Goal: Task Accomplishment & Management: Complete application form

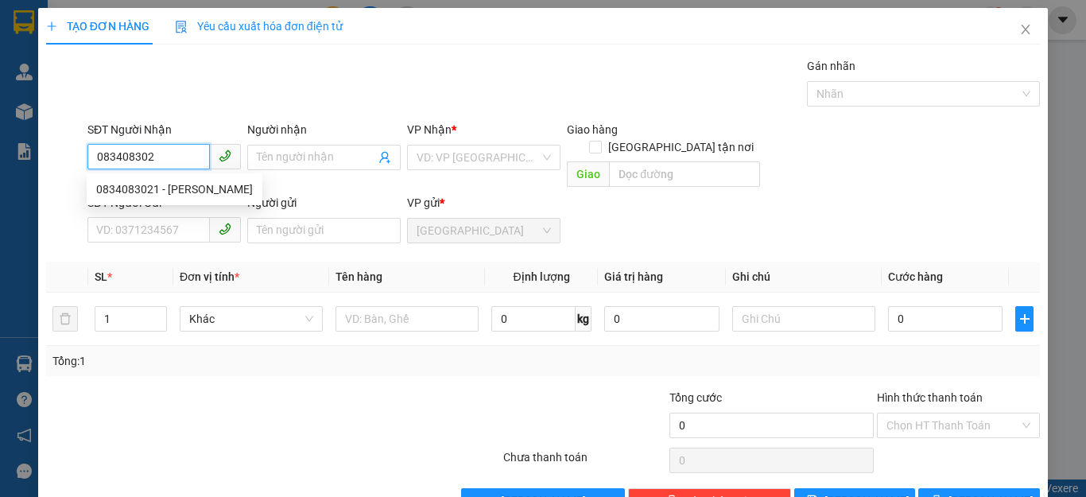
type input "0834083021"
click at [181, 179] on div "0834083021 - HUYỀN" at bounding box center [175, 189] width 176 height 25
type input "HUYỀN"
type input "50.000"
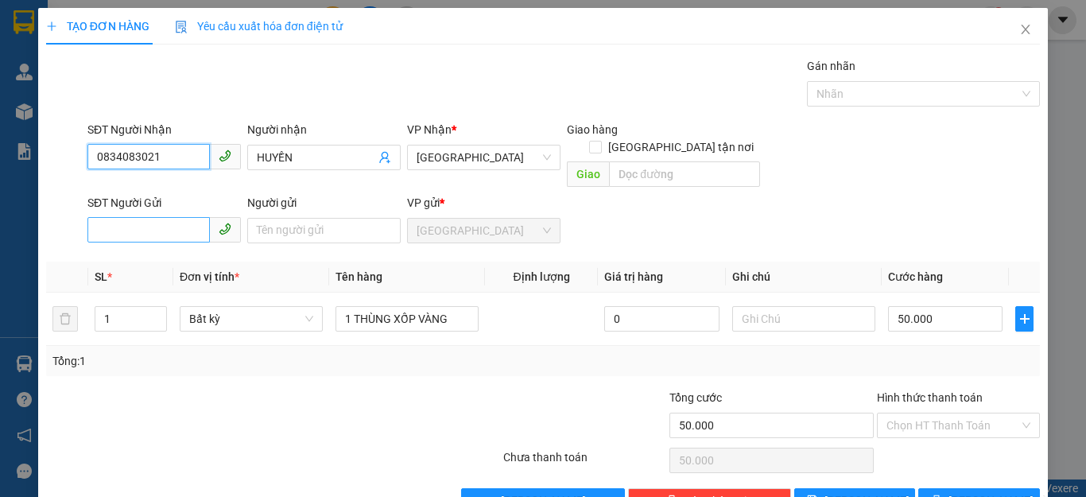
type input "0834083021"
click at [177, 217] on input "SĐT Người Gửi" at bounding box center [148, 229] width 122 height 25
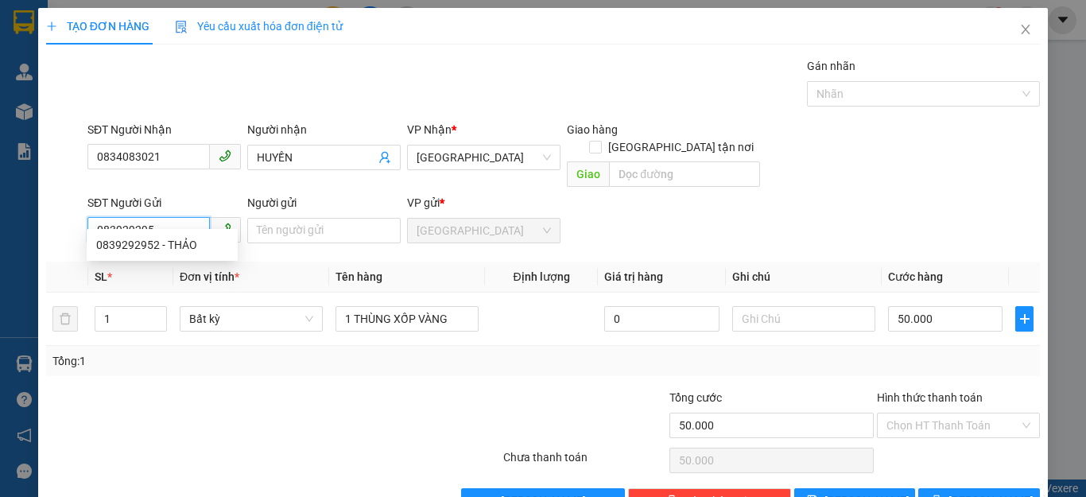
type input "0839292952"
click at [183, 245] on div "0839292952 - THẢO" at bounding box center [162, 244] width 132 height 17
type input "THẢO"
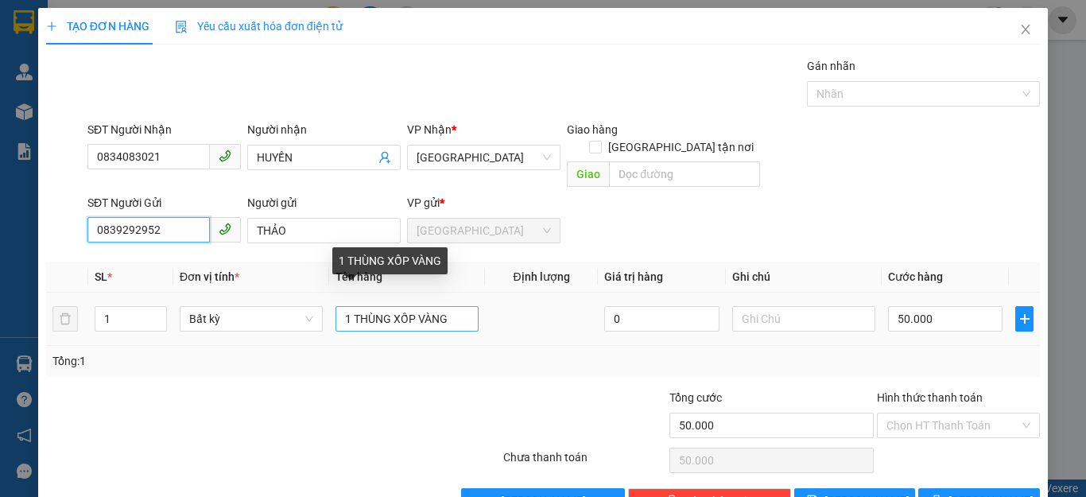
type input "0839292952"
click at [451, 306] on input "1 THÙNG XỐP VÀNG" at bounding box center [407, 318] width 143 height 25
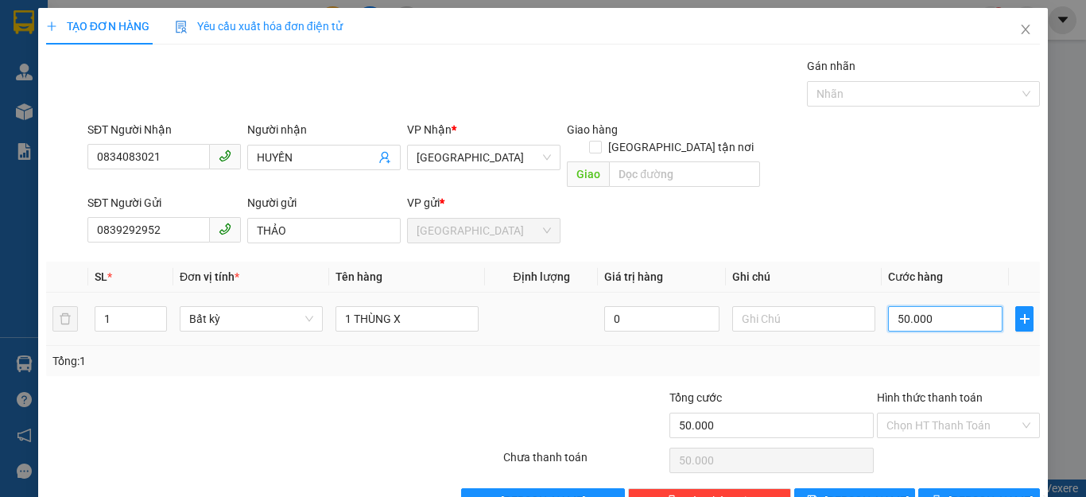
click at [969, 306] on input "50.000" at bounding box center [945, 318] width 115 height 25
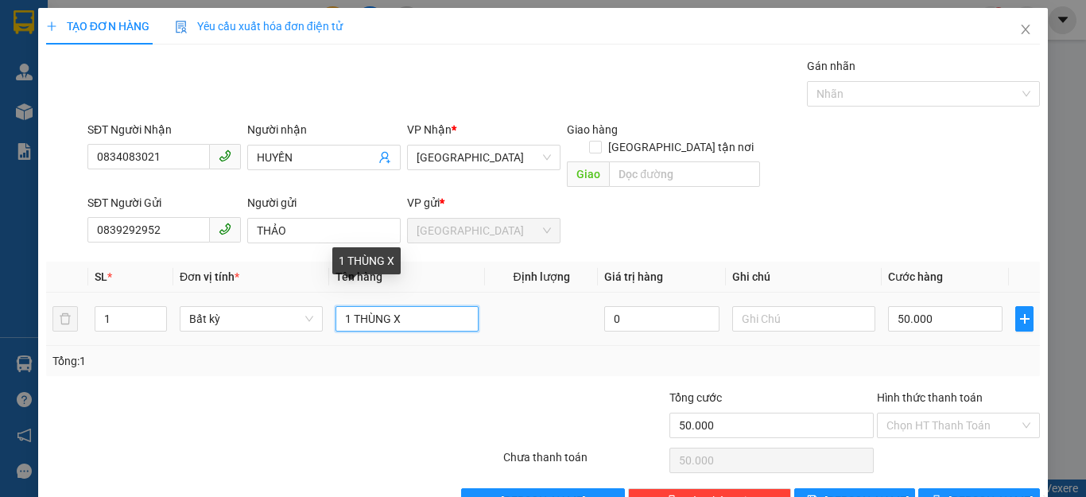
click at [443, 306] on input "1 THÙNG X" at bounding box center [407, 318] width 143 height 25
type input "1"
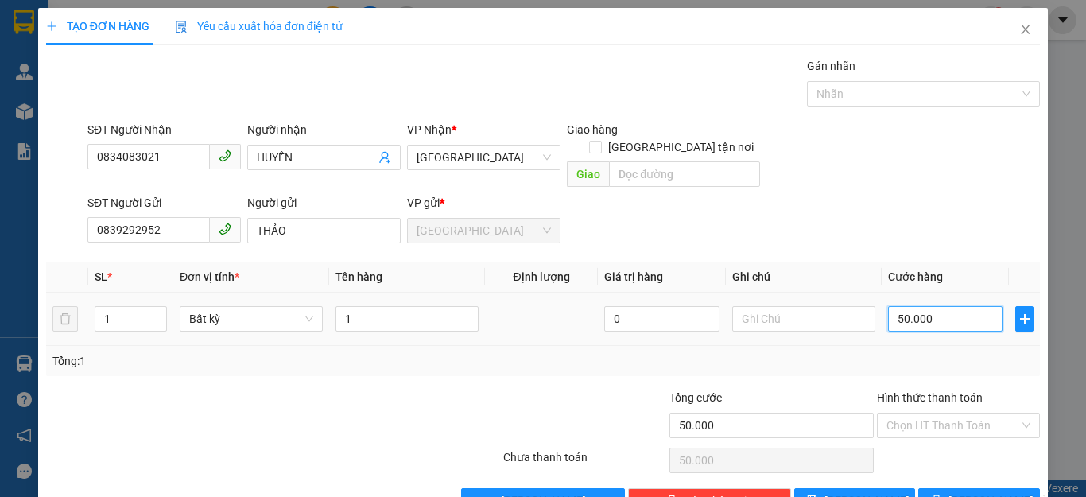
click at [947, 306] on input "50.000" at bounding box center [945, 318] width 115 height 25
type input "6"
type input "60"
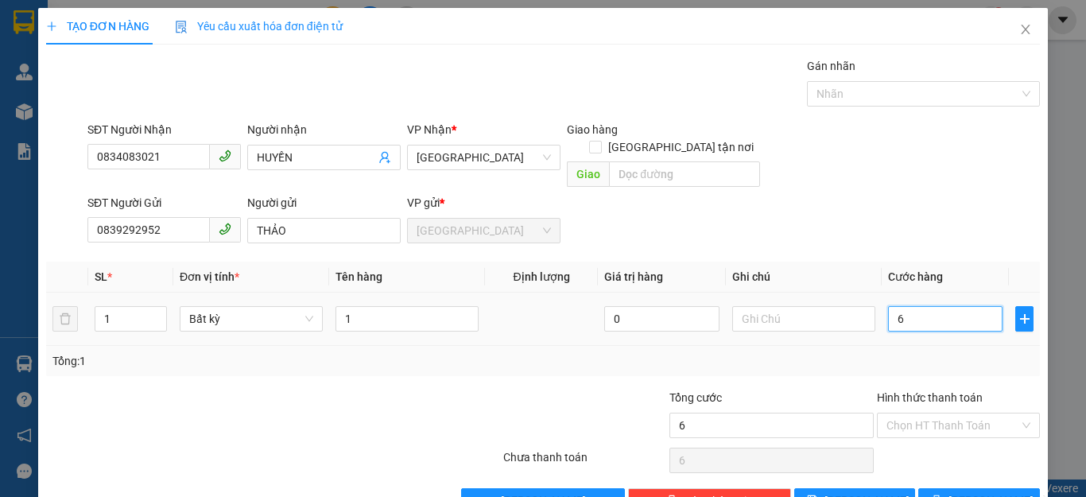
type input "60"
type input "600"
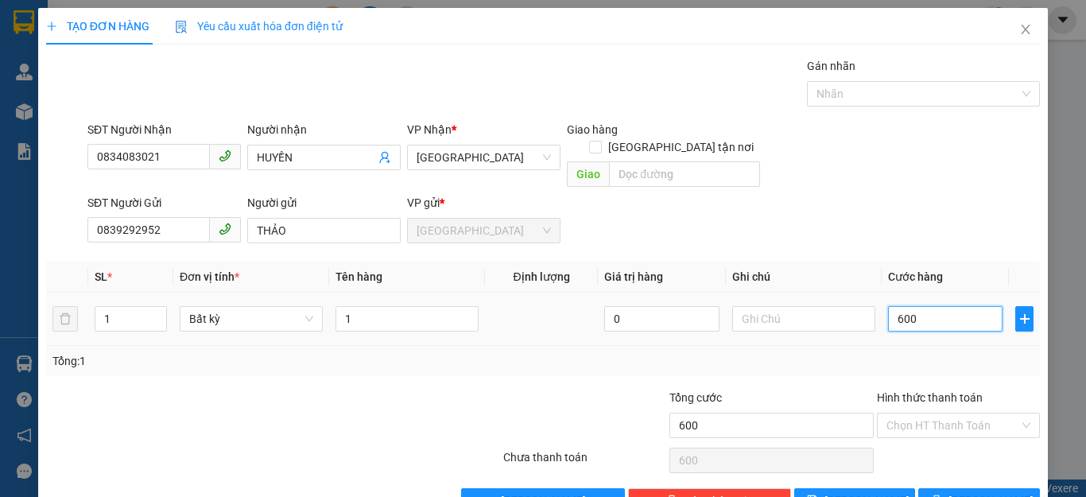
type input "6.000"
type input "60.000"
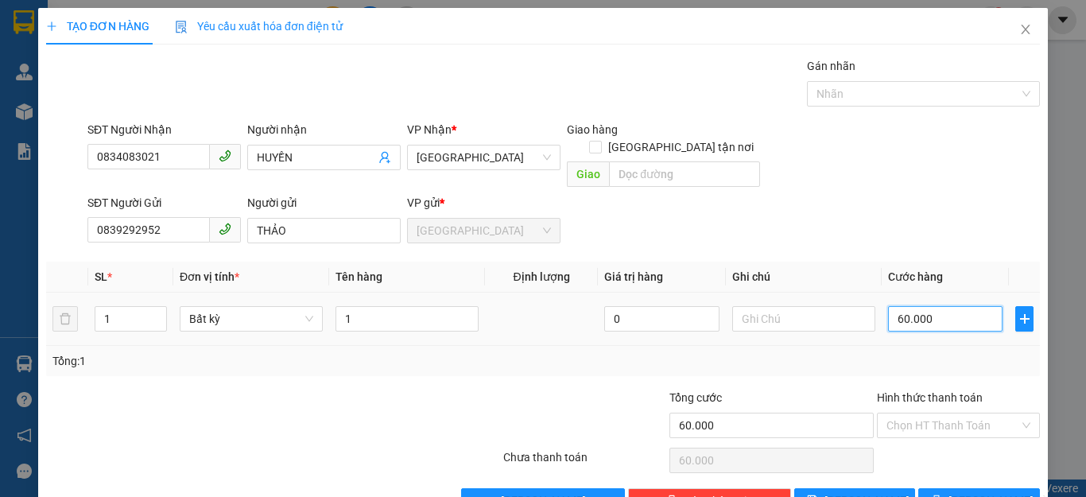
type input "6.000"
type input "600"
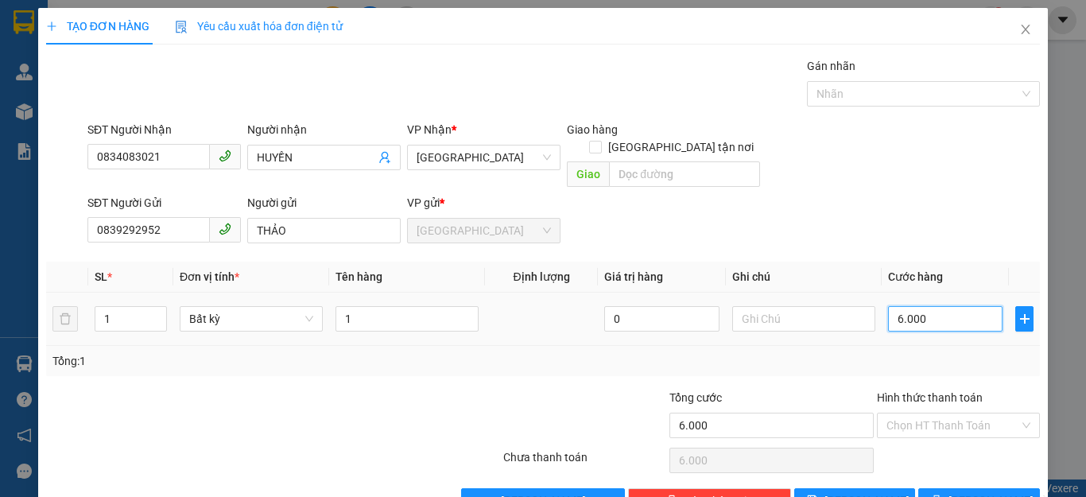
type input "600"
type input "60"
type input "6"
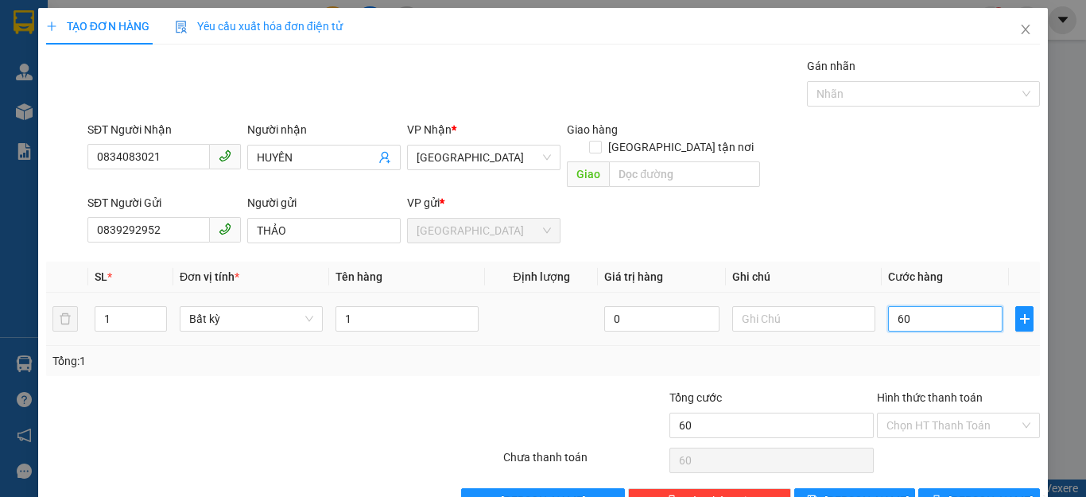
type input "6"
type input "0"
type input "05"
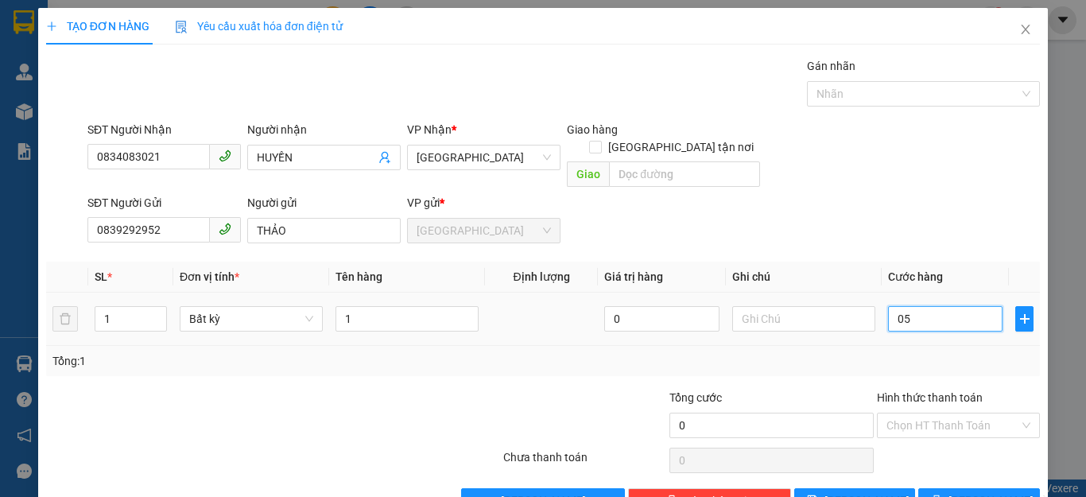
type input "5"
type input "50"
type input "050"
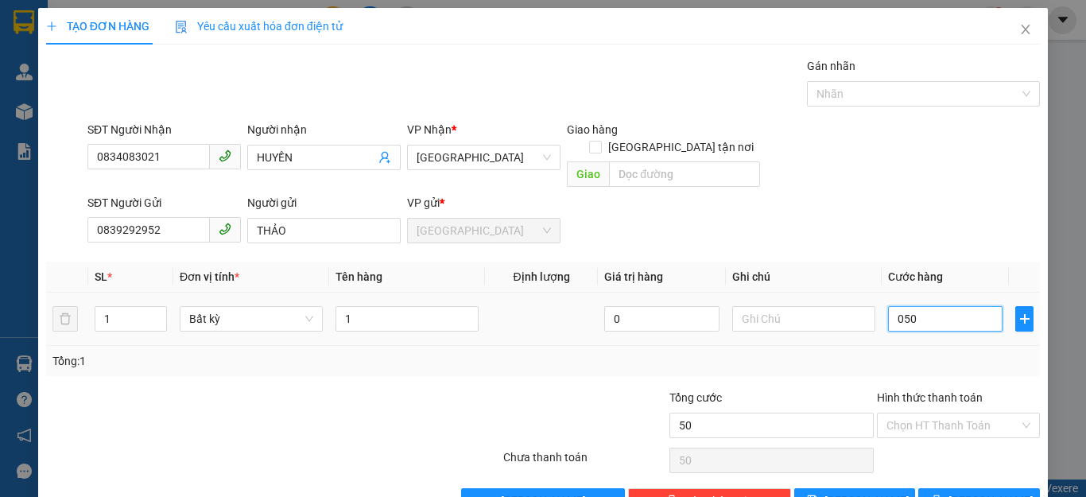
click at [899, 306] on input "050" at bounding box center [945, 318] width 115 height 25
drag, startPoint x: 876, startPoint y: 299, endPoint x: 898, endPoint y: 299, distance: 21.5
click at [888, 306] on input "050" at bounding box center [945, 318] width 115 height 25
click at [925, 306] on input "050" at bounding box center [945, 318] width 115 height 25
type input "5"
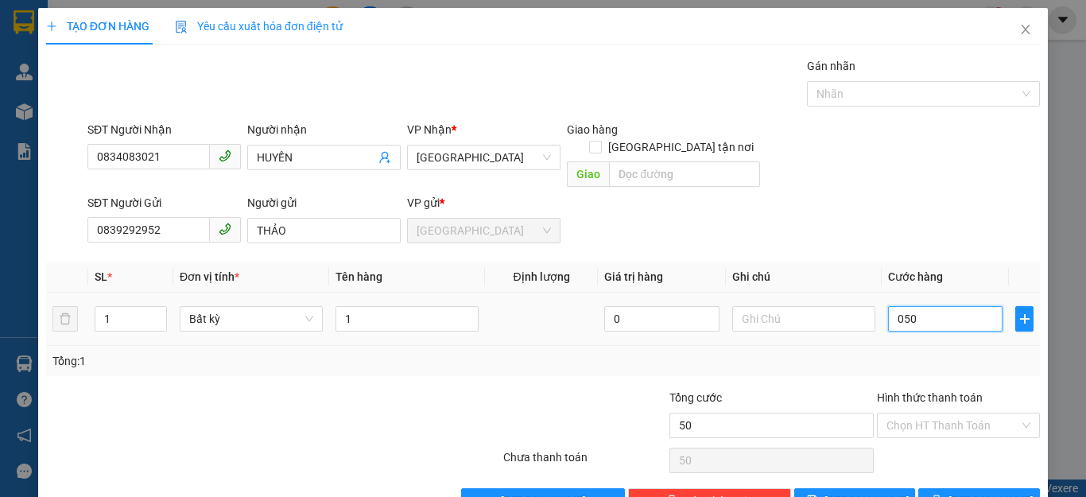
type input "5"
type input "05"
type input "0"
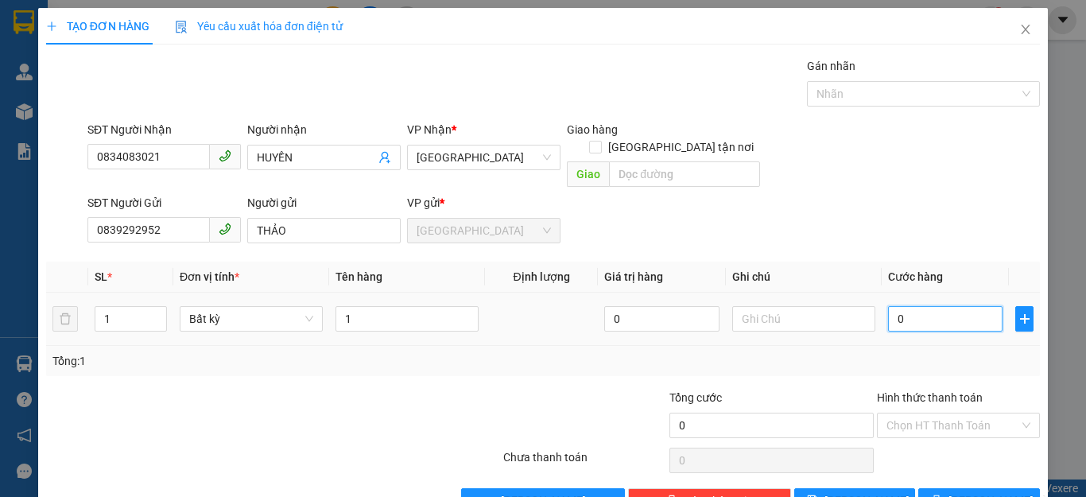
click at [888, 306] on input "0" at bounding box center [945, 318] width 115 height 25
type input "50"
type input "500"
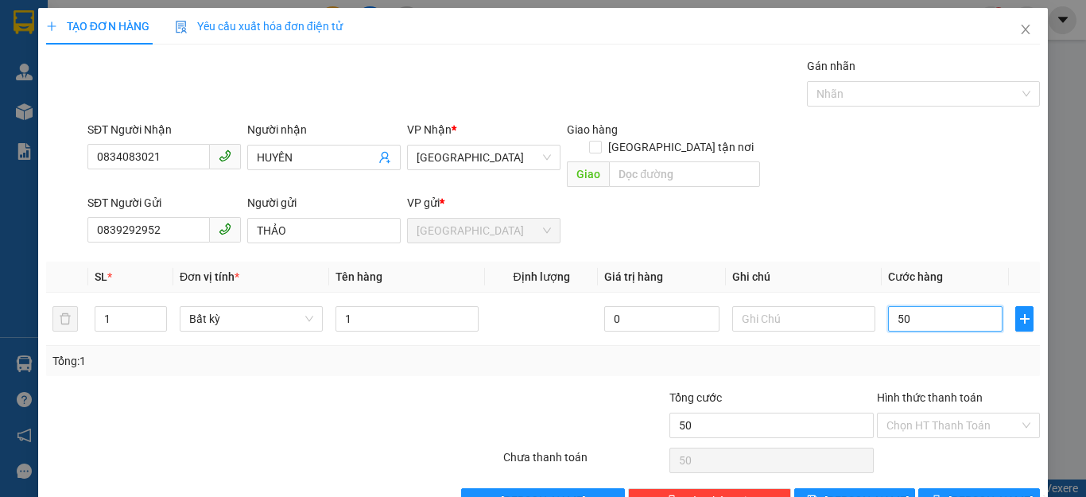
type input "500"
type input "5.000"
type input "50.000"
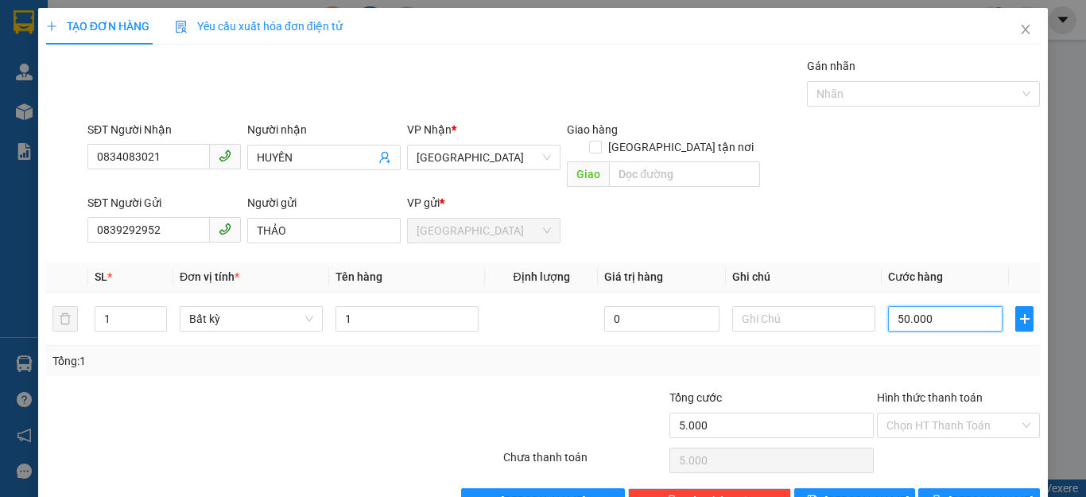
type input "50.000"
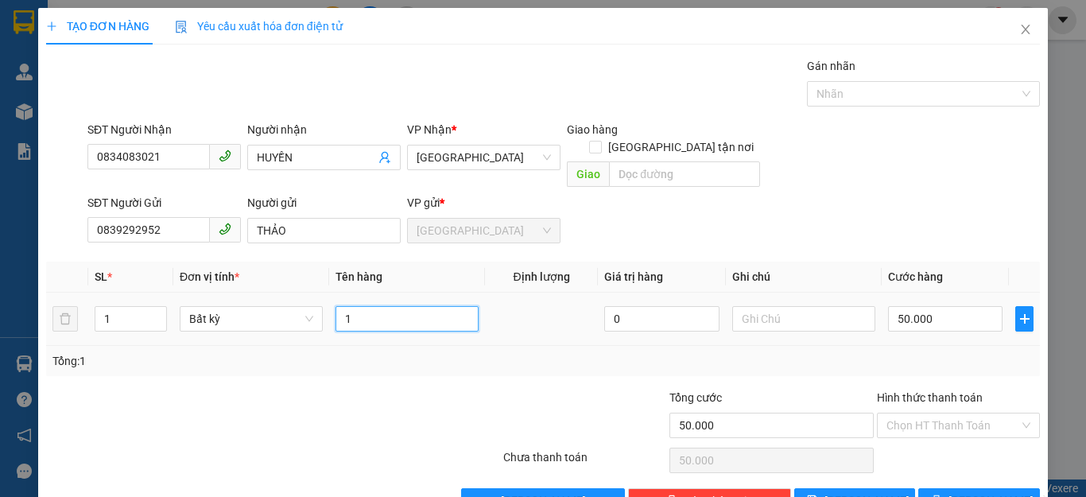
click at [414, 306] on input "1" at bounding box center [407, 318] width 143 height 25
type input "1 XỐP"
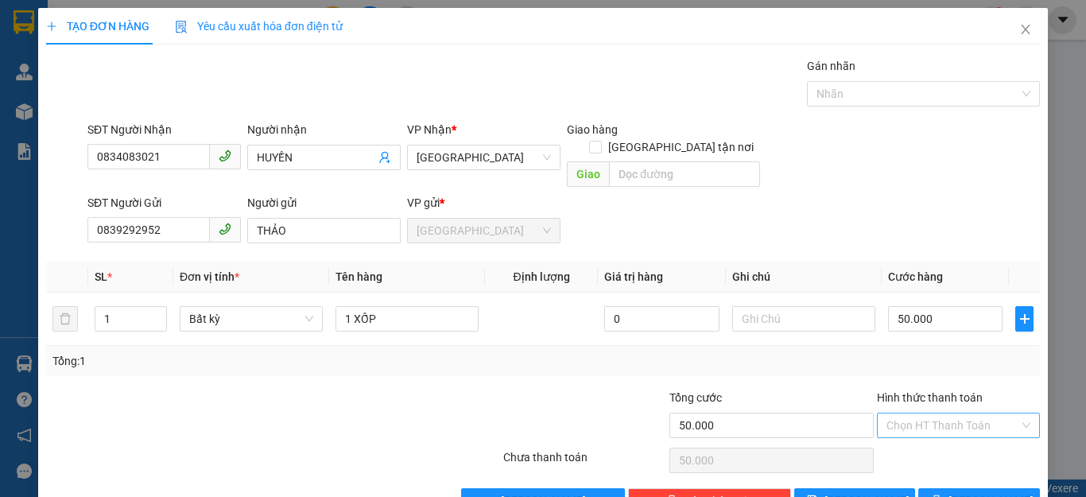
click at [937, 413] on input "Hình thức thanh toán" at bounding box center [953, 425] width 133 height 24
click at [911, 433] on div "Tại văn phòng" at bounding box center [947, 439] width 142 height 17
type input "0"
click at [969, 492] on span "Lưu và In" at bounding box center [1004, 500] width 111 height 17
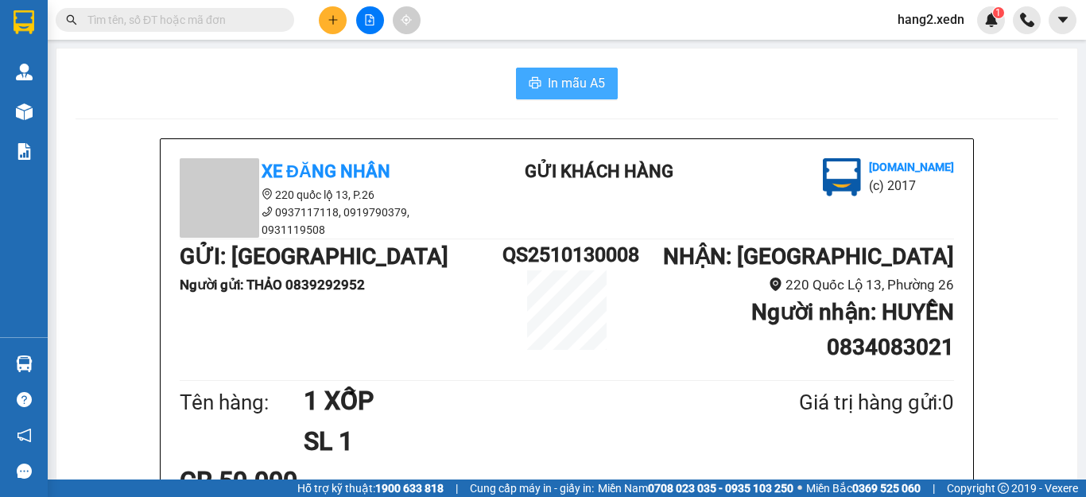
click at [558, 76] on span "In mẫu A5" at bounding box center [576, 83] width 57 height 20
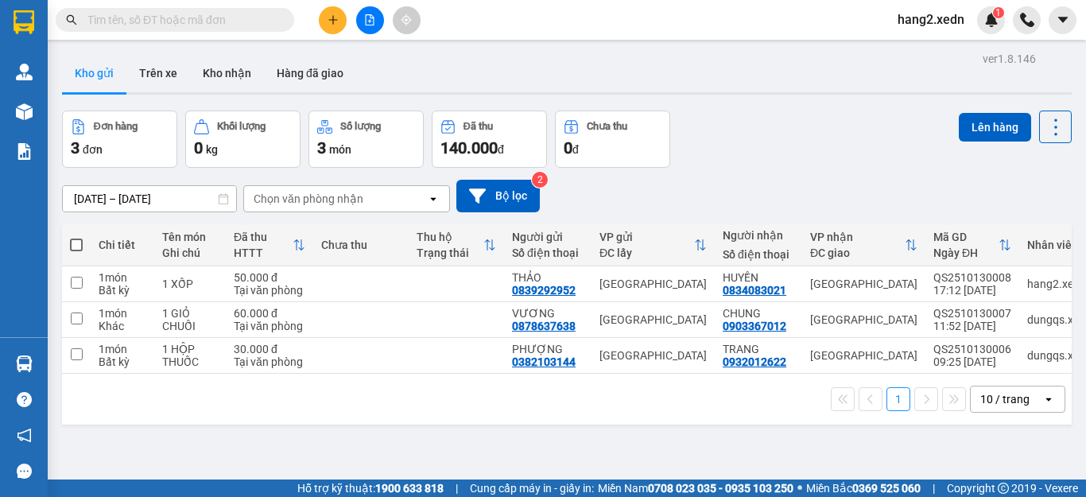
click at [124, 15] on input "text" at bounding box center [181, 19] width 188 height 17
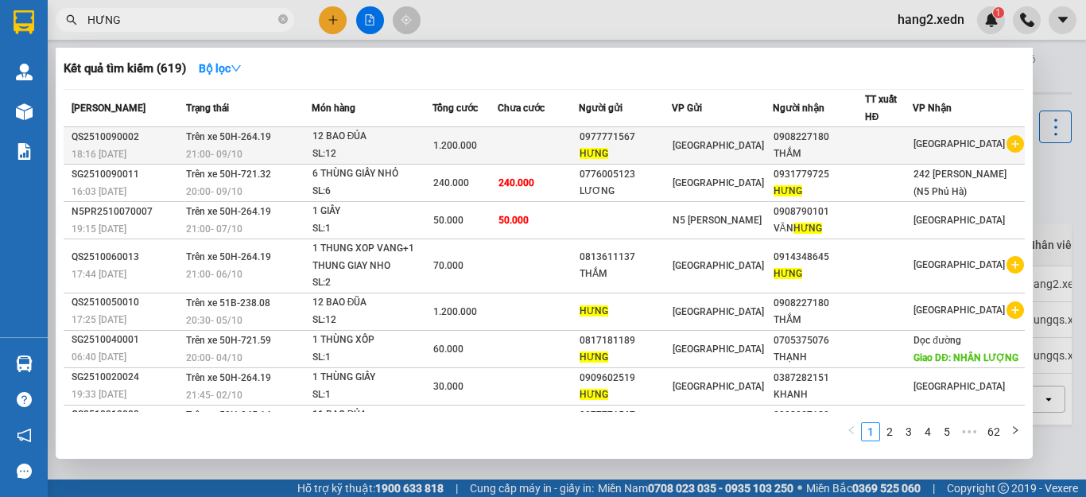
type input "HƯNG"
click at [542, 141] on td at bounding box center [539, 145] width 82 height 37
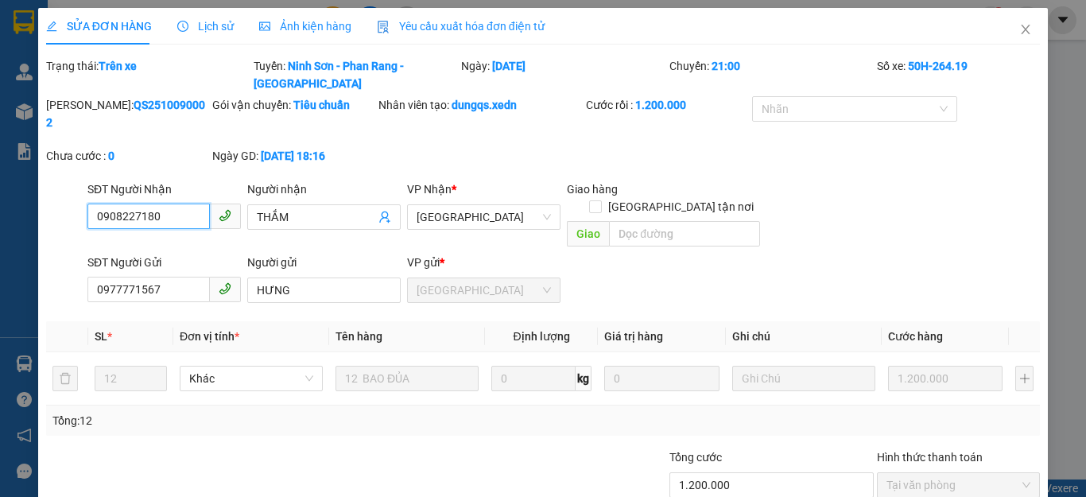
type input "0908227180"
type input "THẮM"
type input "0977771567"
type input "HƯNG"
type input "1.200.000"
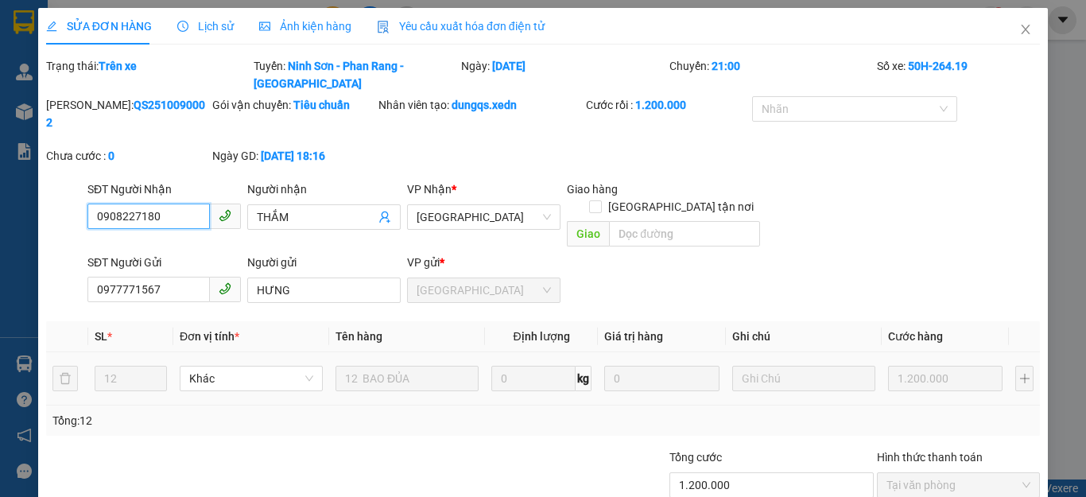
scroll to position [55, 0]
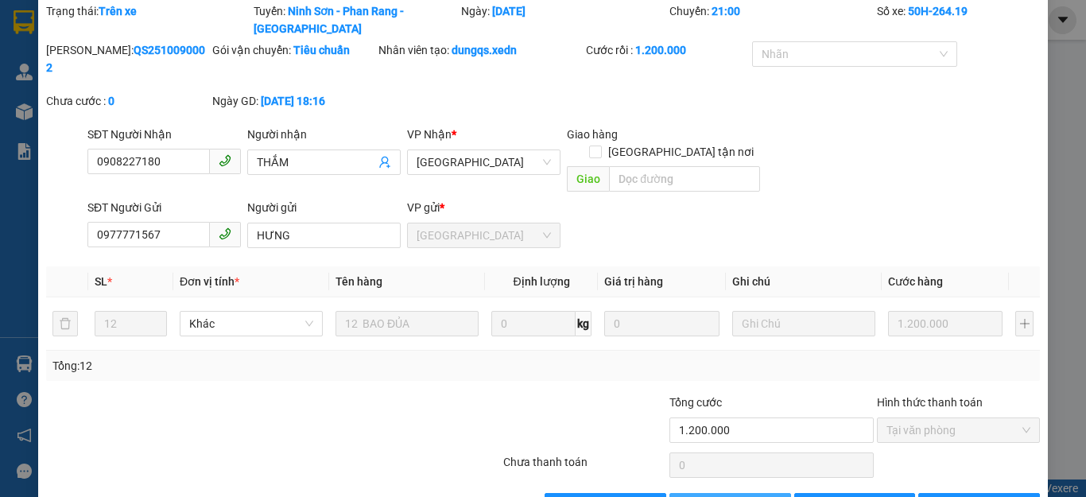
click at [738, 496] on span "Thêm ĐH mới" at bounding box center [739, 505] width 68 height 17
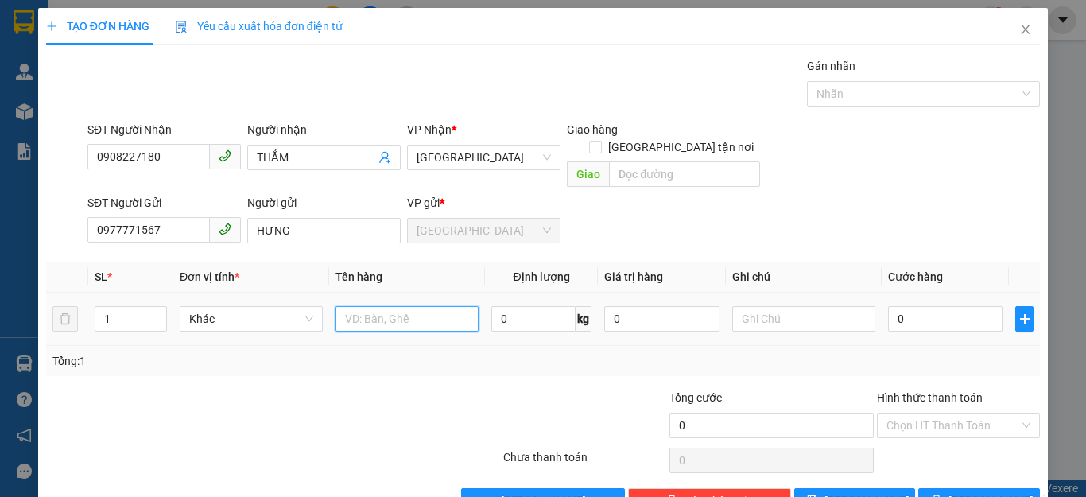
click at [427, 309] on input "text" at bounding box center [407, 318] width 143 height 25
type input "4 BAO ĐŨA"
click at [920, 306] on input "0" at bounding box center [945, 318] width 115 height 25
type input "4"
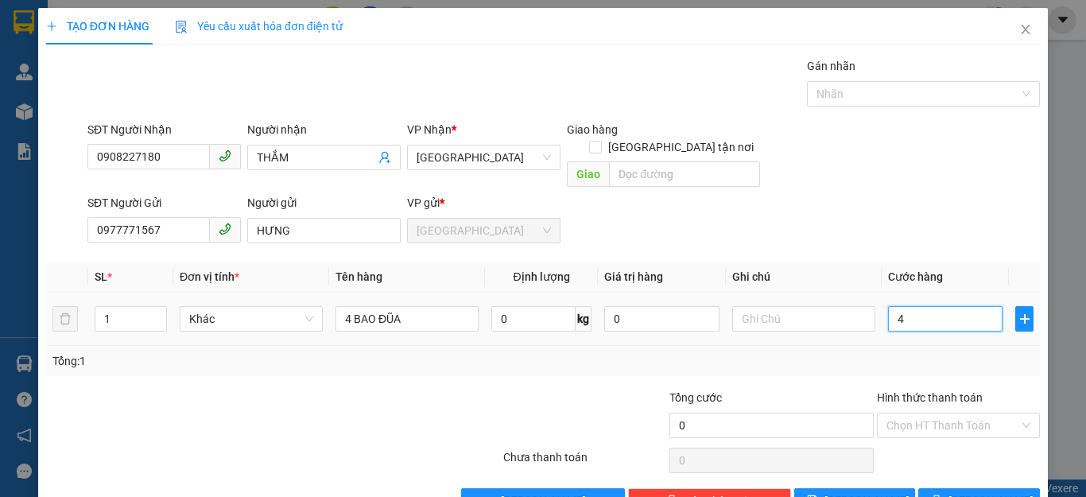
type input "4"
type input "40"
type input "400"
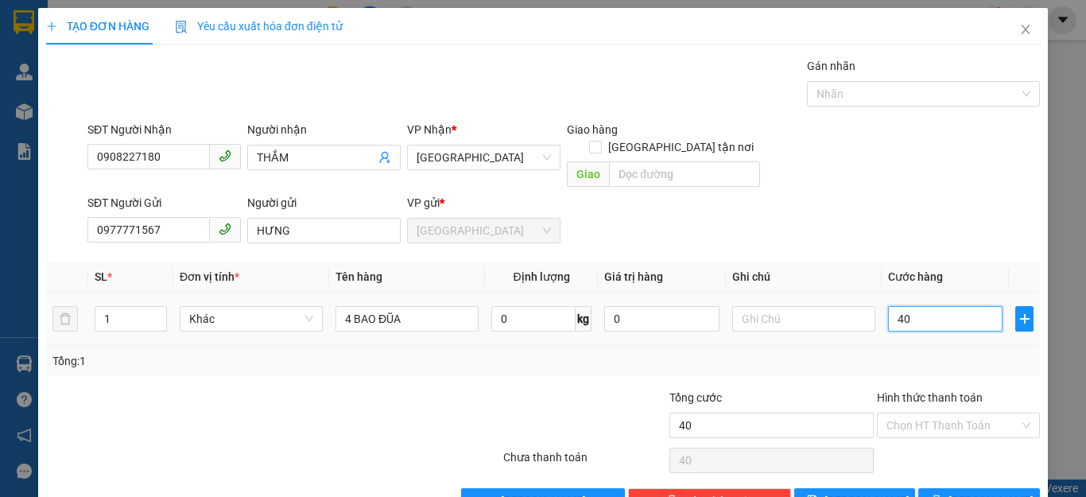
type input "400"
type input "4.000"
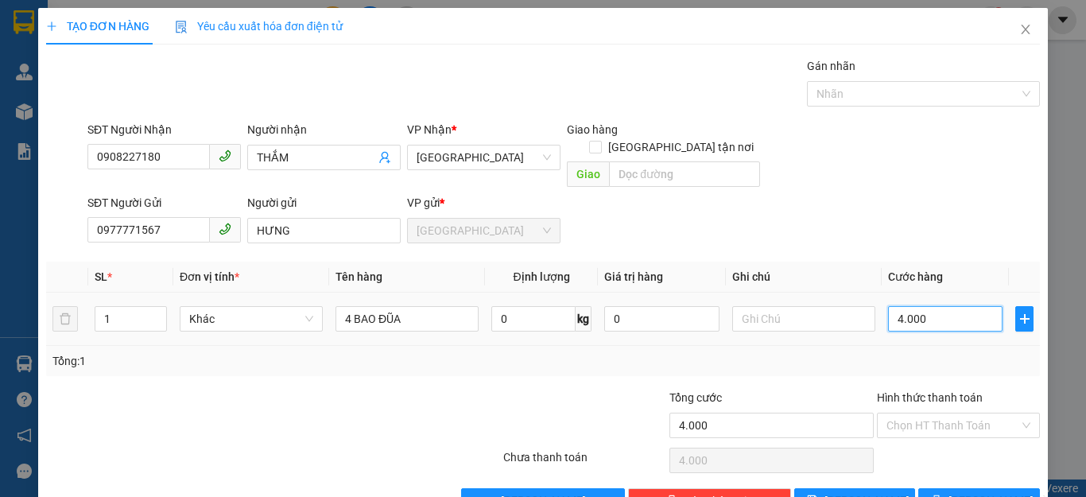
type input "40.000"
type input "400.000"
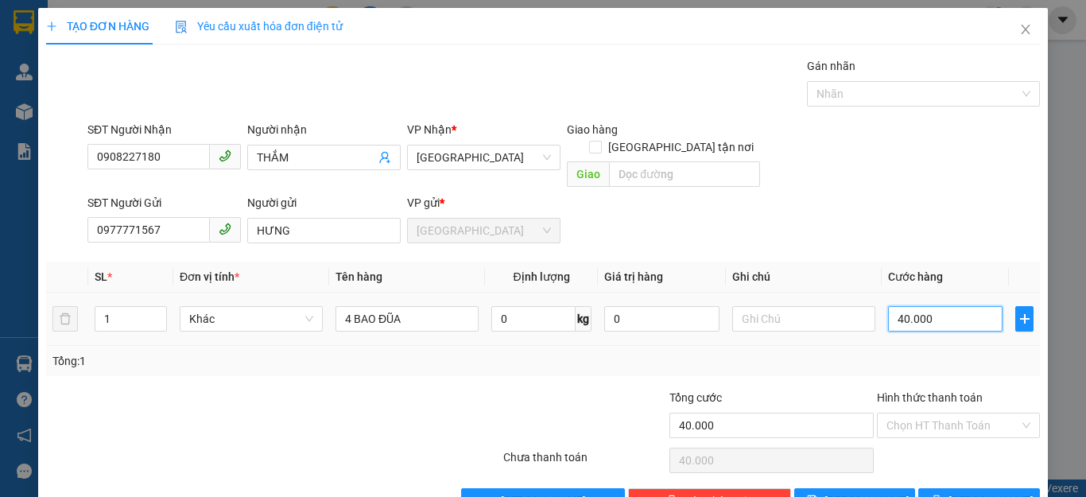
type input "400.000"
click at [930, 413] on input "Hình thức thanh toán" at bounding box center [953, 425] width 133 height 24
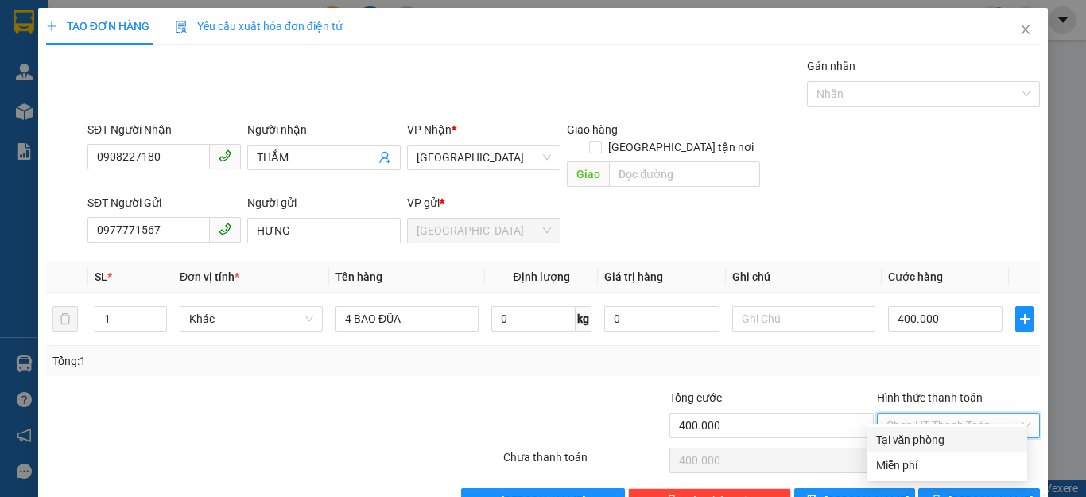
click at [922, 440] on div "Tại văn phòng" at bounding box center [947, 439] width 142 height 17
type input "0"
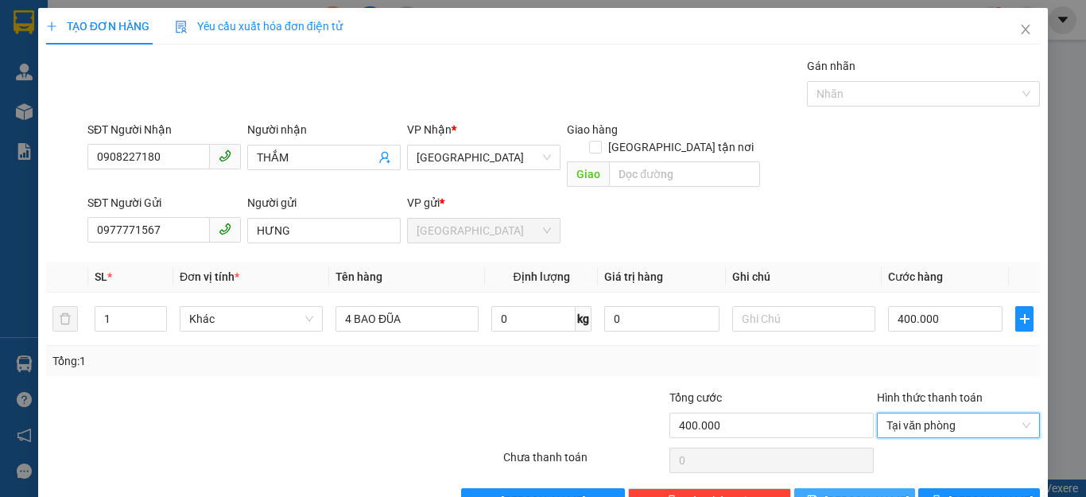
click at [866, 488] on button "Lưu" at bounding box center [855, 500] width 122 height 25
type input "0"
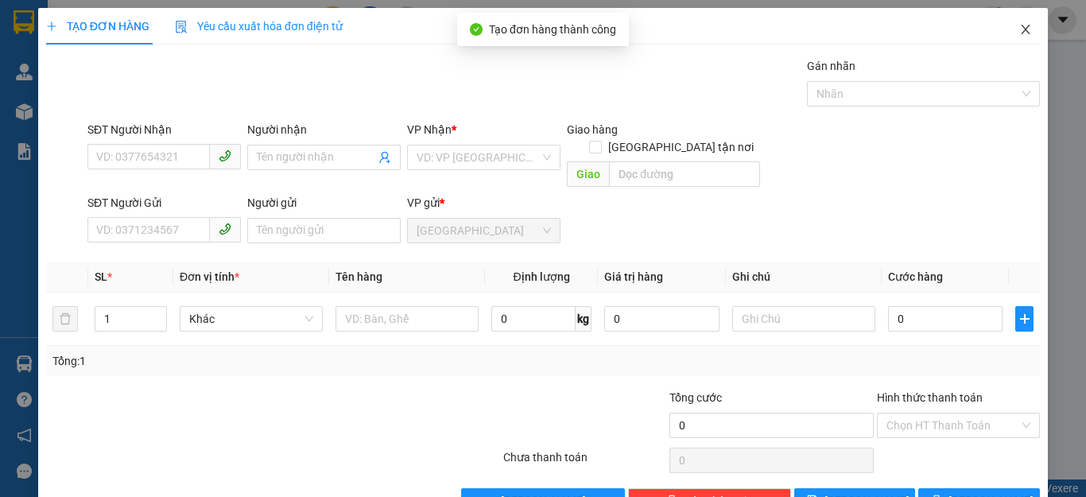
click at [1019, 28] on icon "close" at bounding box center [1025, 29] width 13 height 13
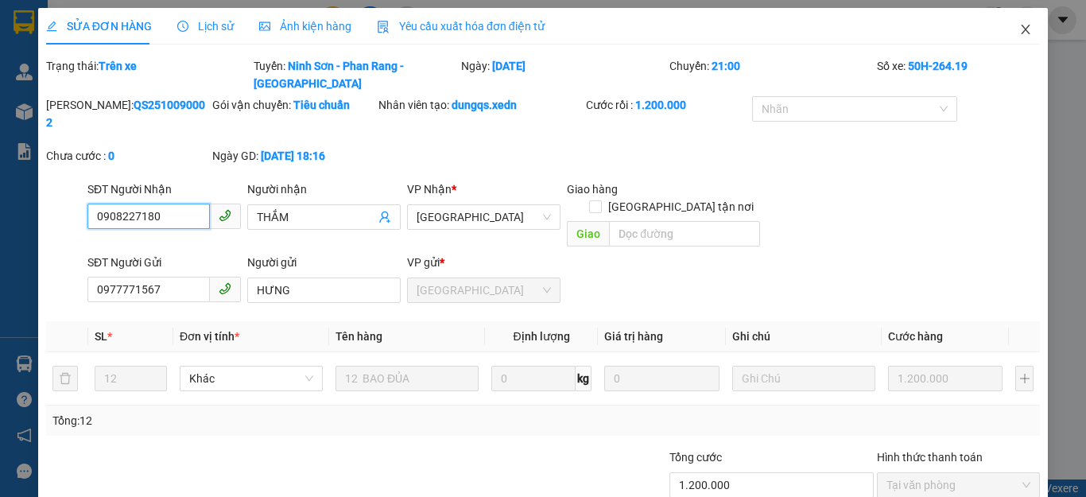
type input "0908227180"
type input "THẮM"
type input "0977771567"
type input "HƯNG"
type input "1.200.000"
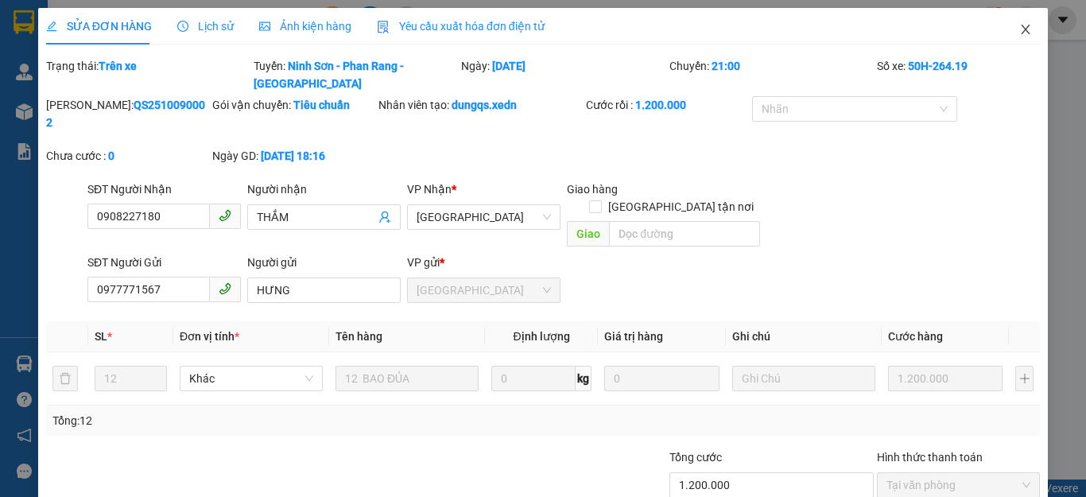
click at [1019, 28] on icon "close" at bounding box center [1025, 29] width 13 height 13
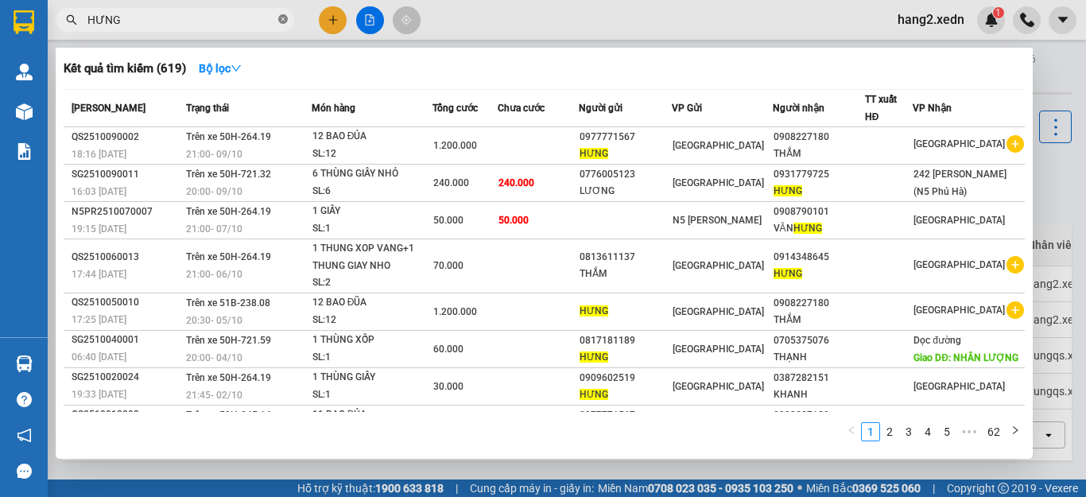
click at [282, 16] on icon "close-circle" at bounding box center [283, 19] width 10 height 10
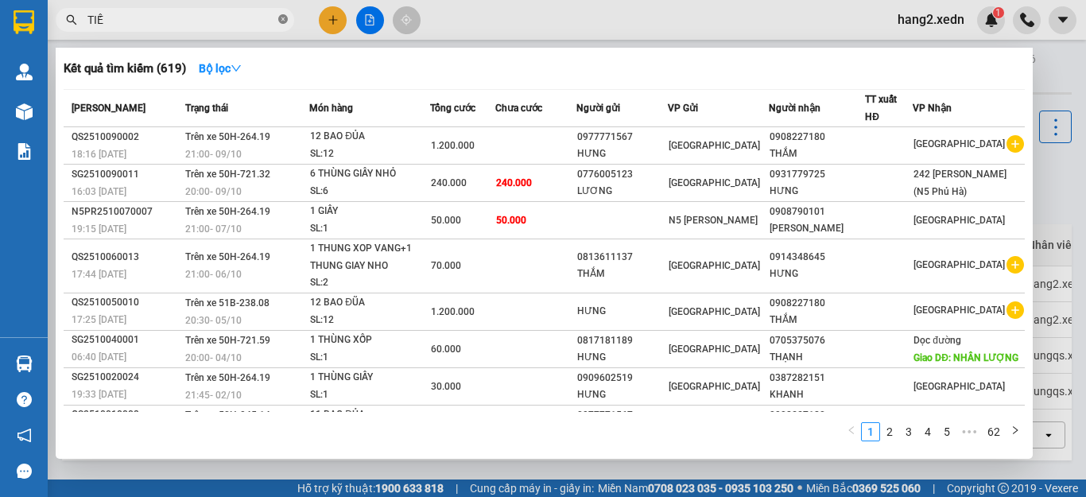
type input "TIẾN"
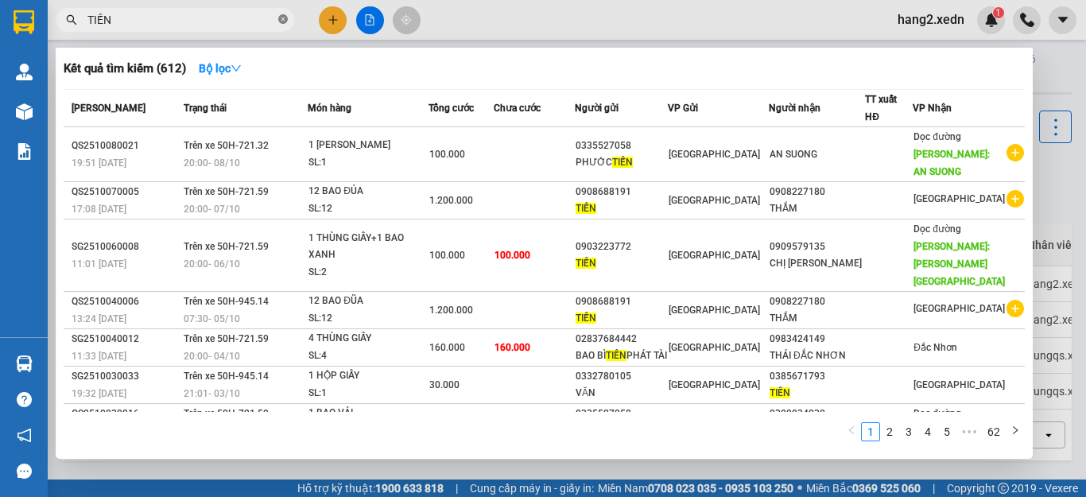
click at [285, 14] on span at bounding box center [283, 20] width 10 height 15
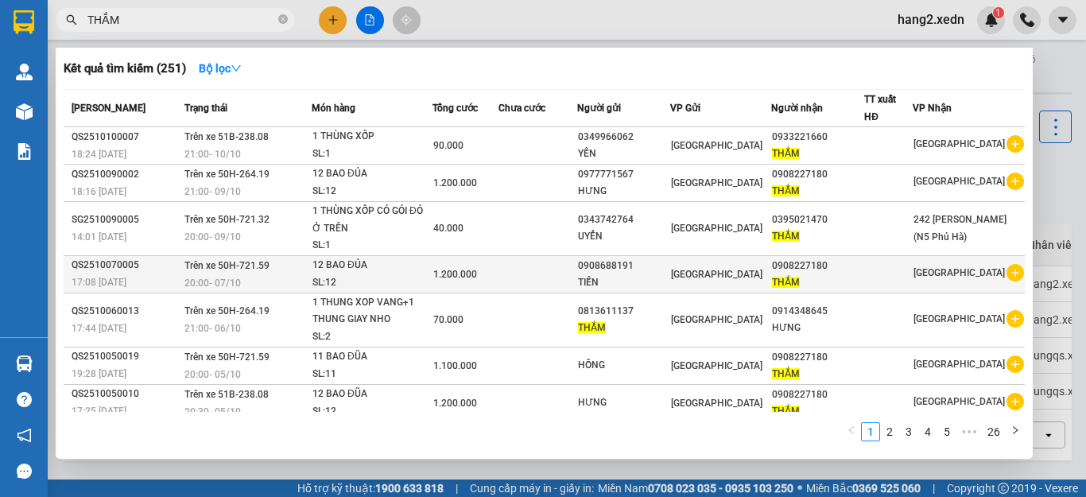
type input "THẮM"
click at [529, 278] on td at bounding box center [539, 273] width 80 height 37
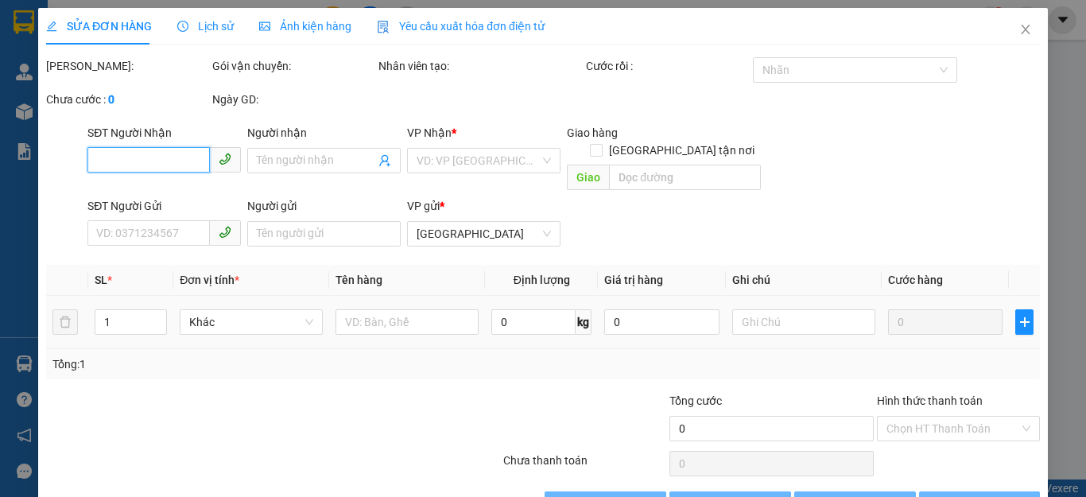
type input "0908227180"
type input "THẮM"
type input "0908688191"
type input "TIẾN"
type input "1.200.000"
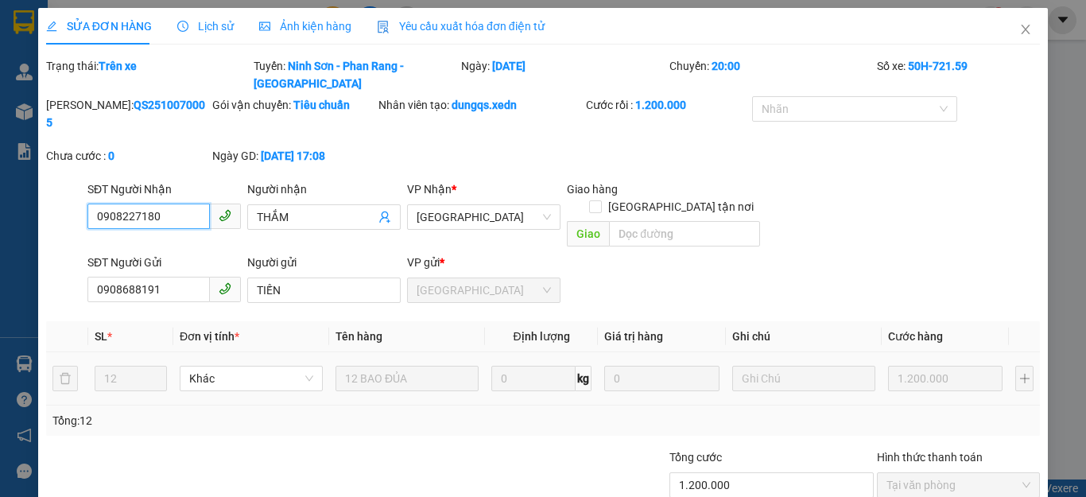
scroll to position [55, 0]
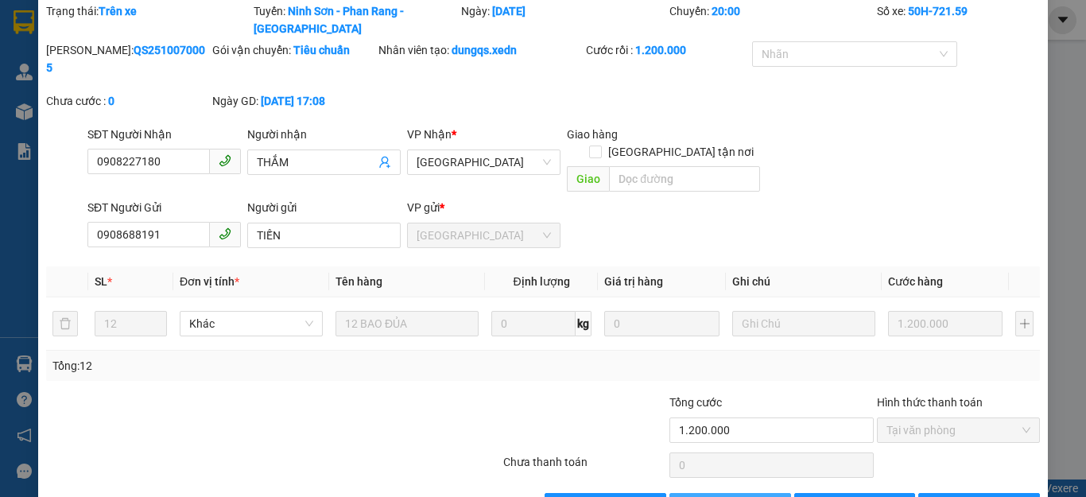
click at [728, 496] on span "Thêm ĐH mới" at bounding box center [739, 505] width 68 height 17
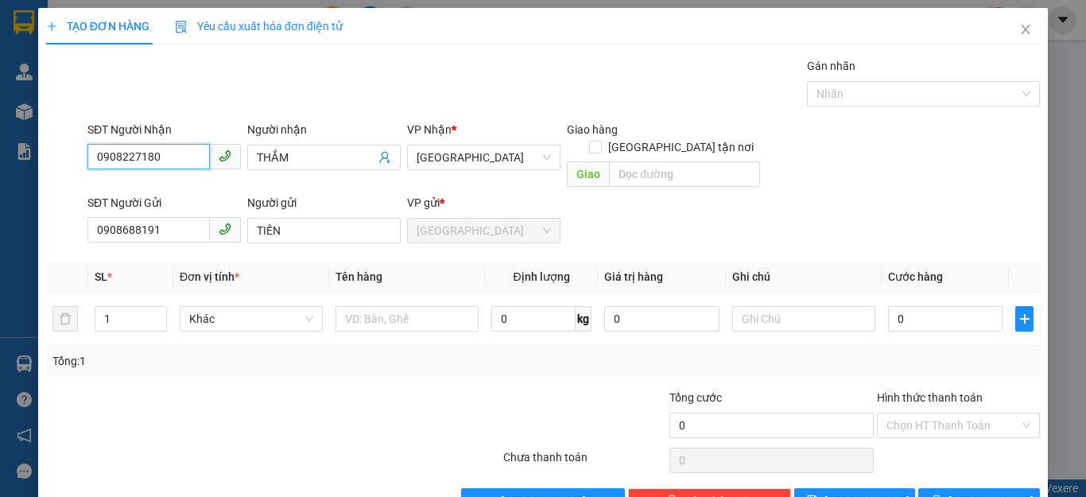
scroll to position [30, 0]
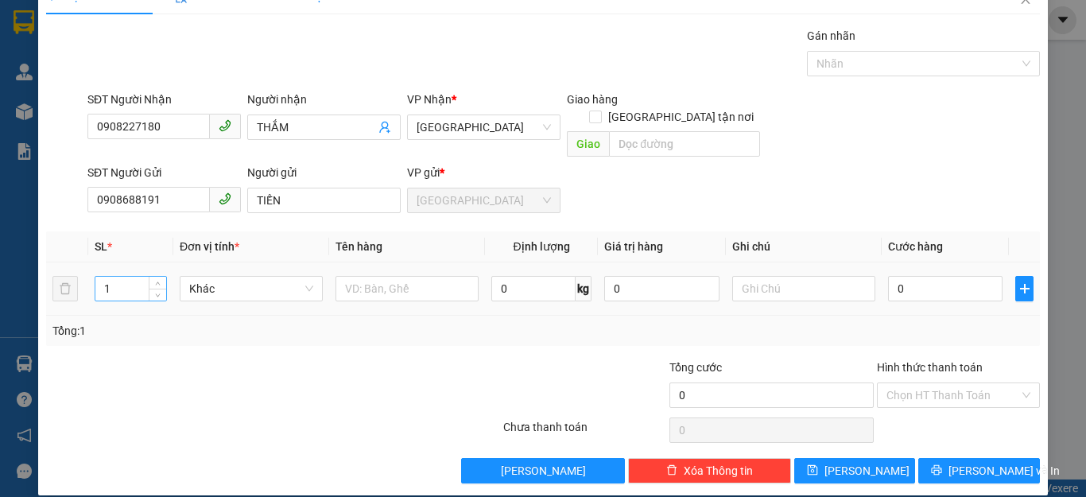
click at [111, 277] on input "1" at bounding box center [130, 289] width 71 height 24
type input "10"
click at [399, 276] on input "text" at bounding box center [407, 288] width 143 height 25
type input "10 BA0 ĐŨA"
click at [913, 276] on input "0" at bounding box center [945, 288] width 115 height 25
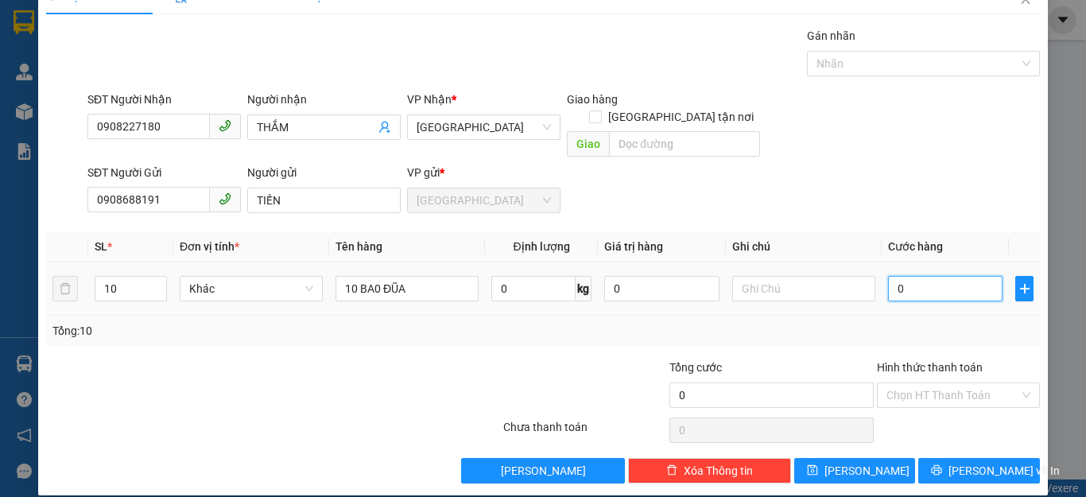
type input "1"
type input "10"
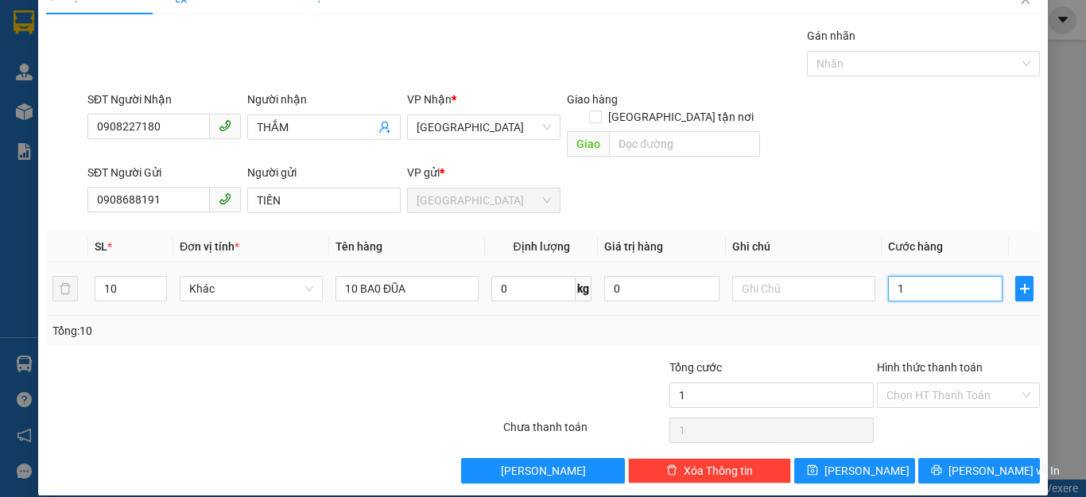
type input "10"
type input "100"
type input "1.000"
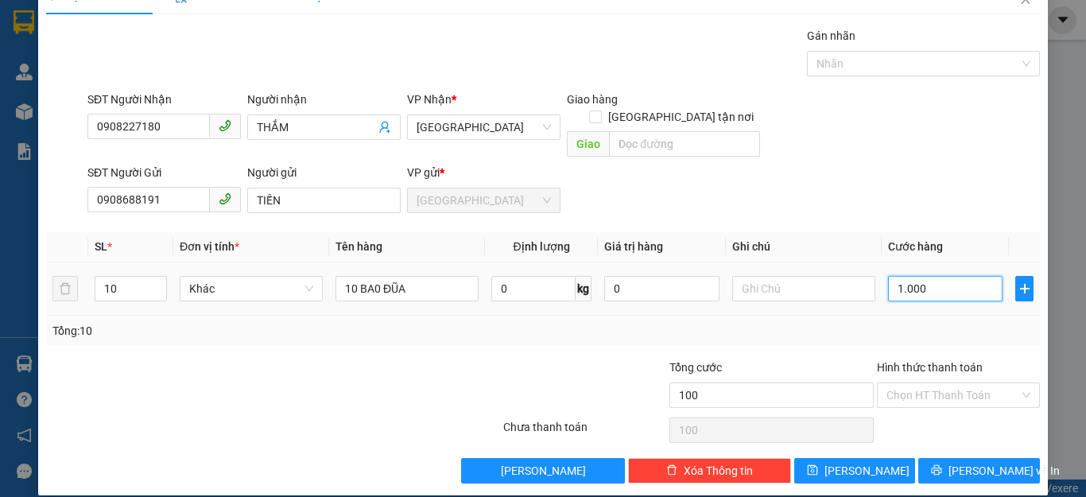
type input "1.000"
type input "10.000"
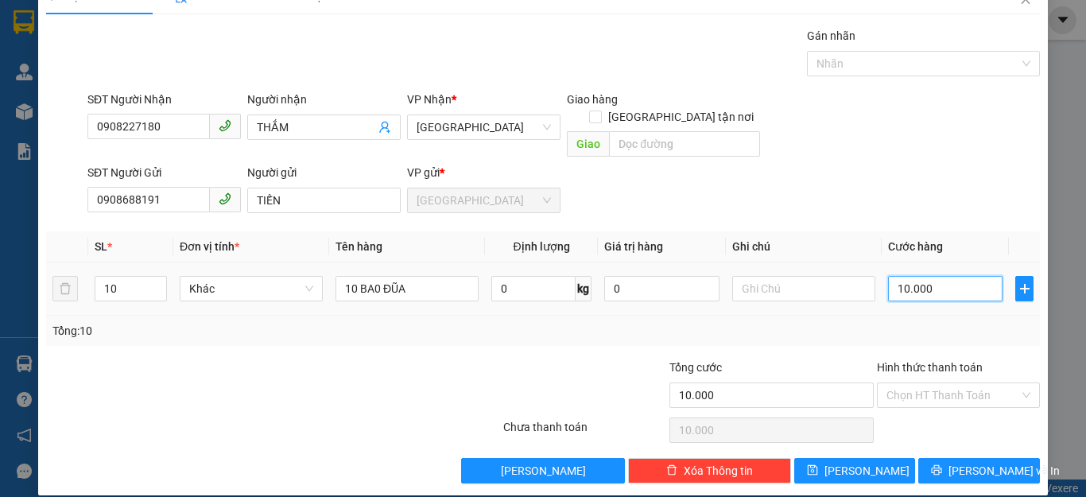
type input "100.000"
type input "1.000.000"
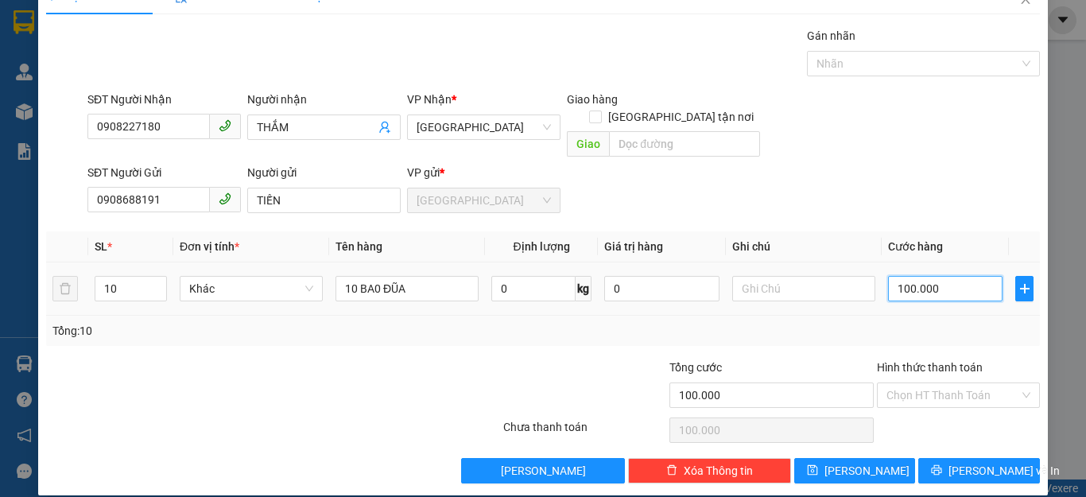
type input "1.000.000"
click at [937, 383] on input "Hình thức thanh toán" at bounding box center [953, 395] width 133 height 24
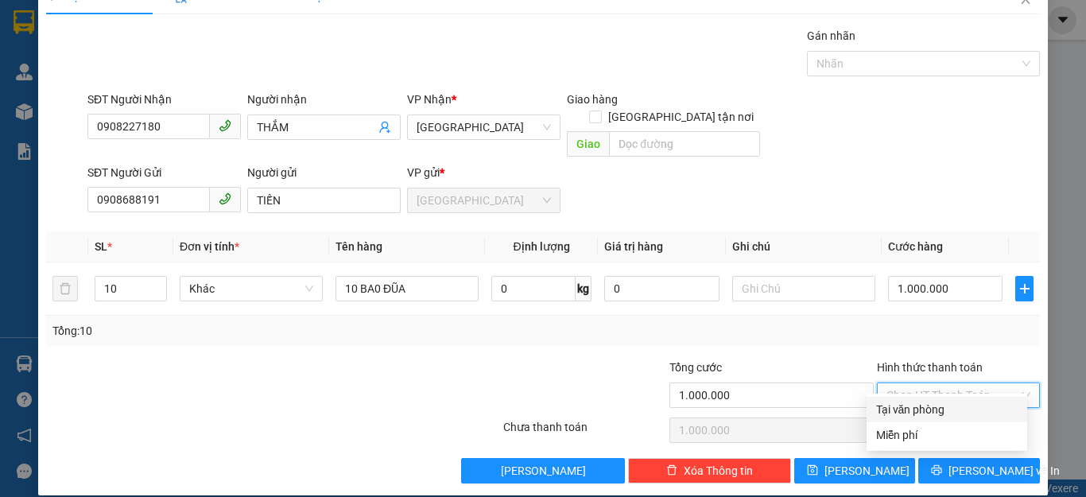
click at [926, 409] on div "Tại văn phòng" at bounding box center [947, 409] width 142 height 17
type input "0"
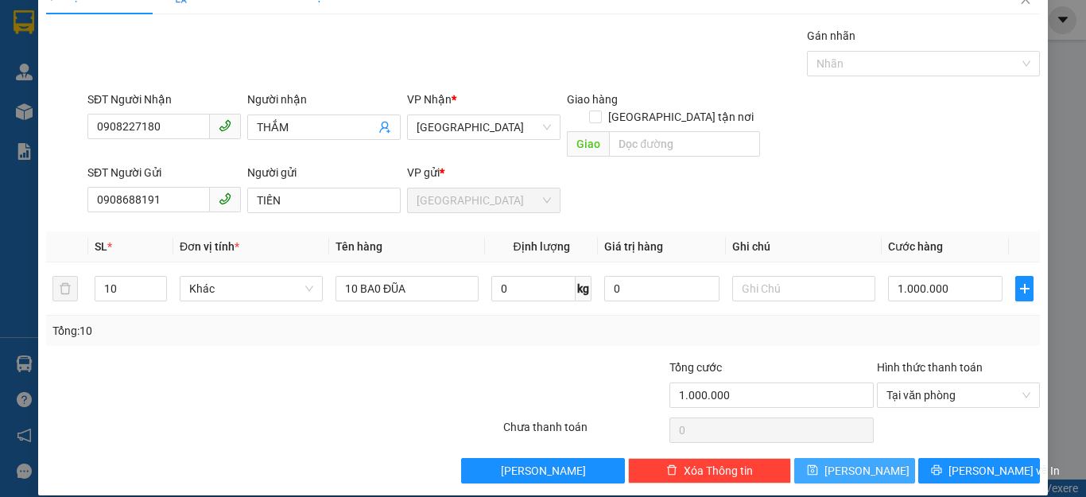
click at [856, 462] on span "Lưu" at bounding box center [867, 470] width 85 height 17
type input "1"
type input "0"
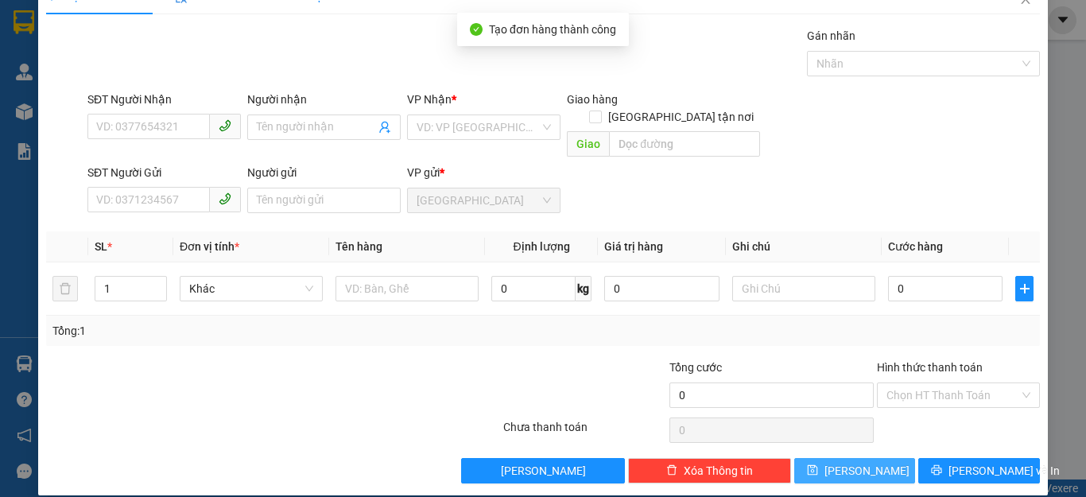
scroll to position [0, 0]
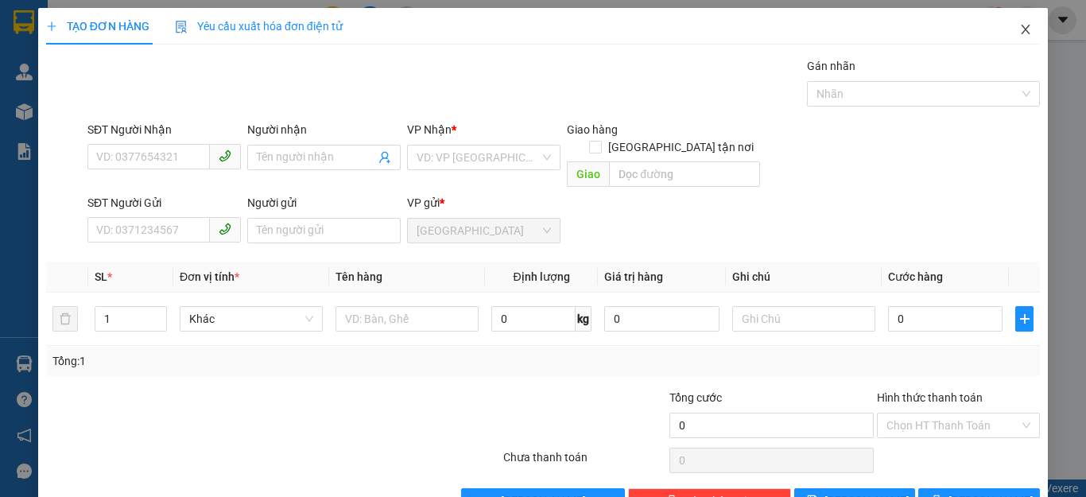
click at [1005, 32] on span "Close" at bounding box center [1025, 30] width 45 height 45
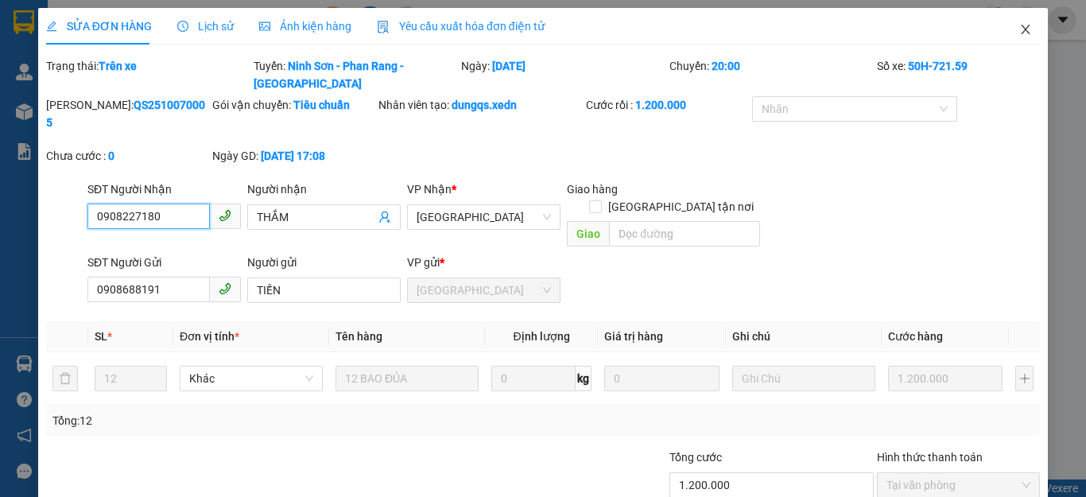
type input "0908227180"
type input "THẮM"
type input "0908688191"
type input "TIẾN"
type input "1.200.000"
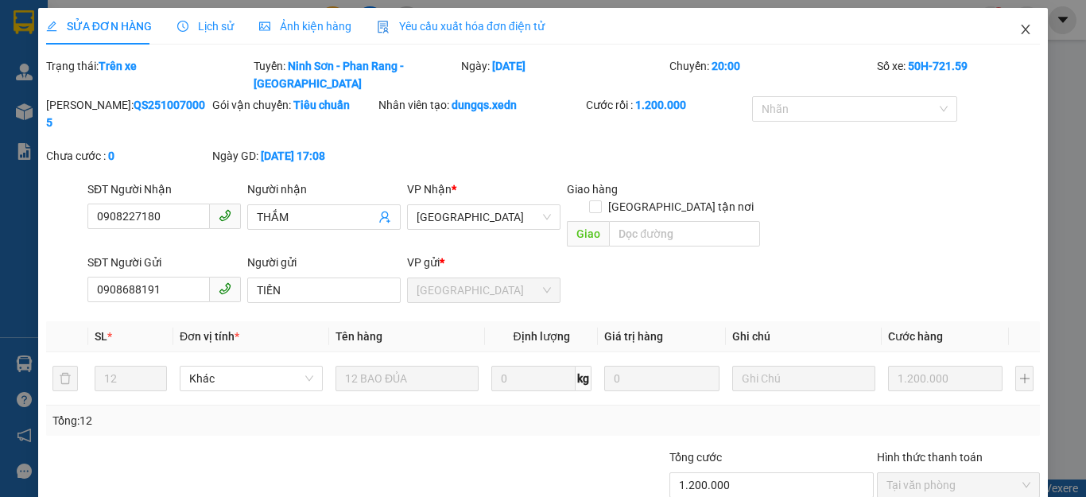
click at [1019, 32] on icon "close" at bounding box center [1025, 29] width 13 height 13
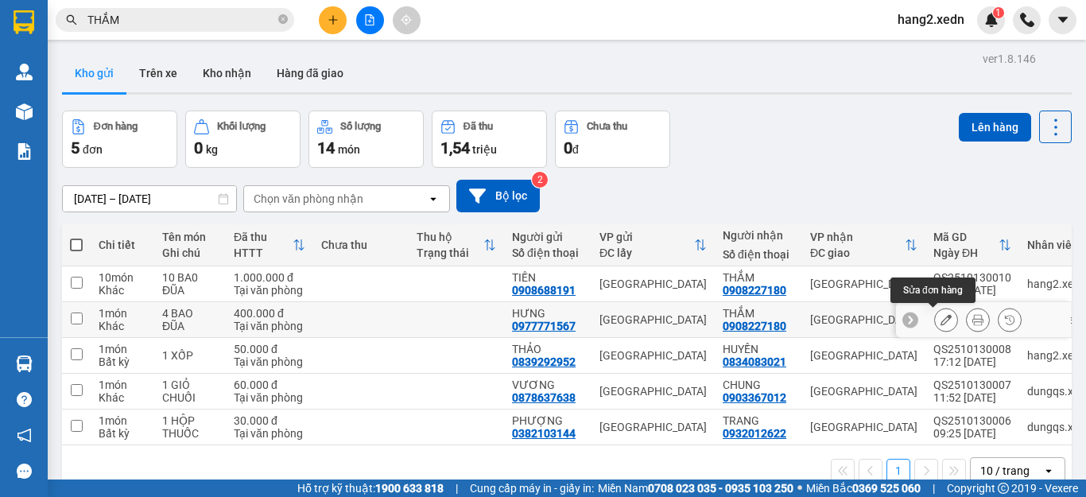
click at [941, 319] on icon at bounding box center [946, 319] width 11 height 11
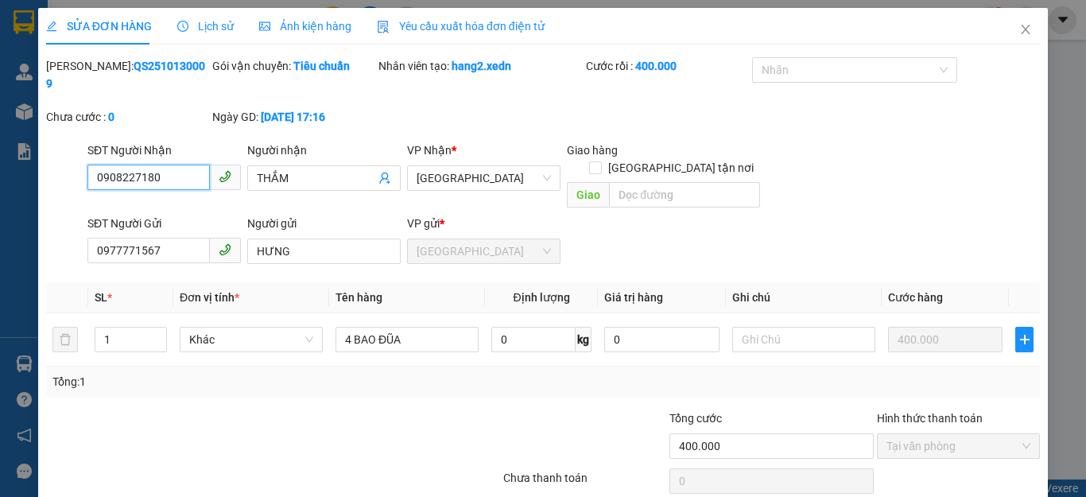
type input "0908227180"
type input "THẮM"
type input "0977771567"
type input "HƯNG"
type input "400.000"
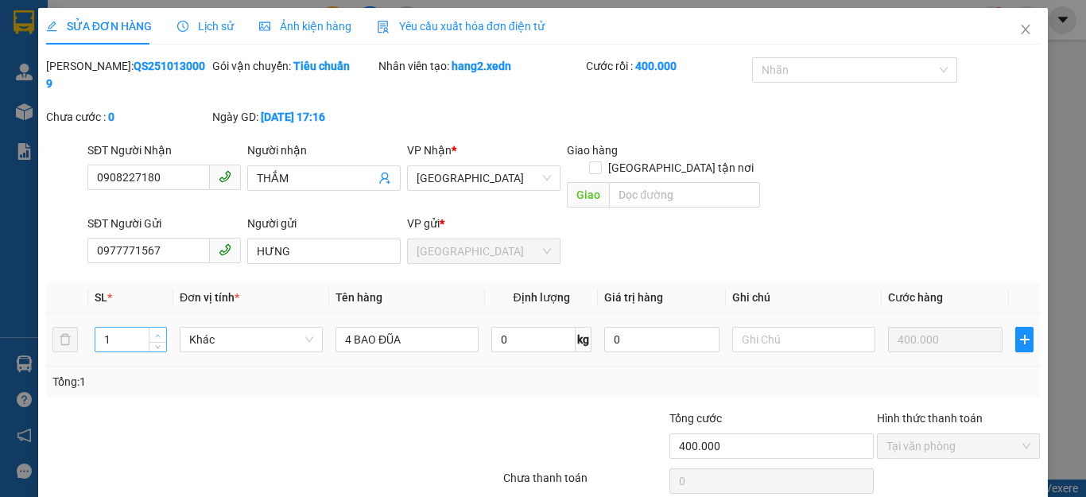
click at [161, 331] on span "up" at bounding box center [158, 336] width 10 height 10
type input "4"
click at [161, 331] on span "up" at bounding box center [158, 336] width 10 height 10
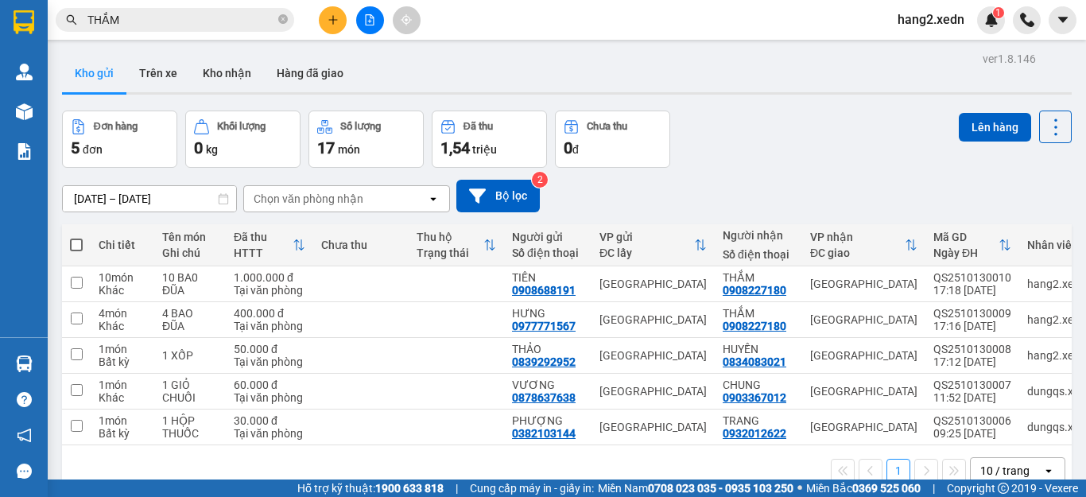
click at [371, 14] on button at bounding box center [370, 20] width 28 height 28
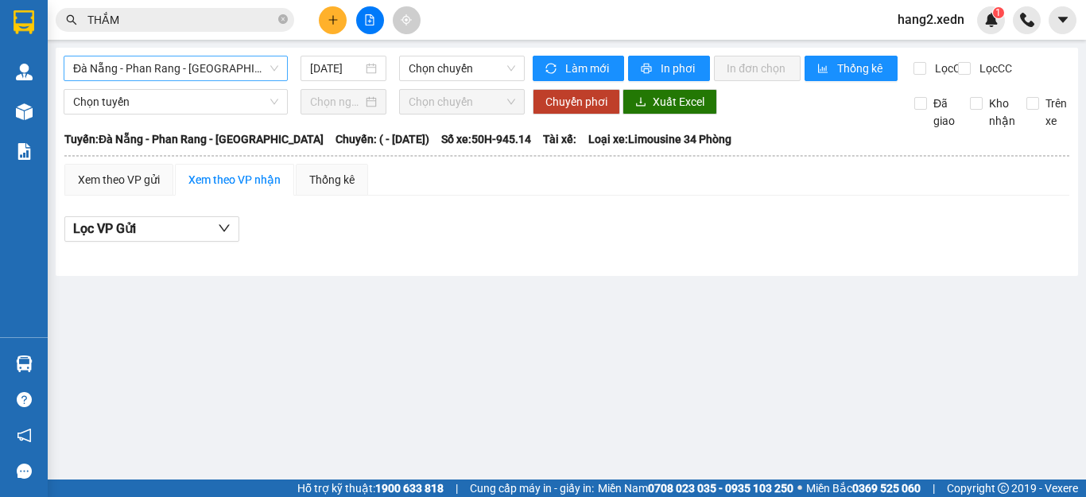
click at [167, 66] on span "Đà Nẵng - Phan Rang - [GEOGRAPHIC_DATA]" at bounding box center [175, 68] width 205 height 24
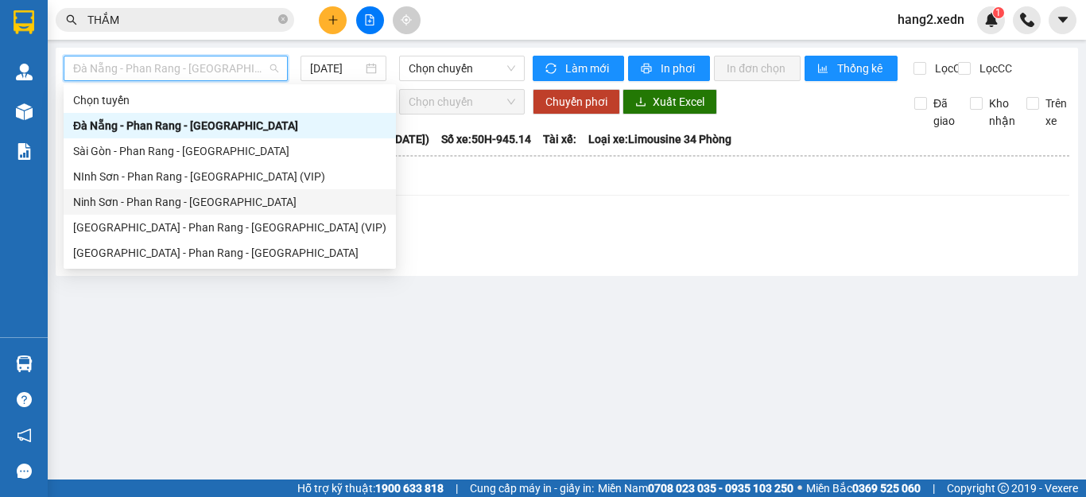
click at [139, 204] on div "Ninh Sơn - Phan Rang - [GEOGRAPHIC_DATA]" at bounding box center [229, 201] width 313 height 17
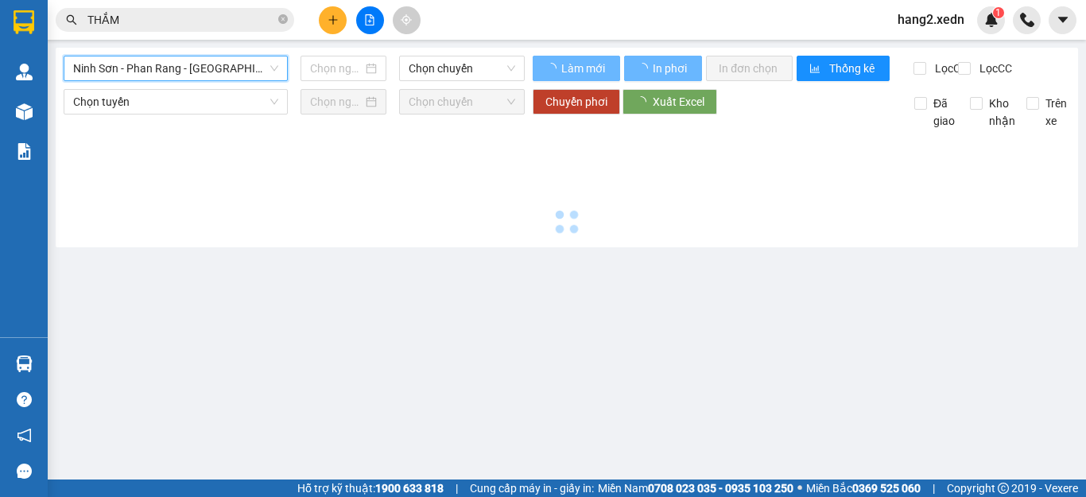
type input "[DATE]"
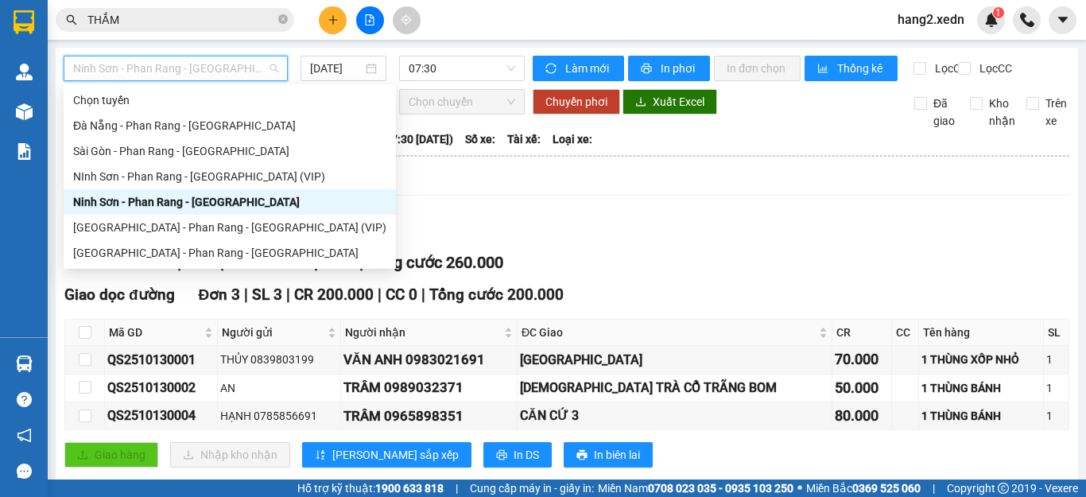
click at [219, 68] on span "Ninh Sơn - Phan Rang - [GEOGRAPHIC_DATA]" at bounding box center [175, 68] width 205 height 24
click at [127, 244] on div "[GEOGRAPHIC_DATA] - Phan Rang - [GEOGRAPHIC_DATA]" at bounding box center [230, 252] width 332 height 25
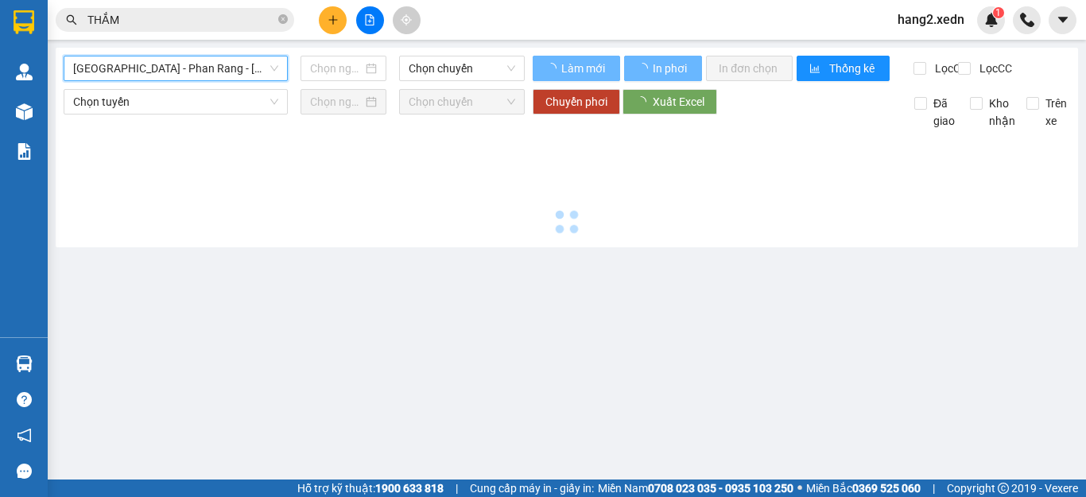
type input "[DATE]"
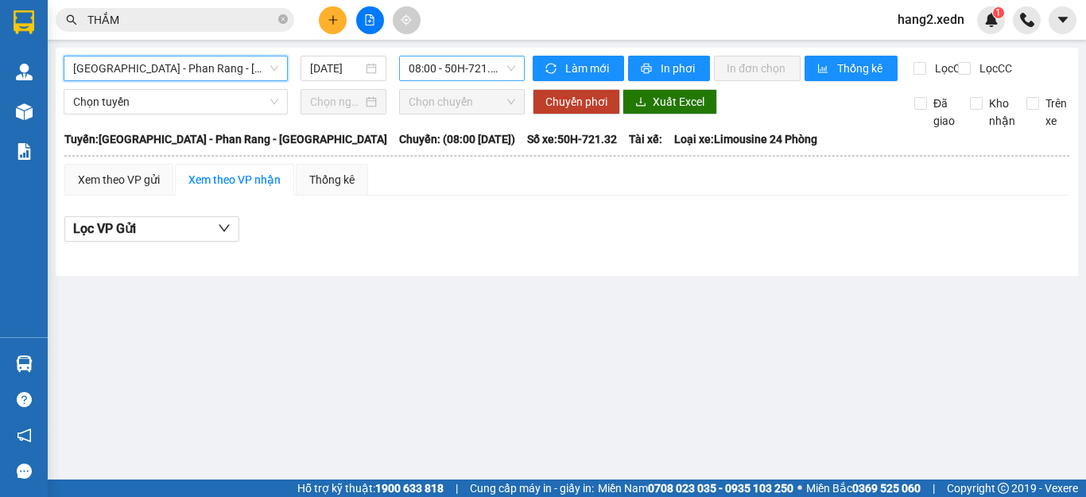
click at [440, 64] on span "08:00 - 50H-721.32" at bounding box center [462, 68] width 107 height 24
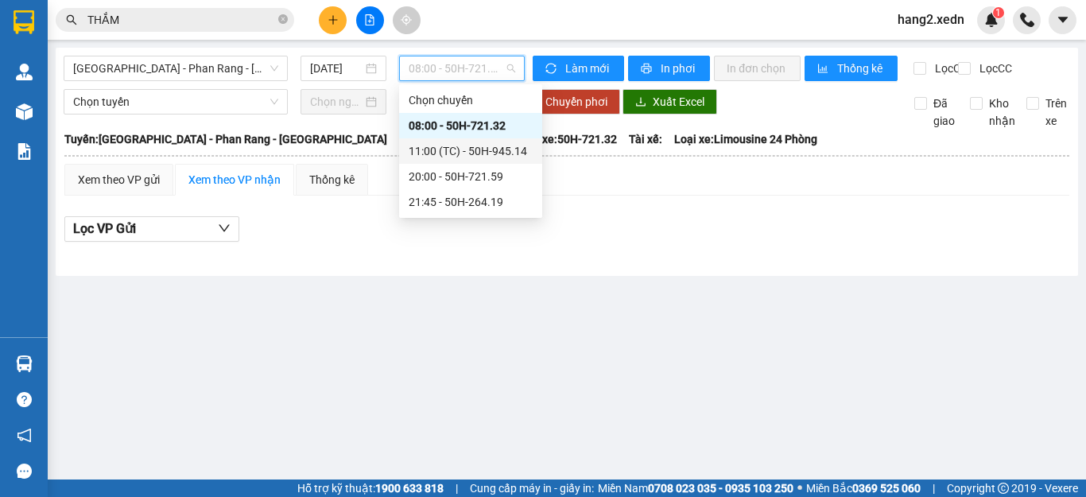
click at [459, 141] on div "11:00 (TC) - 50H-945.14" at bounding box center [470, 150] width 143 height 25
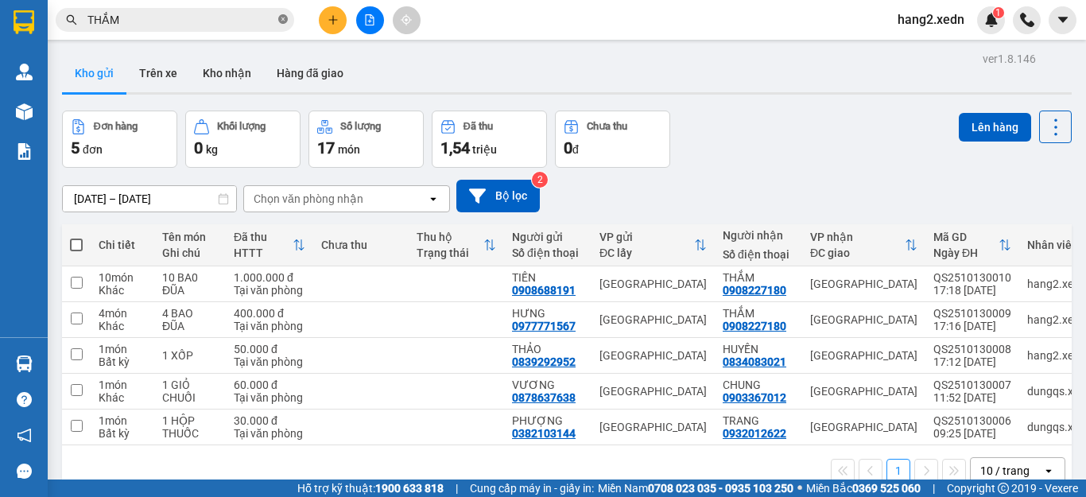
click at [280, 22] on icon "close-circle" at bounding box center [283, 19] width 10 height 10
click at [336, 23] on icon "plus" at bounding box center [333, 19] width 11 height 11
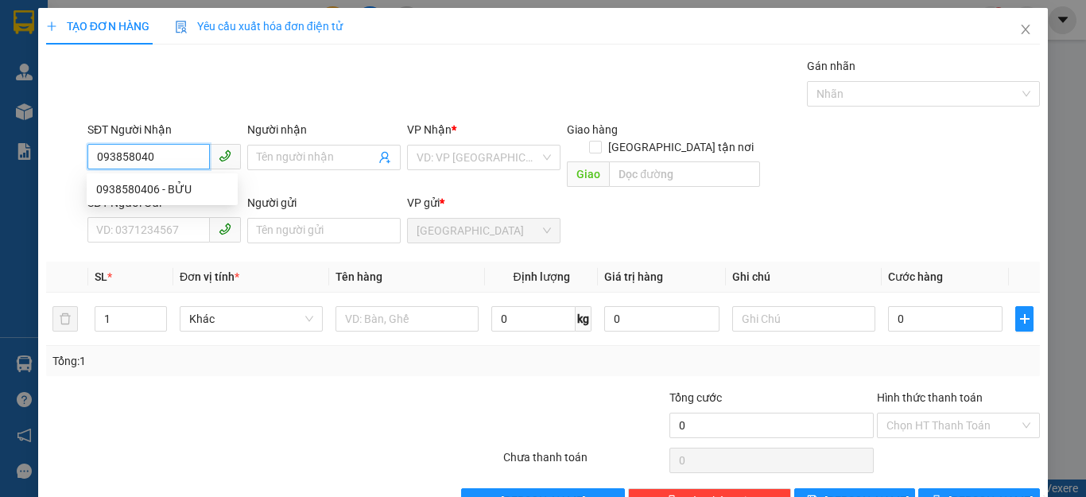
type input "0938580406"
click at [187, 191] on div "0938580406 - BỬU" at bounding box center [162, 189] width 132 height 17
type input "BỬU"
type input "50.000"
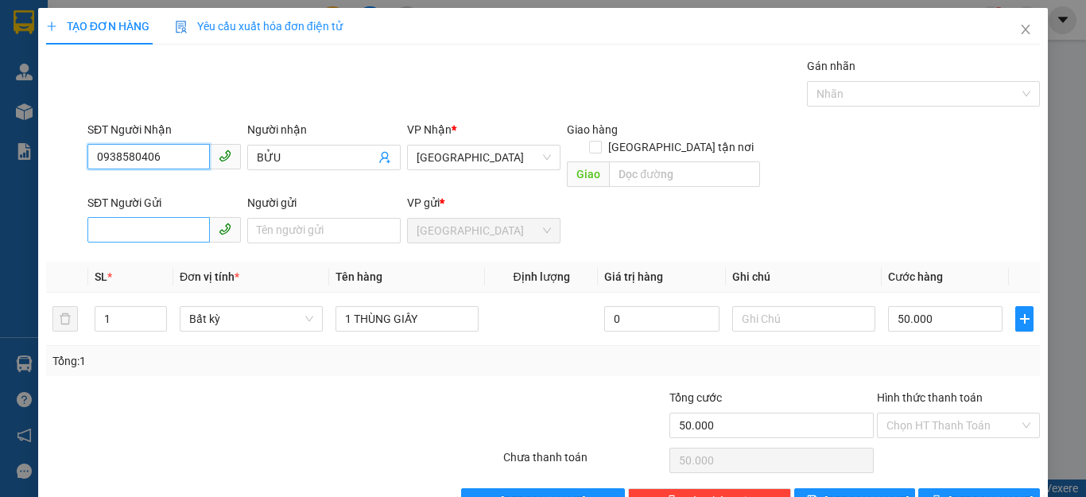
type input "0938580406"
click at [170, 217] on input "SĐT Người Gửi" at bounding box center [148, 229] width 122 height 25
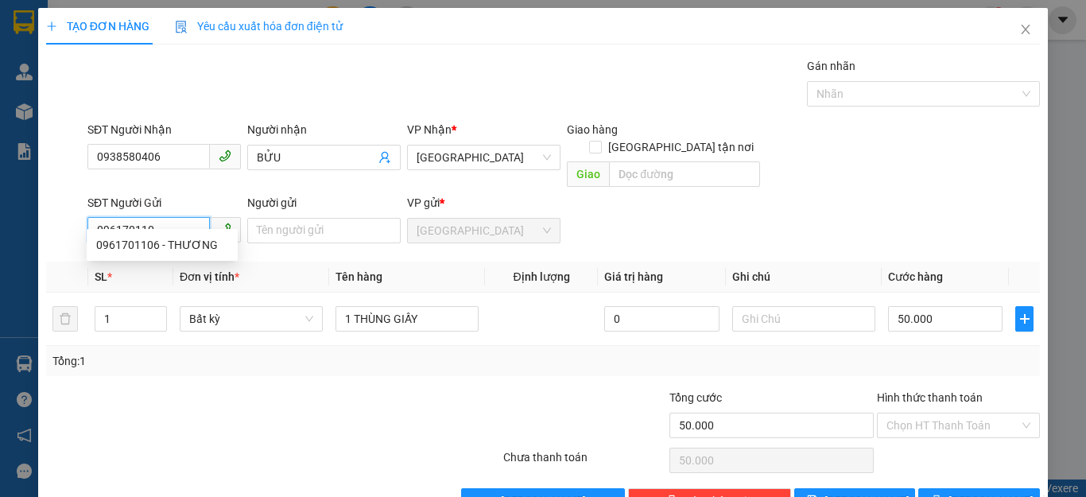
type input "0961701106"
click at [184, 244] on div "0961701106 - THƯƠNG" at bounding box center [162, 244] width 132 height 17
type input "THƯƠNG"
type input "30.000"
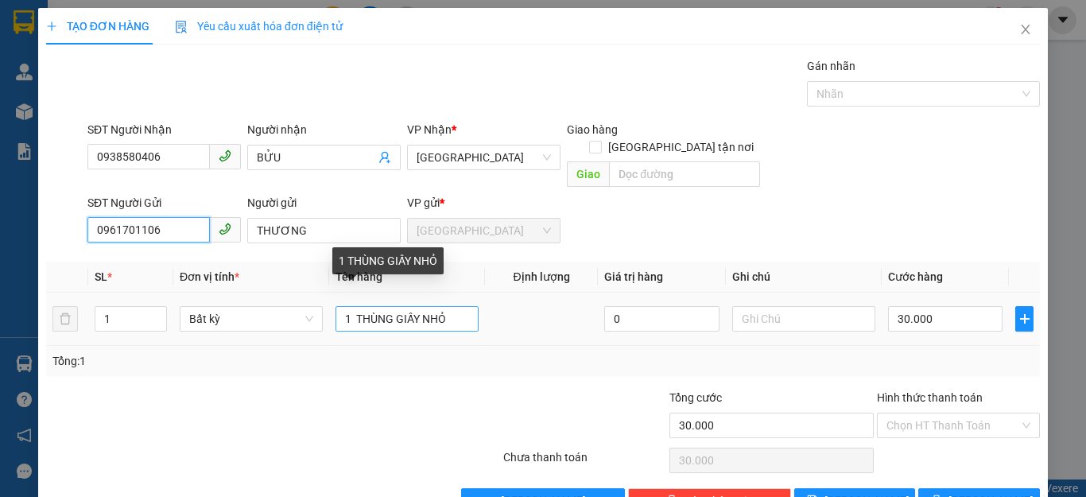
type input "0961701106"
click at [453, 306] on input "1 THÙNG GIẤY NHỎ" at bounding box center [407, 318] width 143 height 25
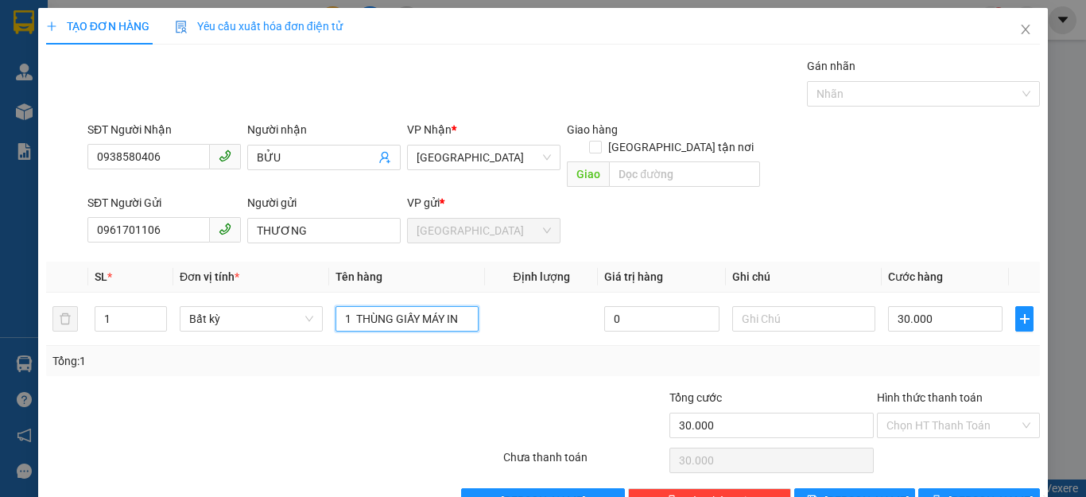
type input "1 THÙNG GIẤY MÁY IN"
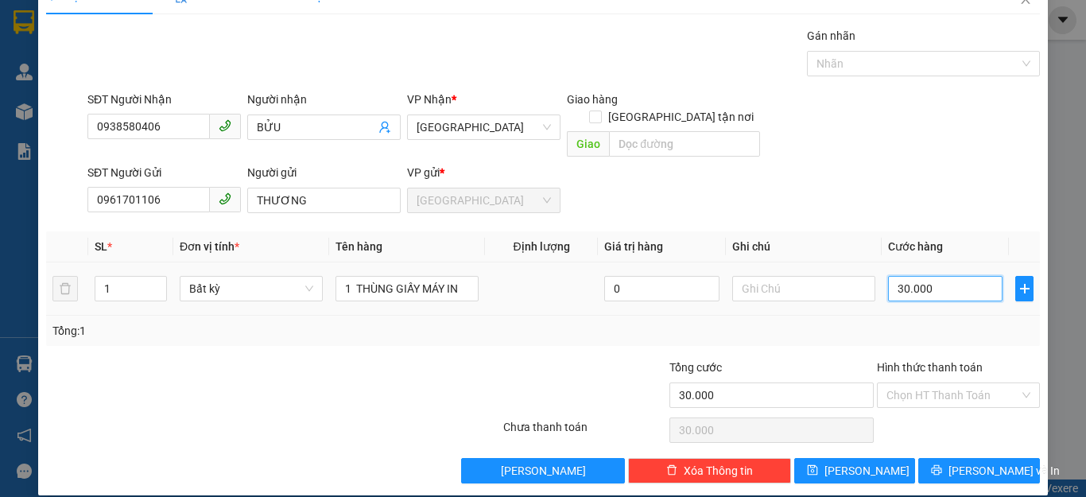
click at [948, 276] on input "30.000" at bounding box center [945, 288] width 115 height 25
type input "1"
type input "10"
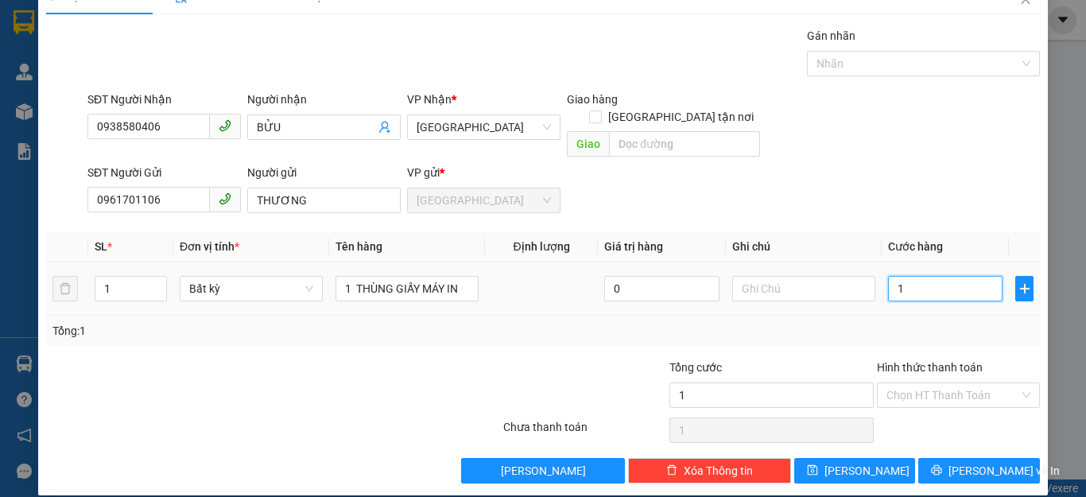
type input "10"
type input "100"
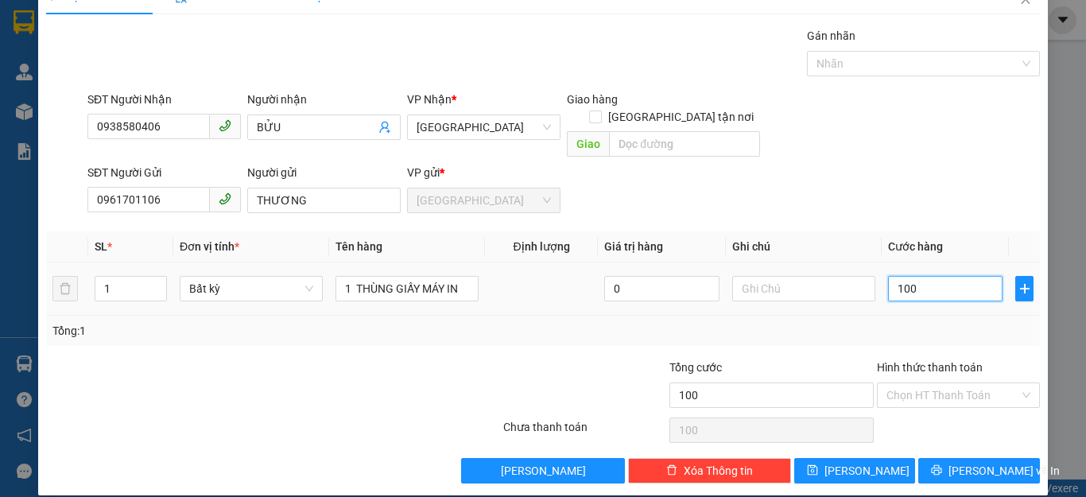
type input "1.000"
type input "10.000"
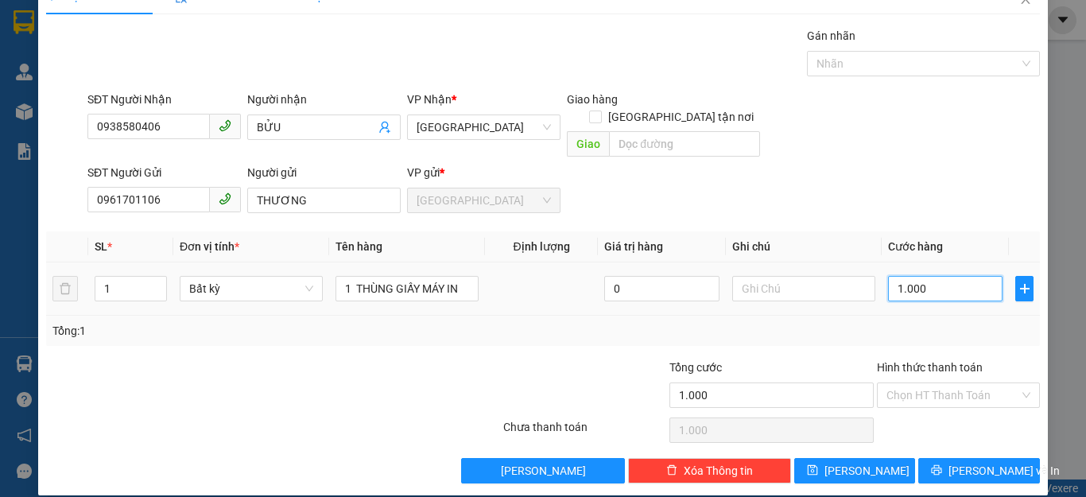
type input "10.000"
type input "100.000"
click at [782, 276] on input "text" at bounding box center [803, 288] width 143 height 25
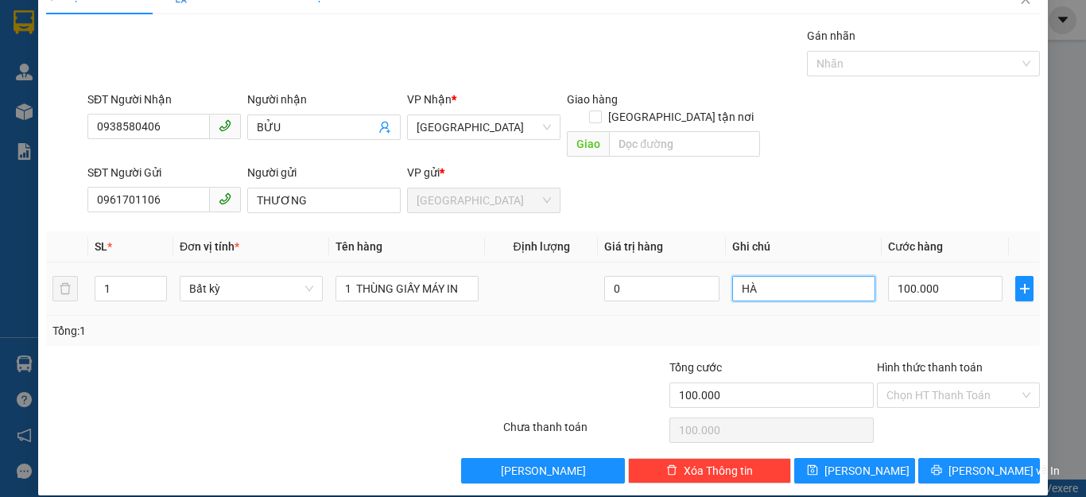
type input "H"
type input "C"
type input "D"
type input "ĐỂ ĐÚNG CHIỀU MŨI TÊN DÙM"
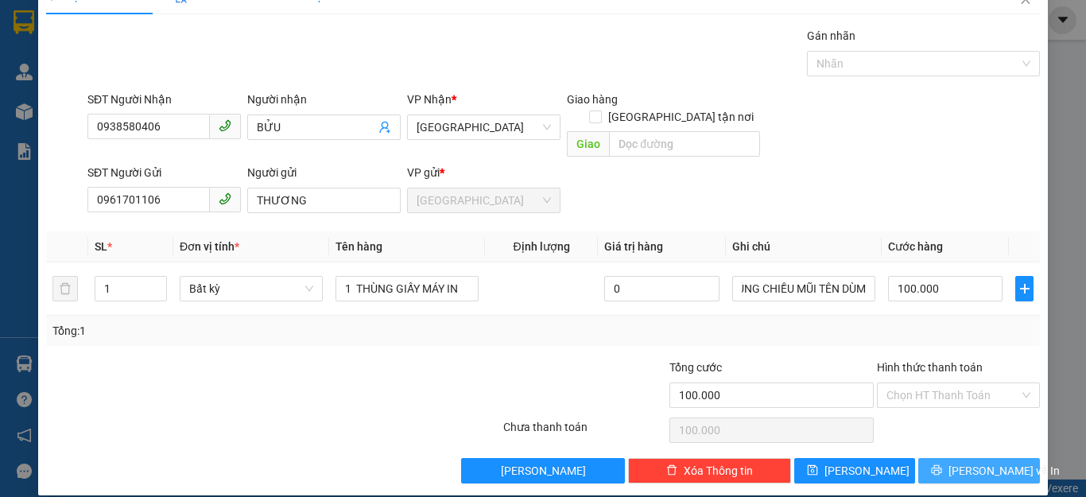
scroll to position [0, 0]
click at [965, 458] on button "Lưu và In" at bounding box center [979, 470] width 122 height 25
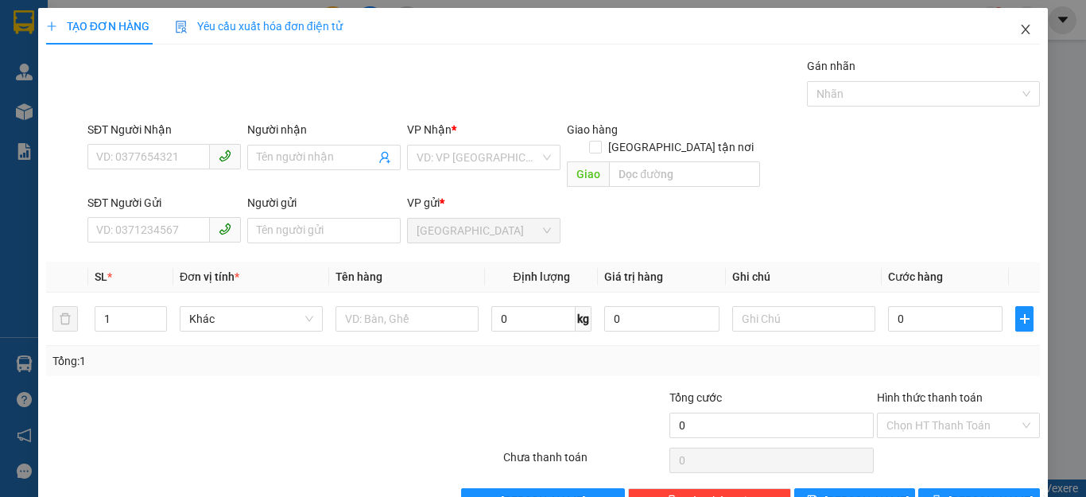
click at [1022, 30] on icon "close" at bounding box center [1026, 30] width 9 height 10
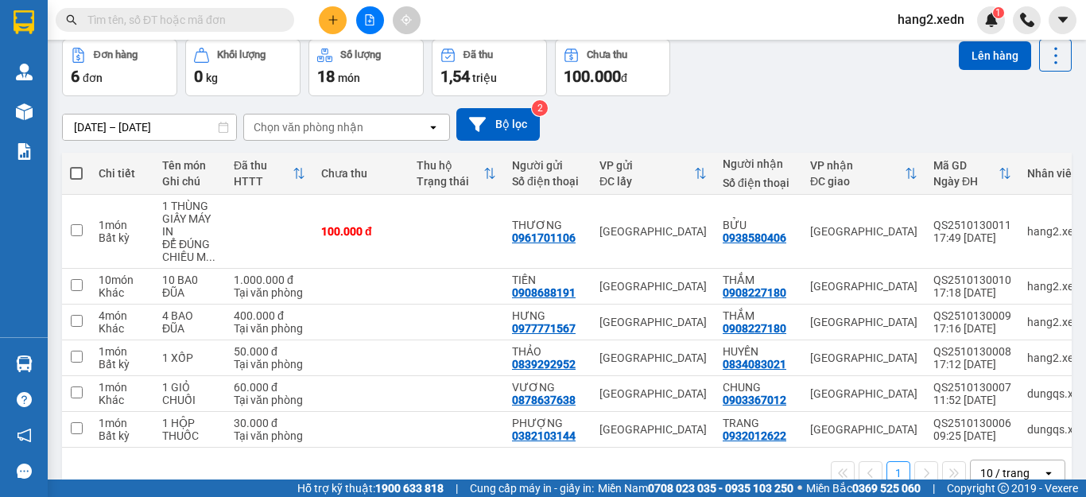
scroll to position [76, 0]
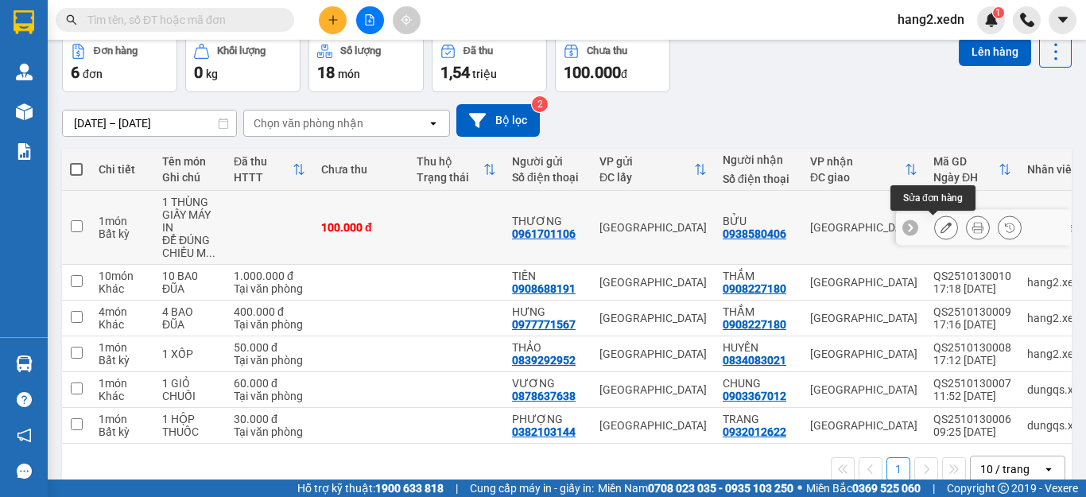
click at [941, 230] on icon at bounding box center [946, 227] width 11 height 11
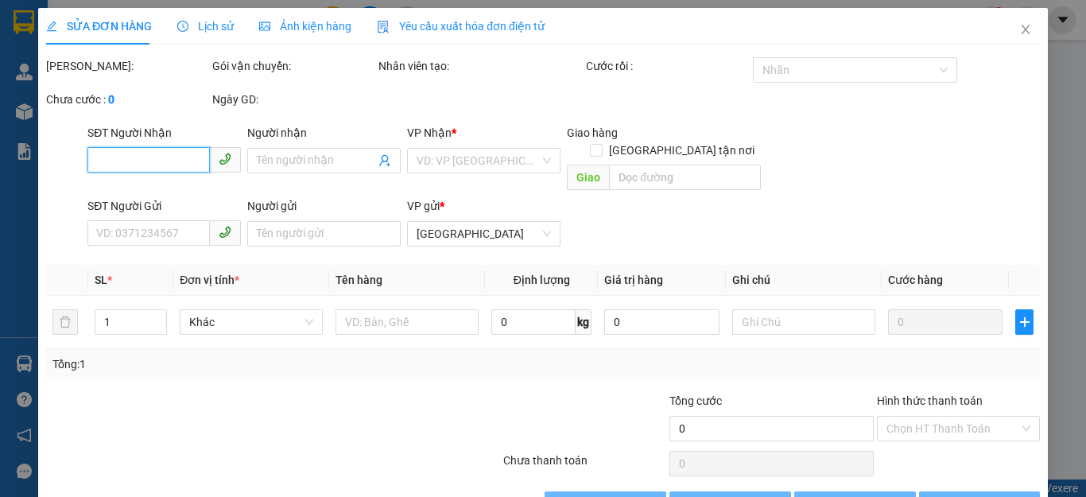
type input "0938580406"
type input "BỬU"
type input "0961701106"
type input "THƯƠNG"
type input "100.000"
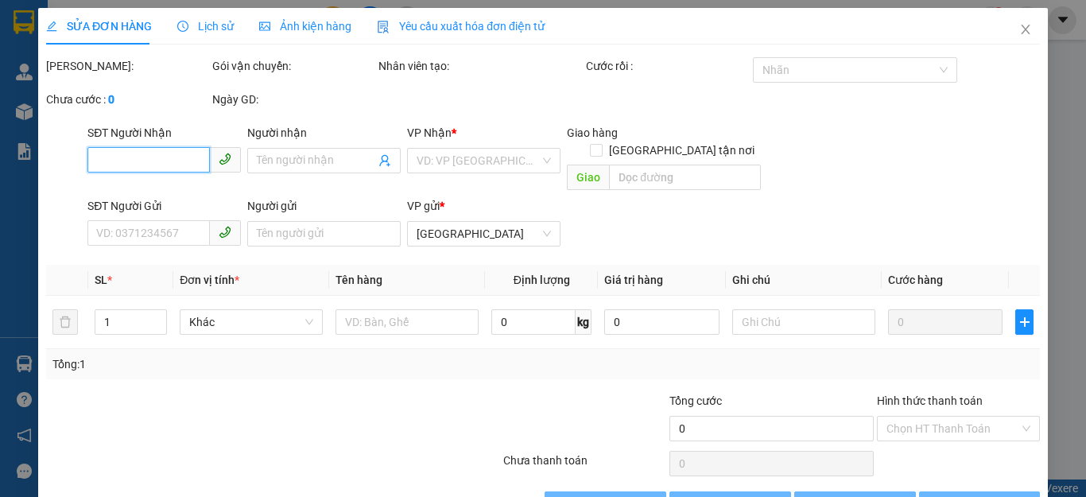
type input "100.000"
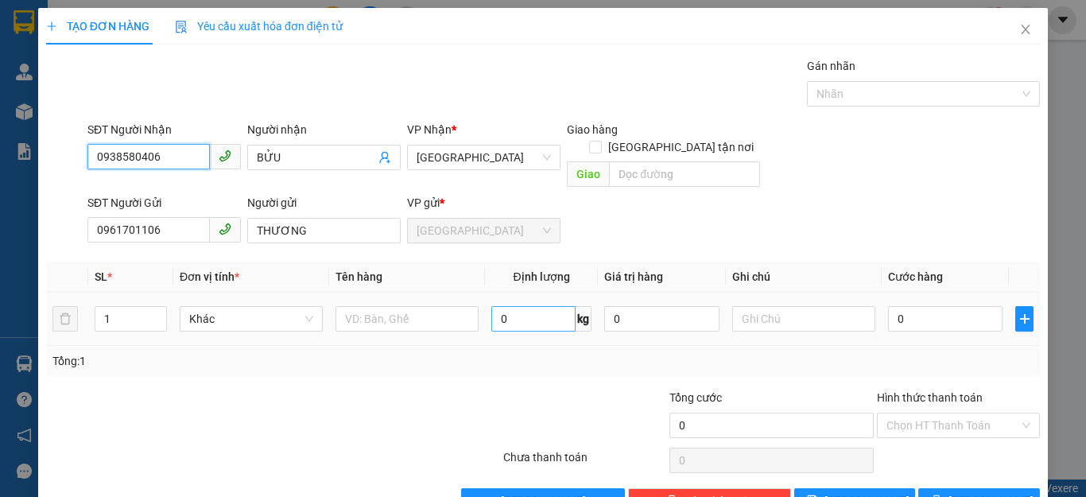
scroll to position [30, 0]
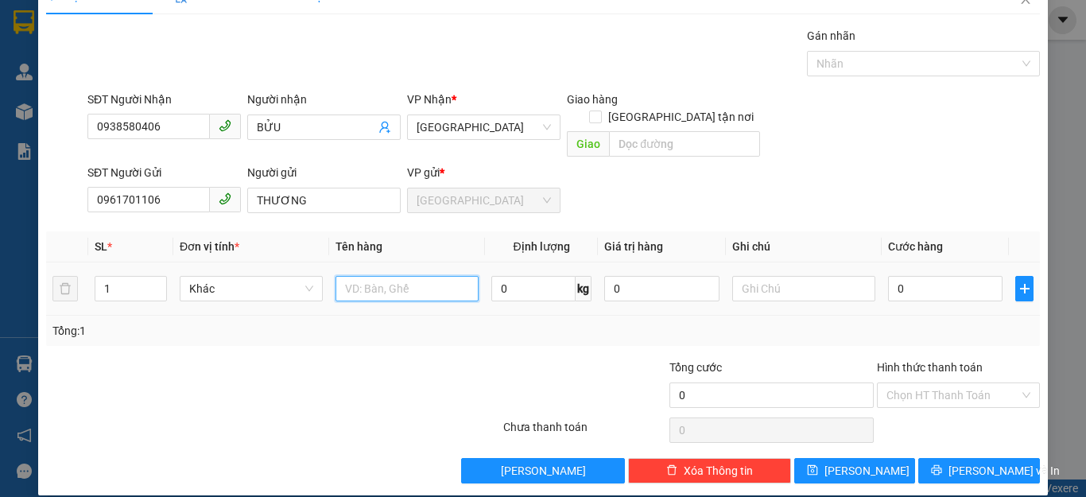
click at [416, 276] on input "text" at bounding box center [407, 288] width 143 height 25
type input "1 THÙNG GIẤY MÁY IN"
click at [748, 276] on input "text" at bounding box center [803, 288] width 143 height 25
type input "D"
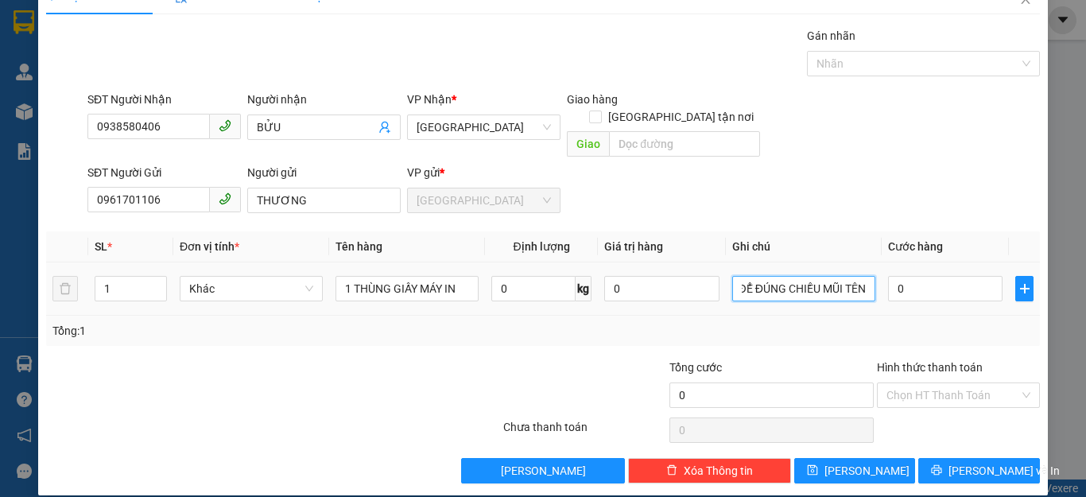
scroll to position [0, 10]
type input "ĐỂ ĐÚNG CHIỀU MŨI TÊN"
click at [943, 276] on input "0" at bounding box center [945, 288] width 115 height 25
type input "1"
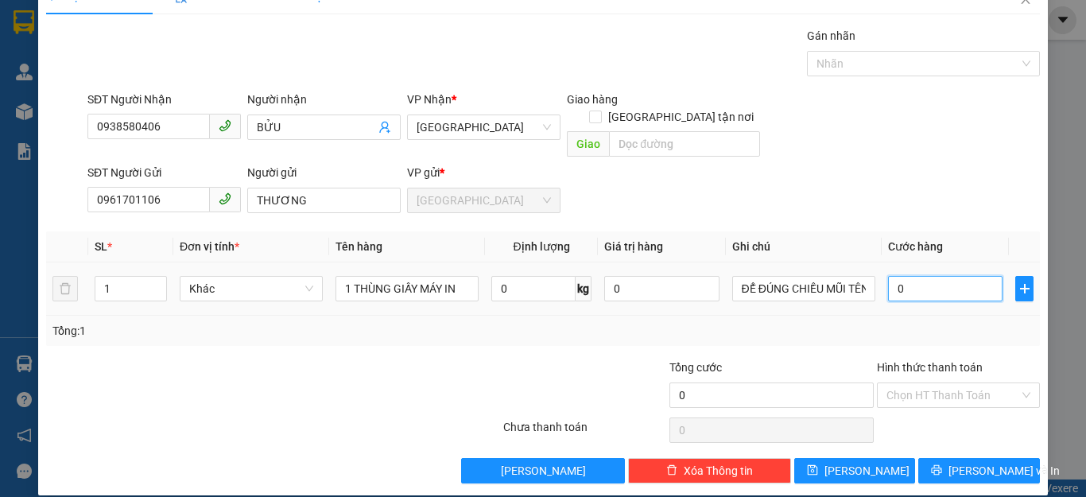
type input "1"
click at [930, 383] on input "Hình thức thanh toán" at bounding box center [953, 395] width 133 height 24
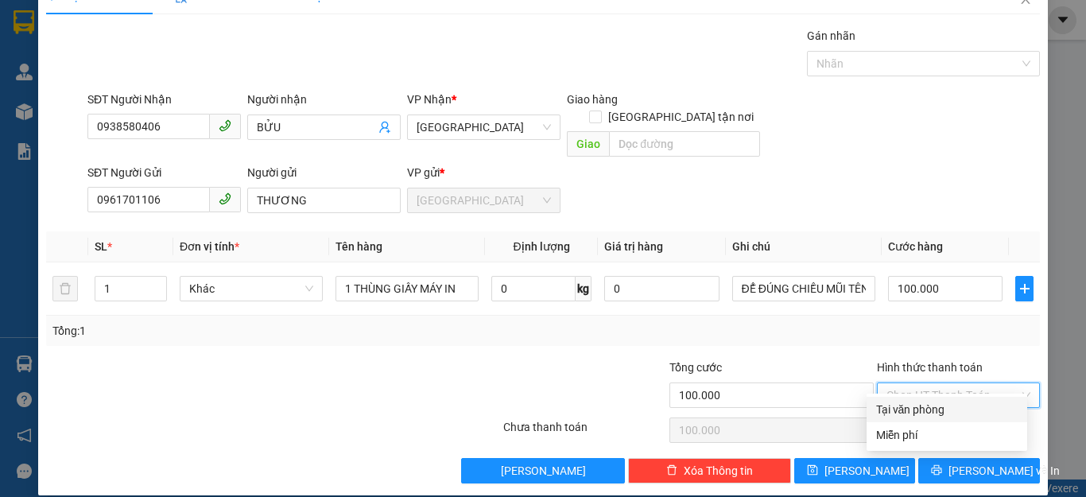
click at [926, 408] on div "Tại văn phòng" at bounding box center [947, 409] width 142 height 17
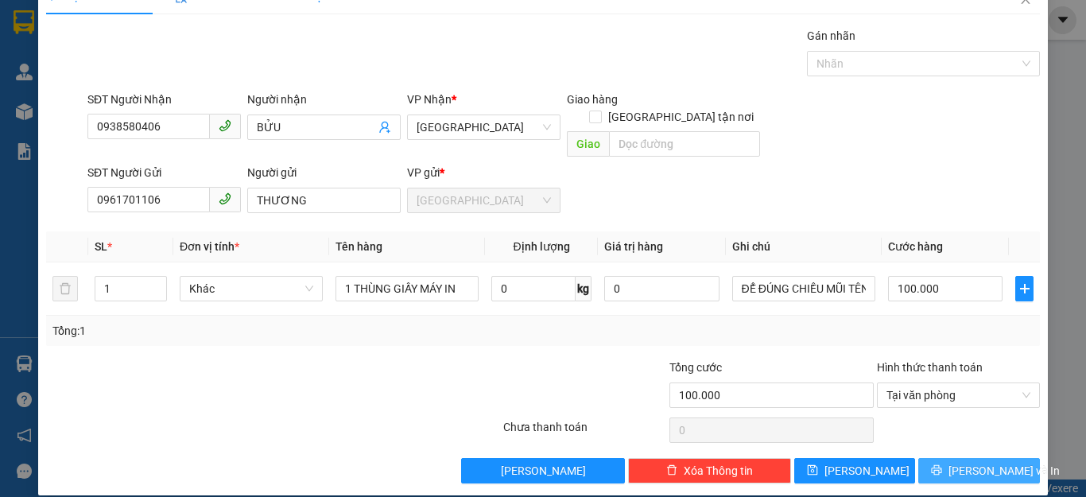
click at [961, 462] on span "Lưu và In" at bounding box center [1004, 470] width 111 height 17
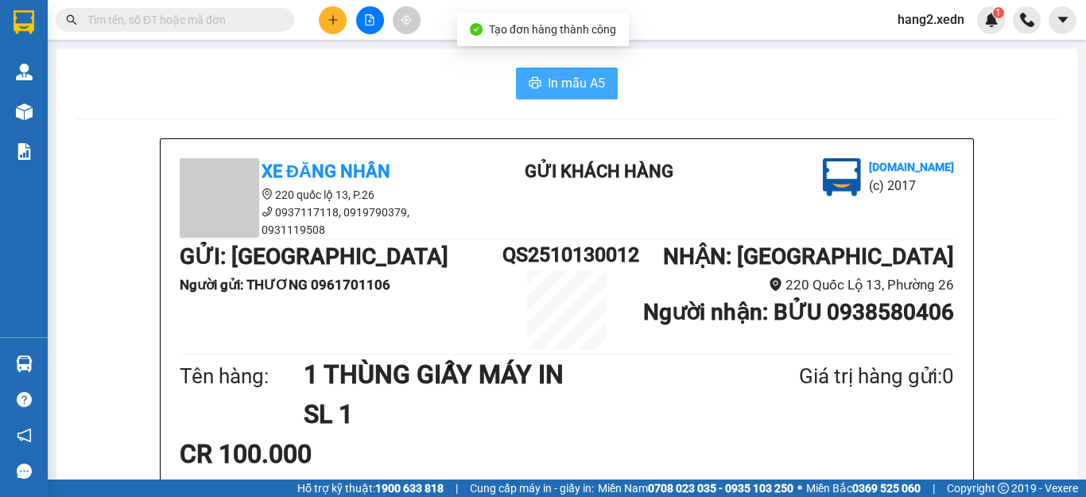
click at [580, 84] on span "In mẫu A5" at bounding box center [576, 83] width 57 height 20
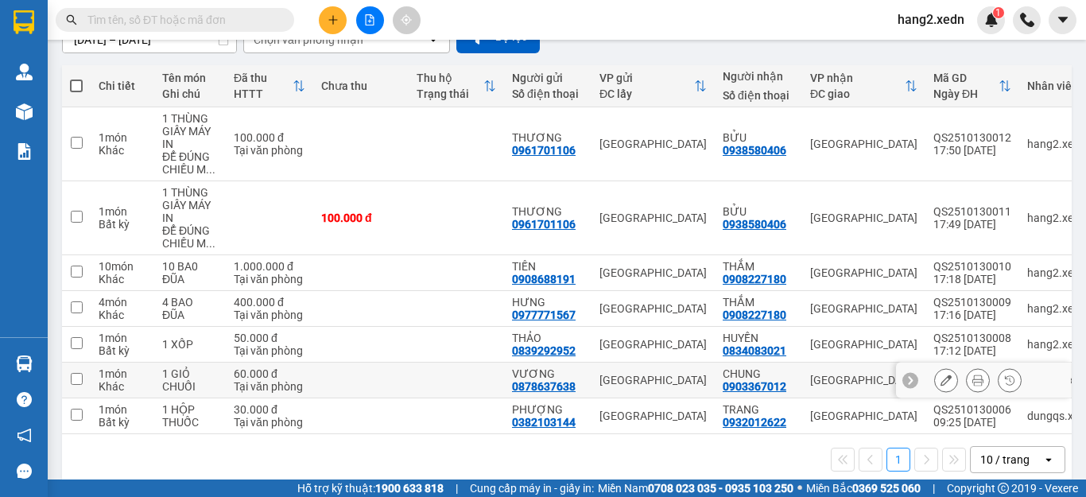
scroll to position [185, 0]
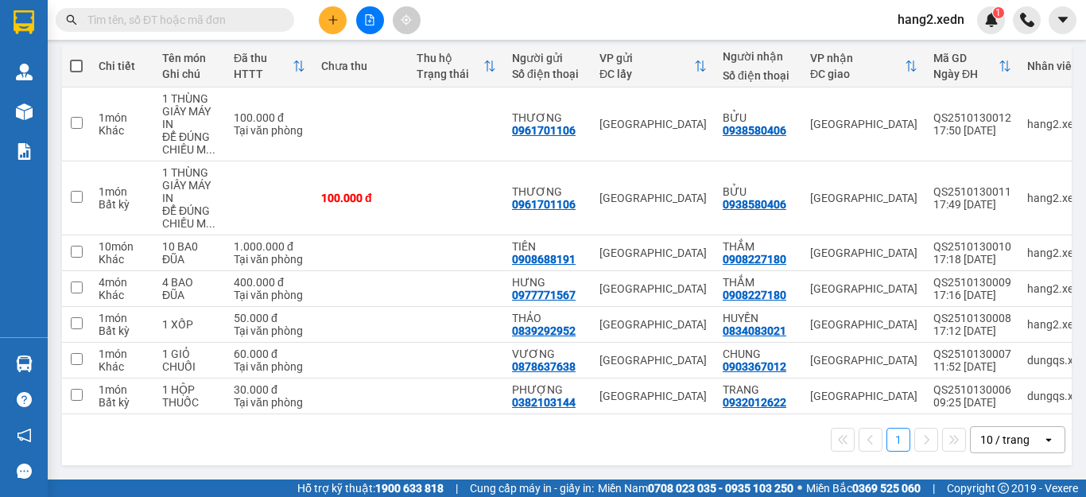
click at [119, 18] on input "text" at bounding box center [181, 19] width 188 height 17
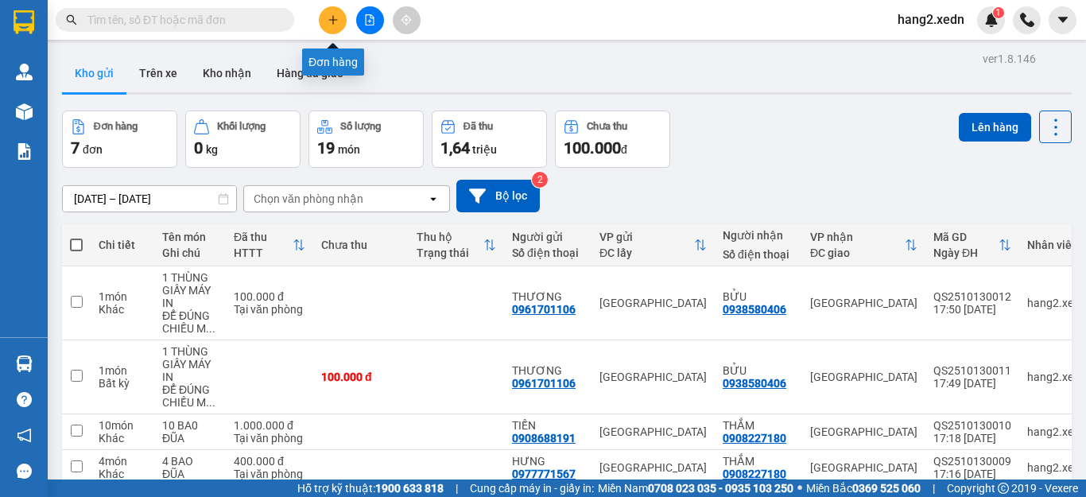
click at [328, 14] on icon "plus" at bounding box center [333, 19] width 11 height 11
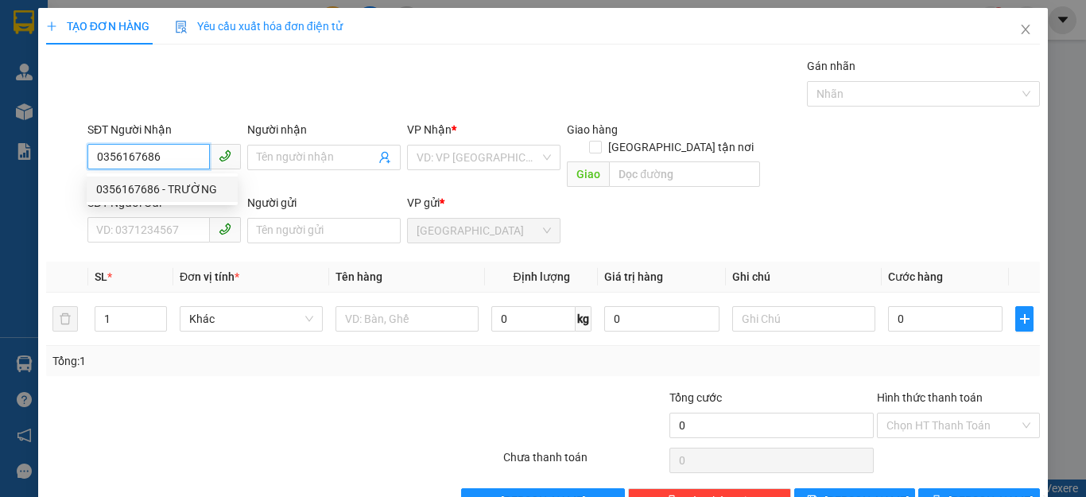
click at [137, 192] on div "0356167686 - TRƯỜNG" at bounding box center [162, 189] width 132 height 17
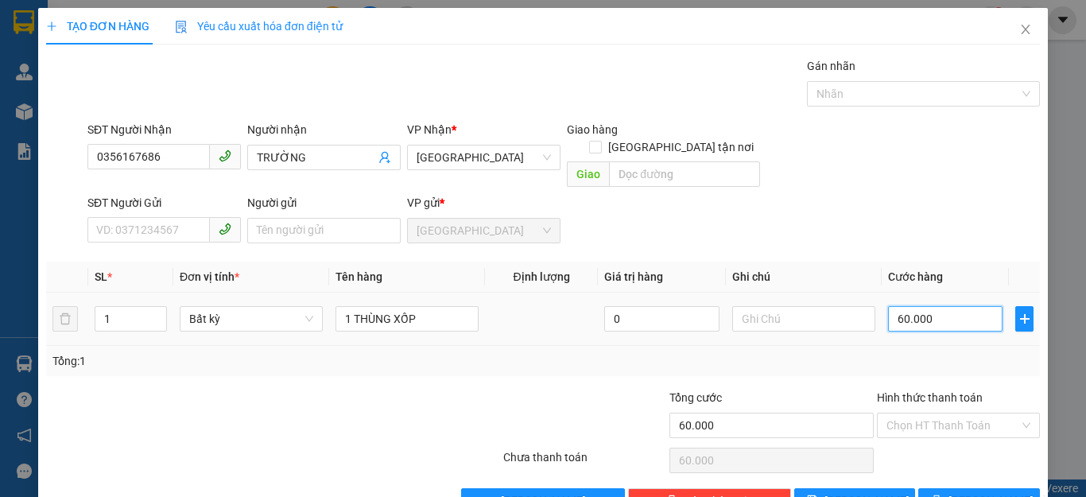
click at [961, 306] on input "60.000" at bounding box center [945, 318] width 115 height 25
click at [821, 306] on input "text" at bounding box center [803, 318] width 143 height 25
click at [969, 492] on span "Lưu và In" at bounding box center [1004, 500] width 111 height 17
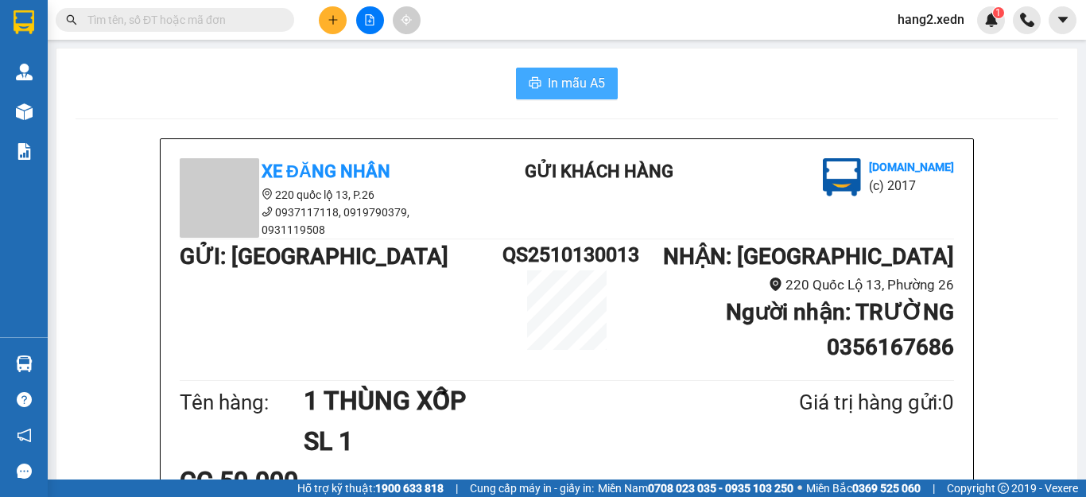
click at [548, 76] on span "In mẫu A5" at bounding box center [576, 83] width 57 height 20
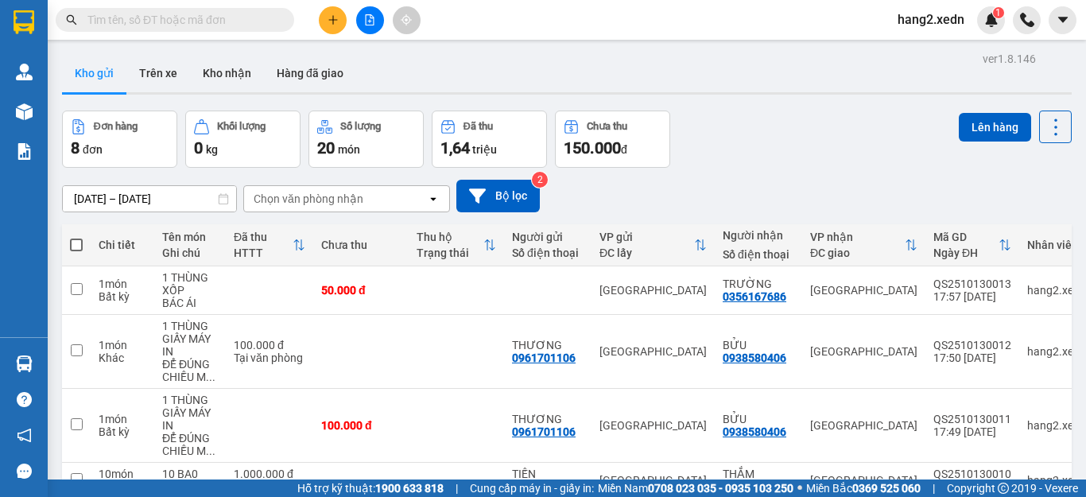
scroll to position [159, 0]
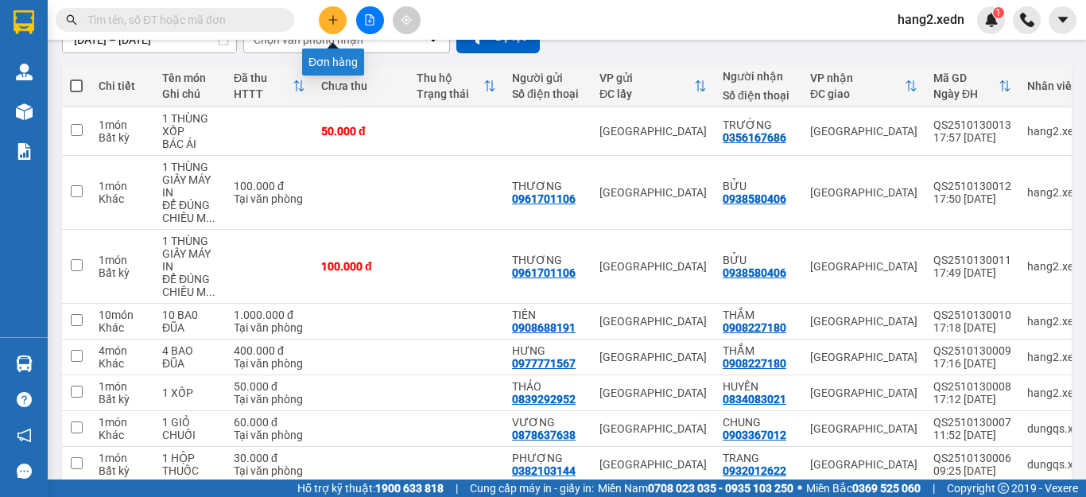
click at [334, 29] on button at bounding box center [333, 20] width 28 height 28
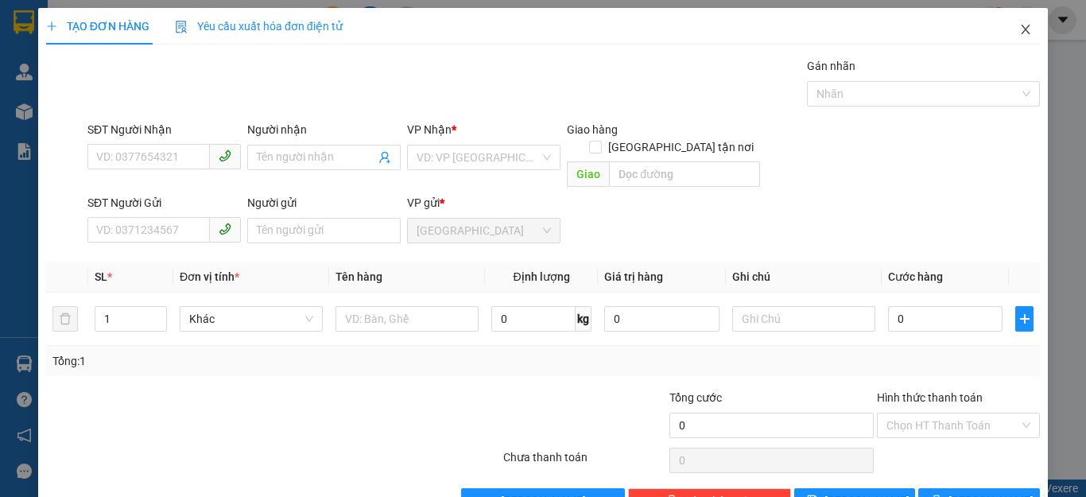
click at [1019, 24] on icon "close" at bounding box center [1025, 29] width 13 height 13
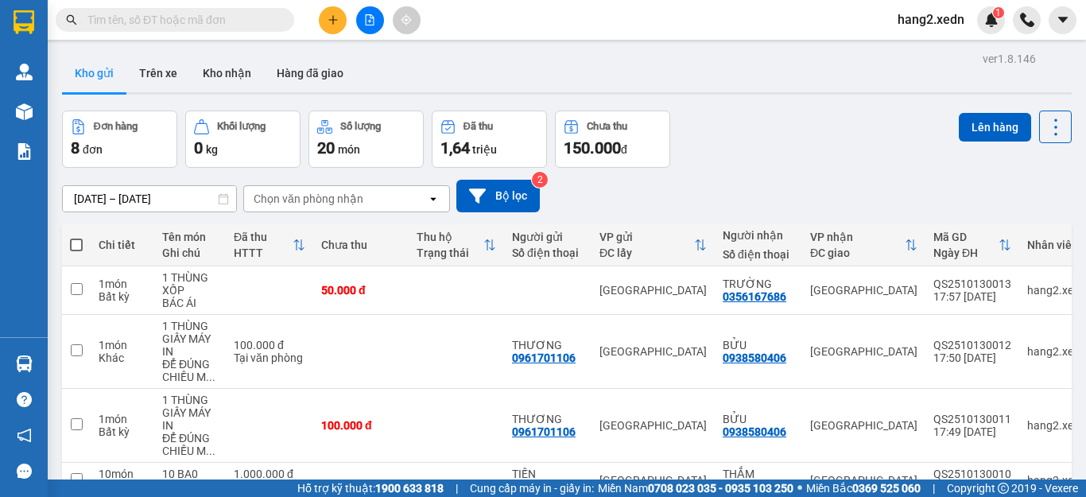
click at [174, 17] on input "text" at bounding box center [181, 19] width 188 height 17
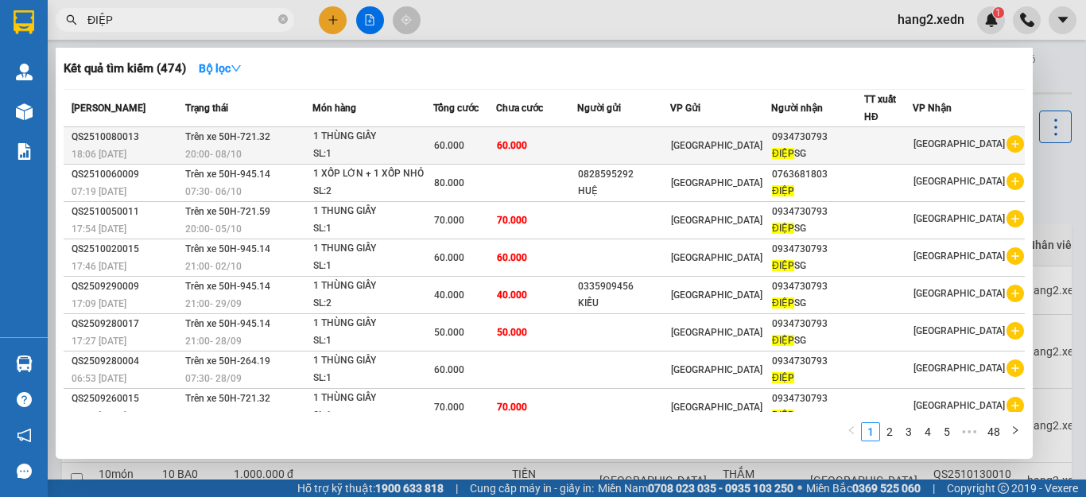
click at [591, 157] on td at bounding box center [623, 145] width 93 height 37
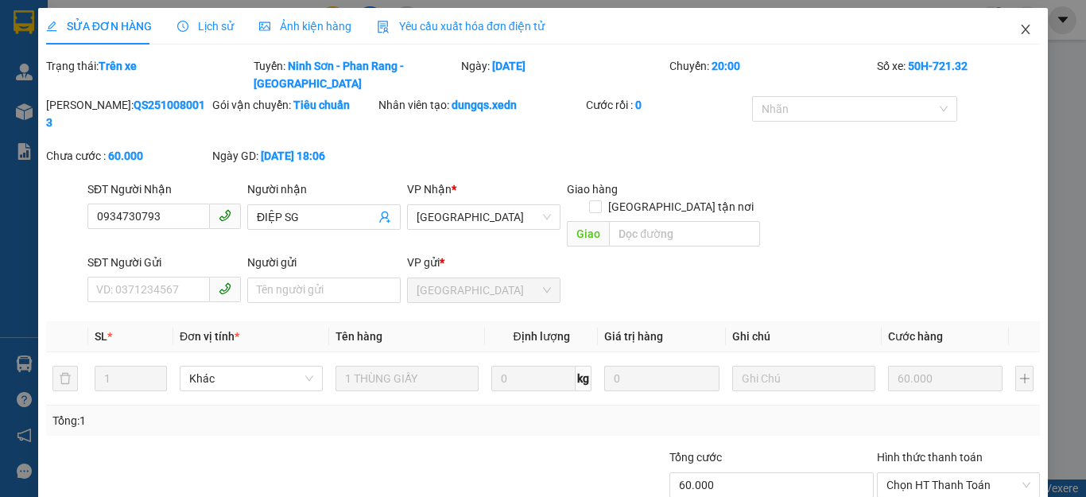
click at [1019, 29] on icon "close" at bounding box center [1025, 29] width 13 height 13
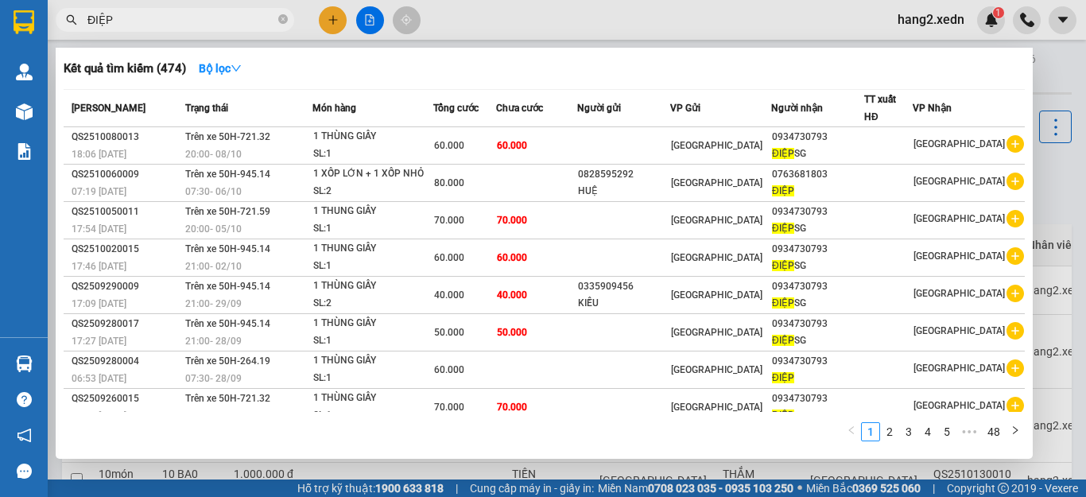
click at [188, 19] on input "ĐIỆP" at bounding box center [181, 19] width 188 height 17
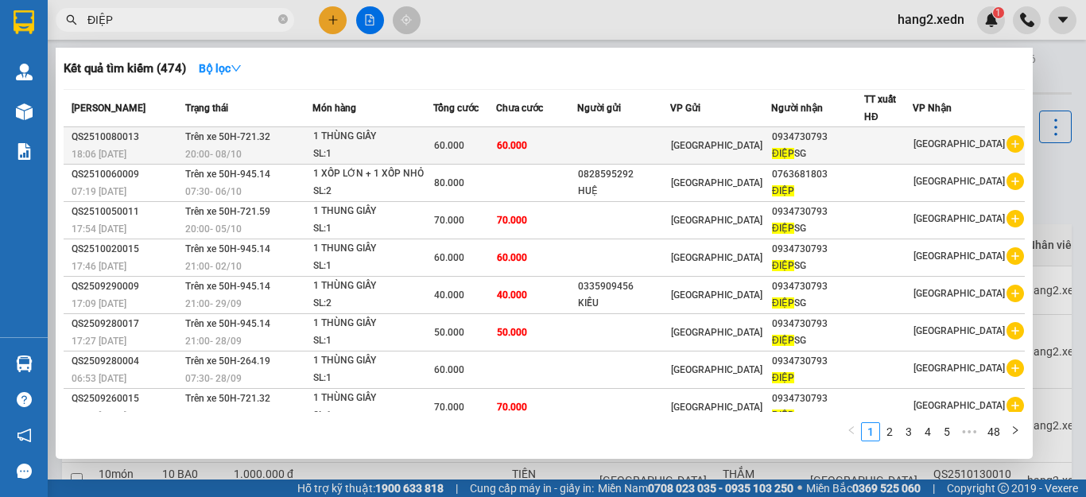
click at [599, 142] on td at bounding box center [623, 145] width 93 height 37
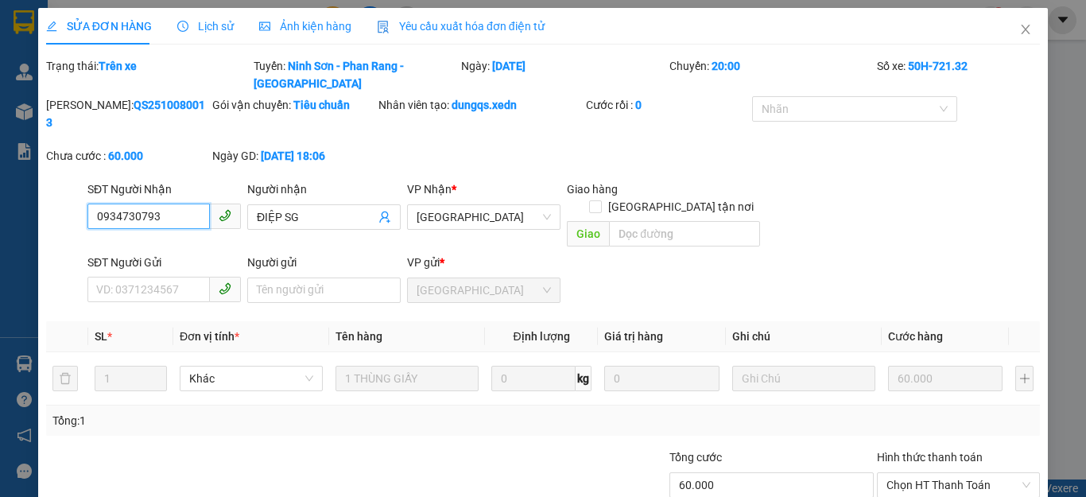
scroll to position [55, 0]
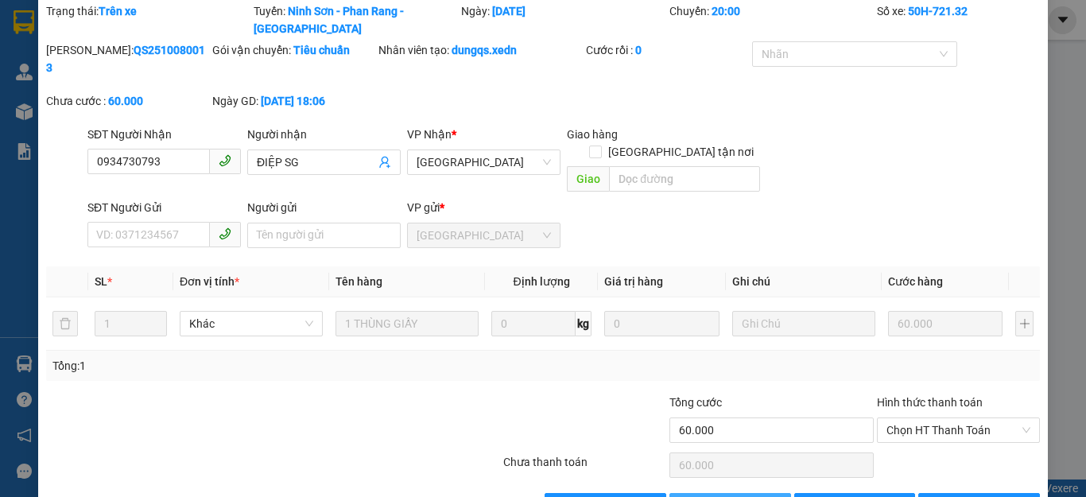
click at [727, 496] on span "Thêm ĐH mới" at bounding box center [739, 505] width 68 height 17
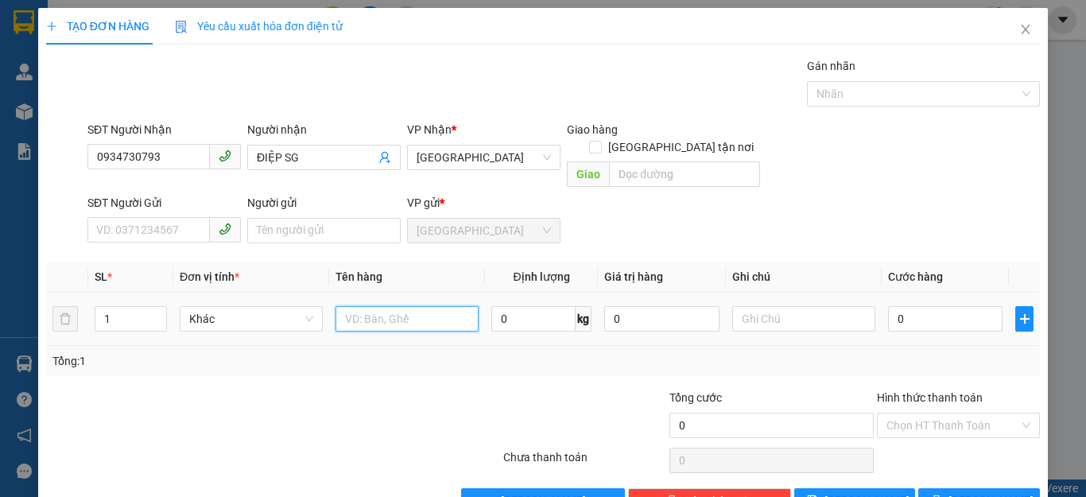
click at [414, 306] on input "text" at bounding box center [407, 318] width 143 height 25
click at [952, 306] on input "0" at bounding box center [945, 318] width 115 height 25
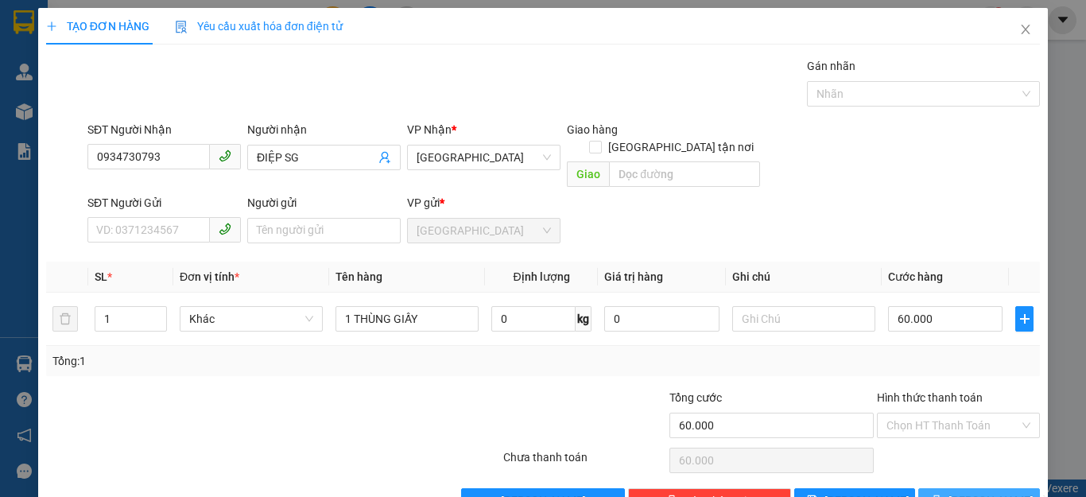
click at [965, 492] on span "Lưu và In" at bounding box center [1004, 500] width 111 height 17
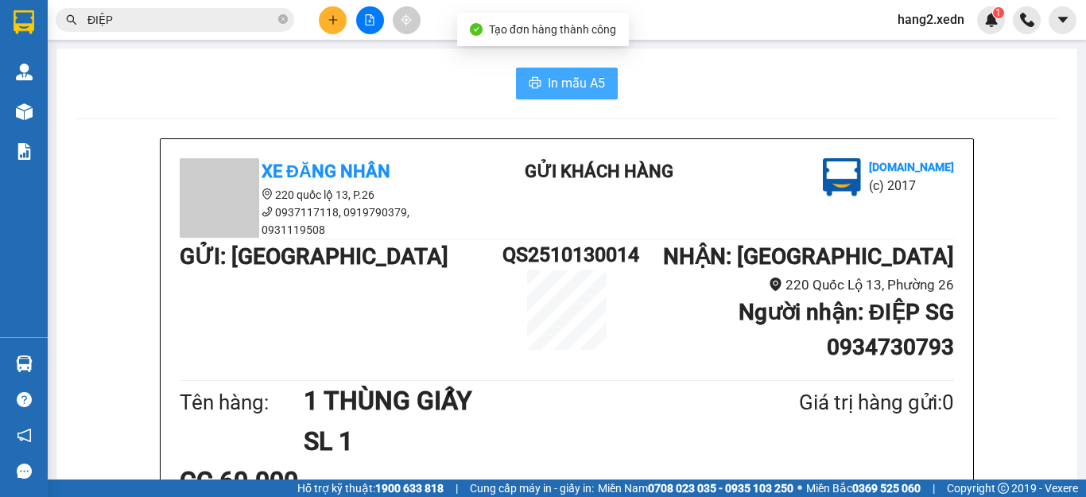
click at [554, 72] on button "In mẫu A5" at bounding box center [567, 84] width 102 height 32
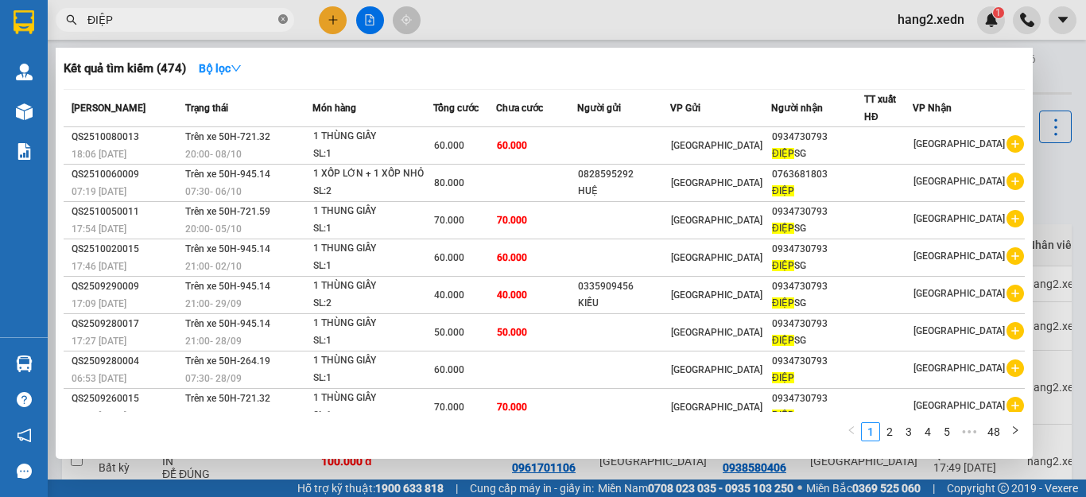
click at [284, 18] on icon "close-circle" at bounding box center [283, 19] width 10 height 10
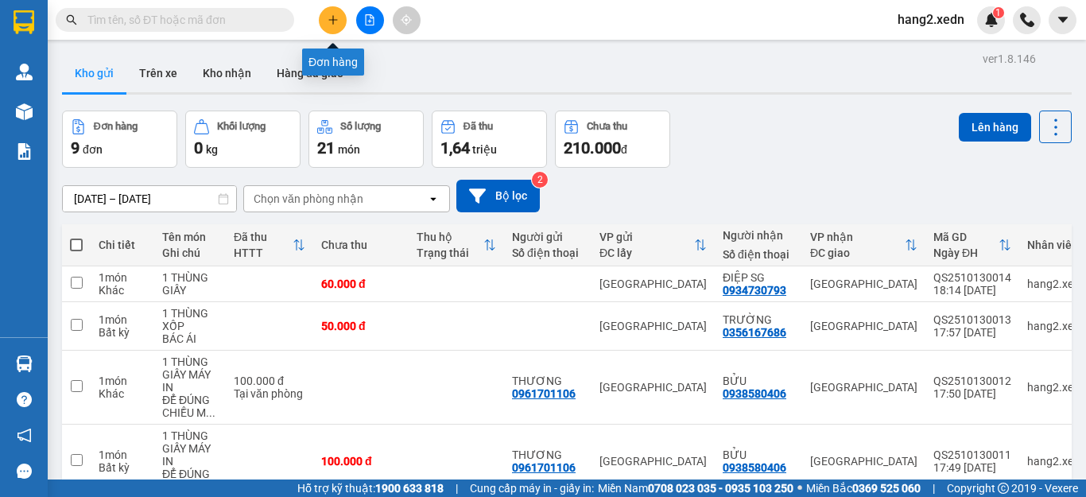
click at [331, 17] on icon "plus" at bounding box center [333, 19] width 11 height 11
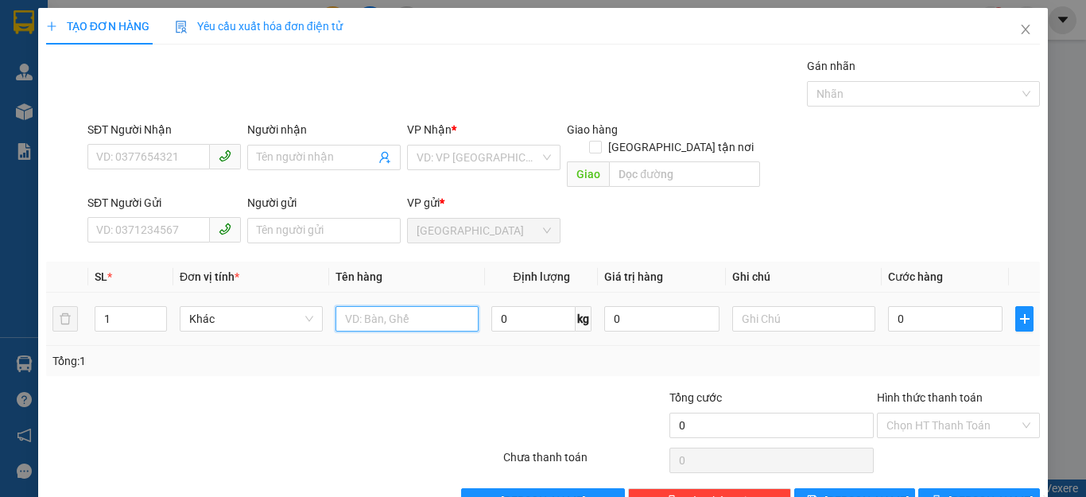
click at [399, 306] on input "text" at bounding box center [407, 318] width 143 height 25
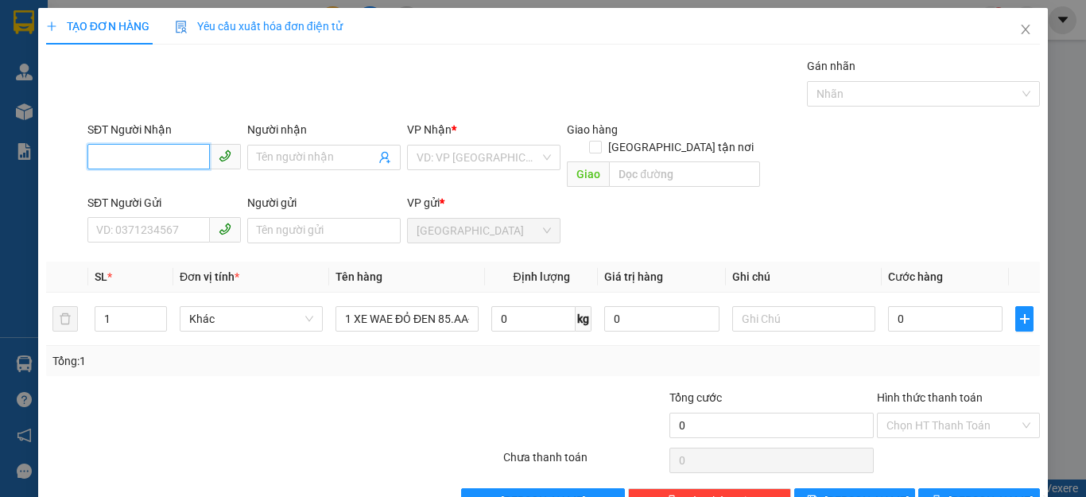
click at [157, 157] on input "SĐT Người Nhận" at bounding box center [148, 156] width 122 height 25
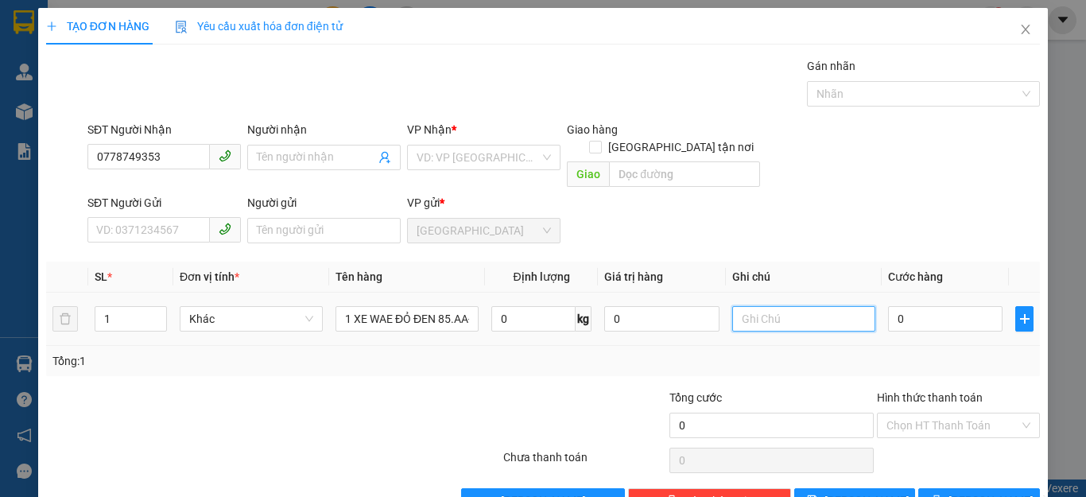
click at [821, 306] on input "text" at bounding box center [803, 318] width 143 height 25
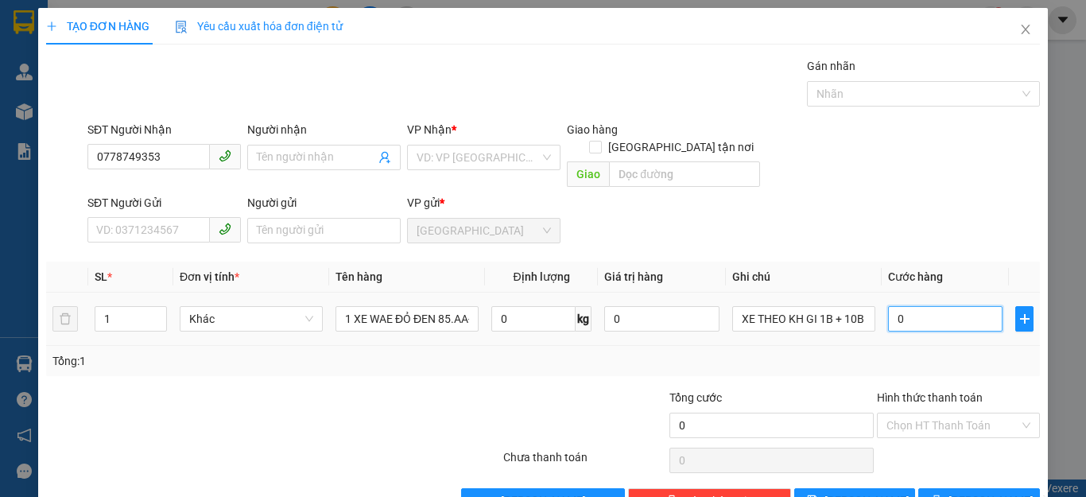
click at [918, 306] on input "0" at bounding box center [945, 318] width 115 height 25
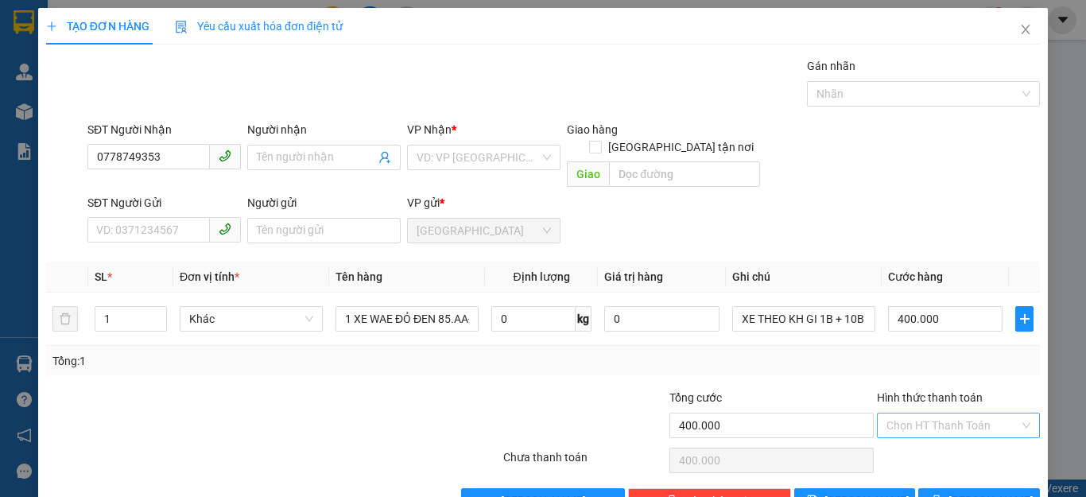
click at [917, 413] on input "Hình thức thanh toán" at bounding box center [953, 425] width 133 height 24
click at [917, 434] on div "Tại văn phòng" at bounding box center [947, 439] width 142 height 17
click at [486, 148] on input "search" at bounding box center [478, 158] width 123 height 24
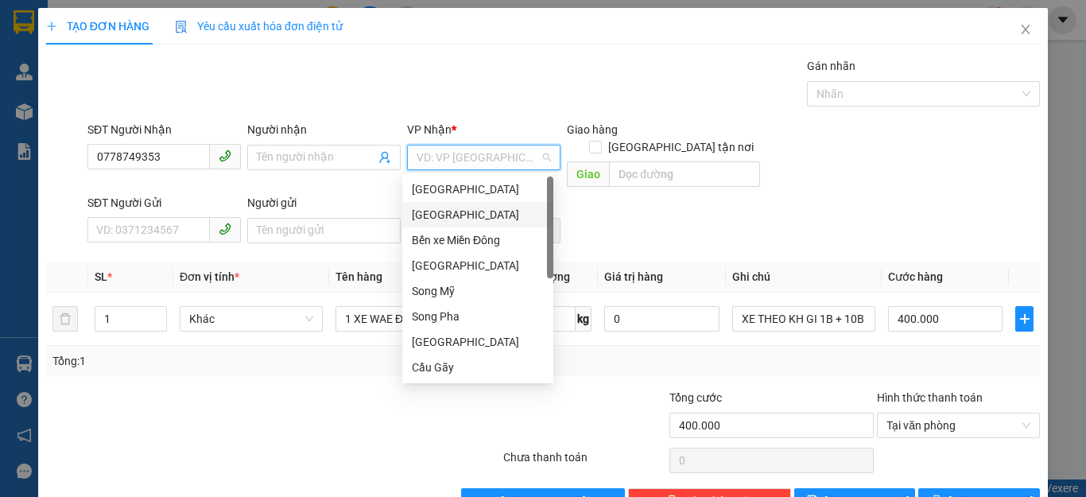
click at [443, 207] on div "[GEOGRAPHIC_DATA]" at bounding box center [478, 214] width 132 height 17
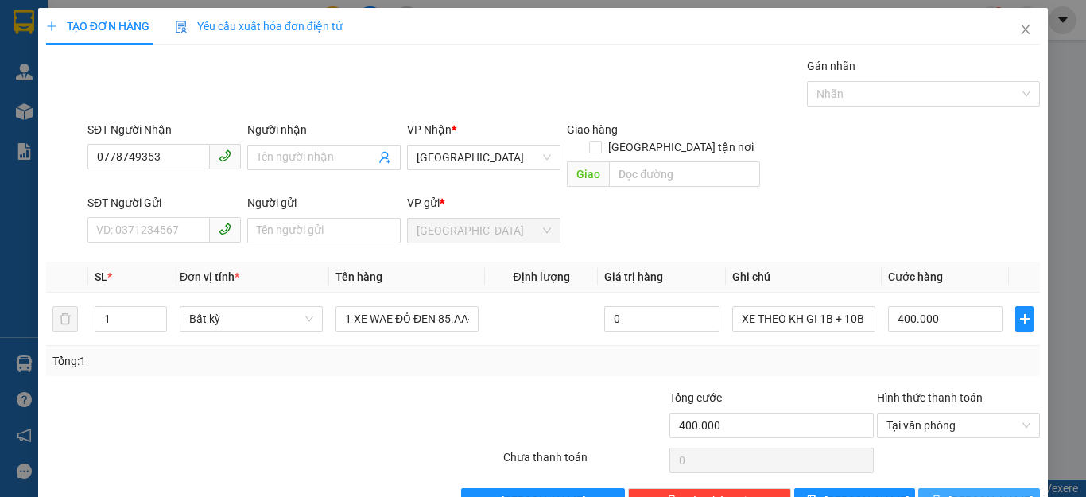
click at [942, 495] on icon "printer" at bounding box center [937, 500] width 10 height 10
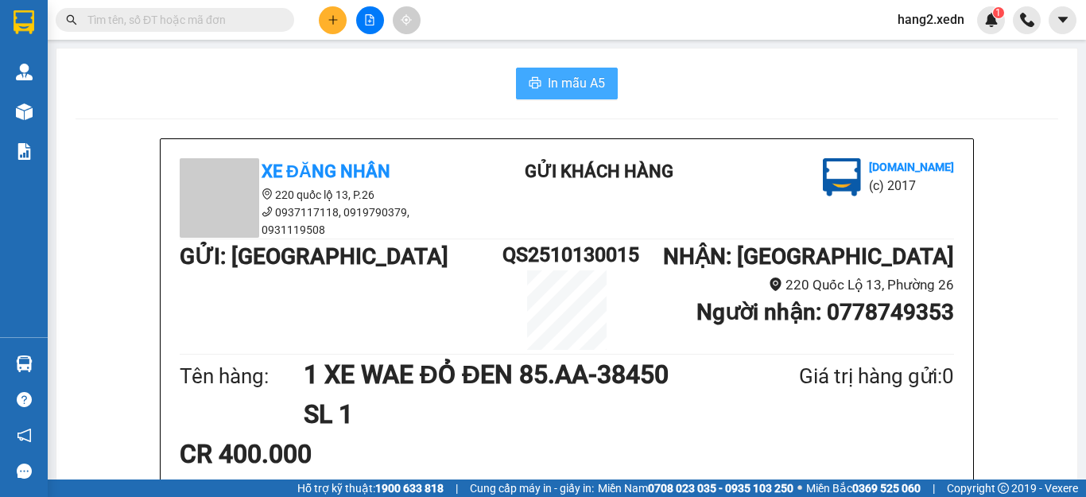
click at [540, 81] on button "In mẫu A5" at bounding box center [567, 84] width 102 height 32
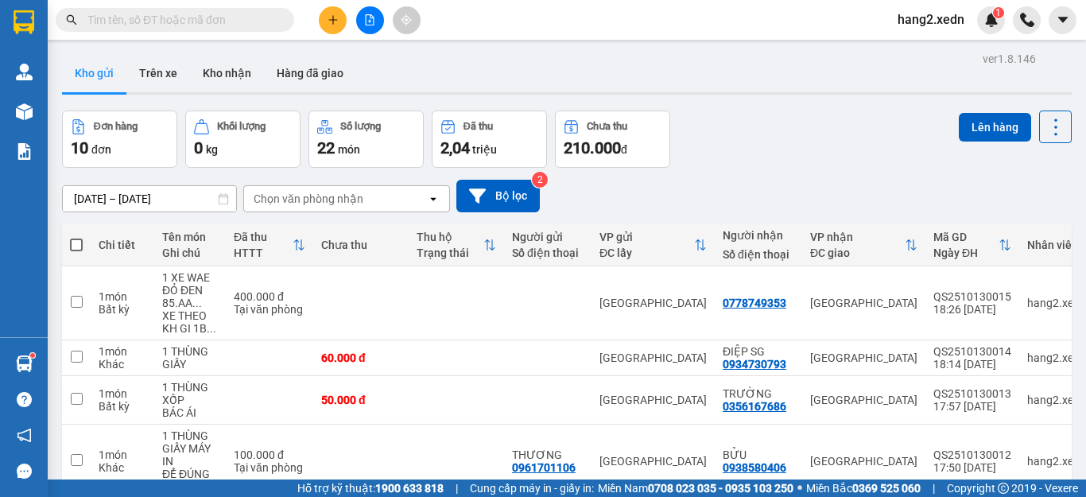
scroll to position [159, 0]
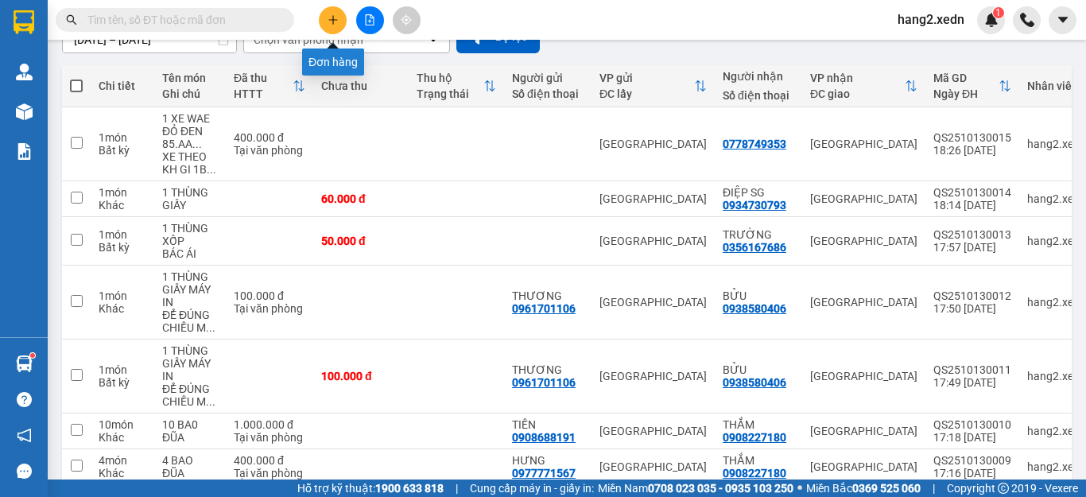
click at [338, 21] on icon "plus" at bounding box center [333, 19] width 11 height 11
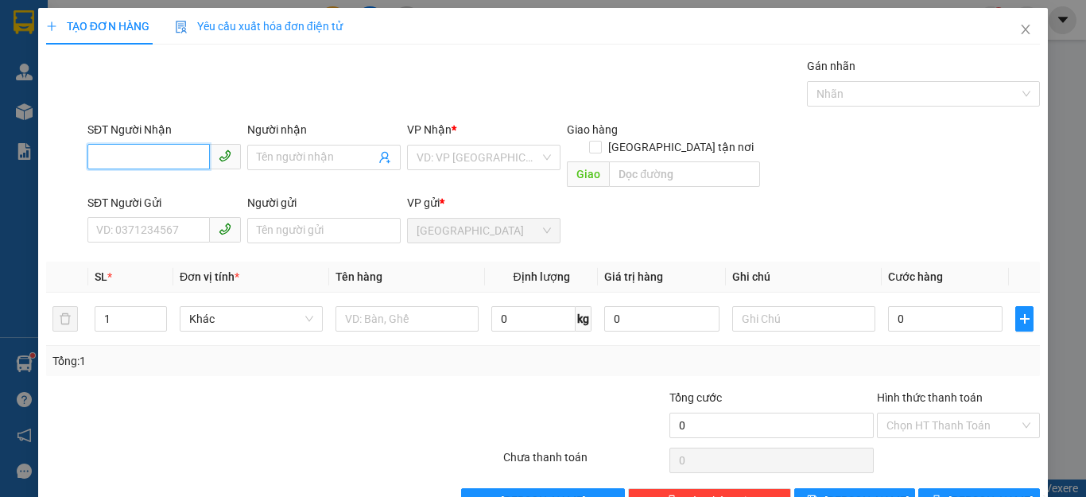
scroll to position [22, 0]
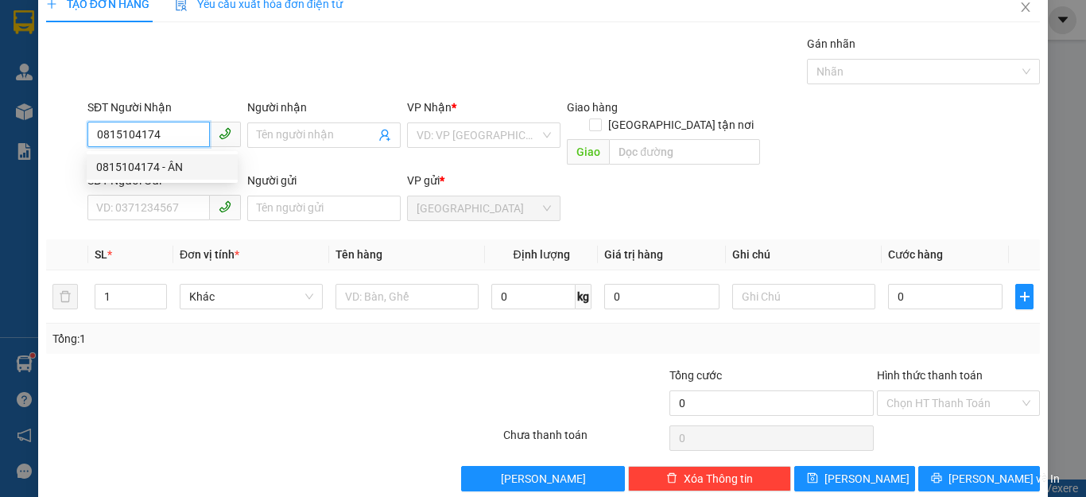
click at [154, 167] on div "0815104174 - ÂN" at bounding box center [162, 166] width 132 height 17
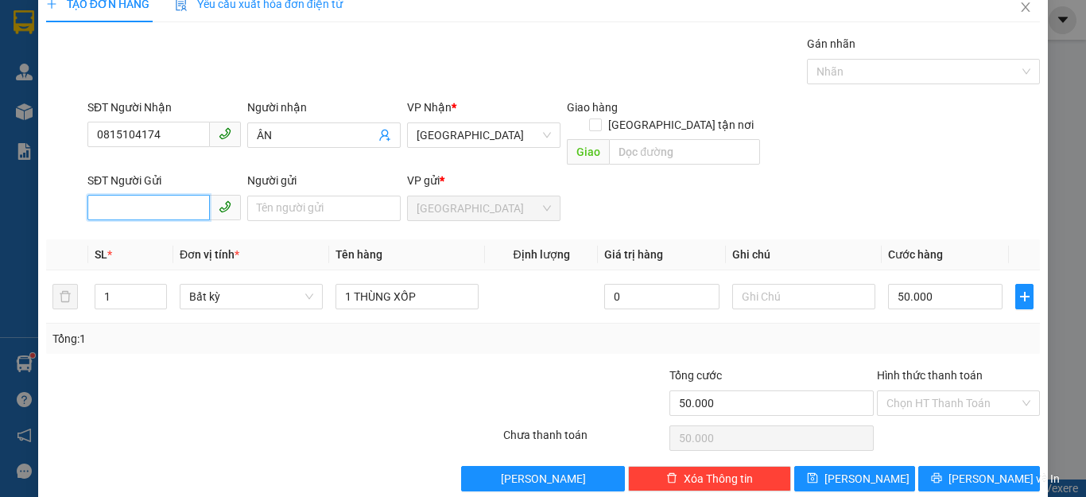
click at [143, 195] on input "SĐT Người Gửi" at bounding box center [148, 207] width 122 height 25
click at [159, 226] on div "0334812742 - TRANG" at bounding box center [162, 222] width 132 height 17
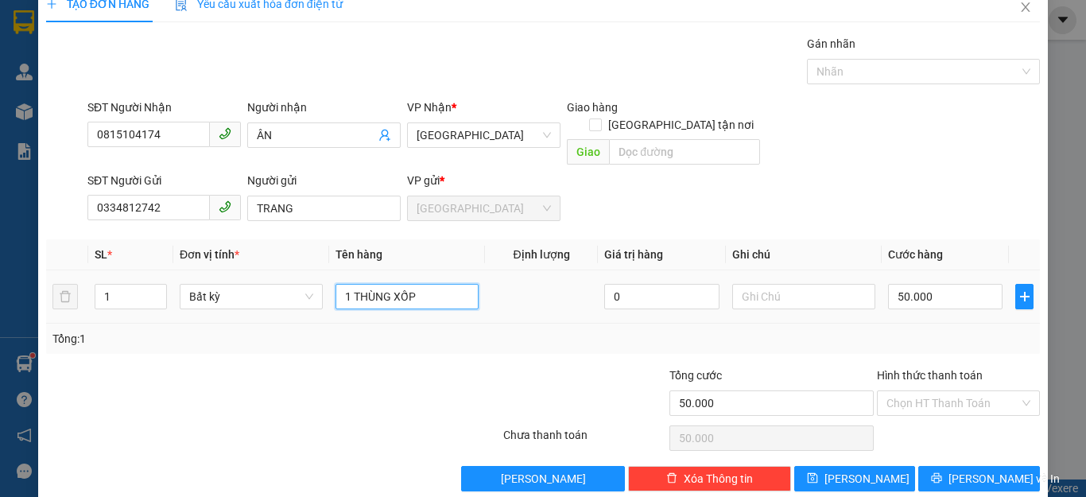
click at [452, 284] on input "1 THÙNG XỐP" at bounding box center [407, 296] width 143 height 25
click at [937, 391] on input "Hình thức thanh toán" at bounding box center [953, 403] width 133 height 24
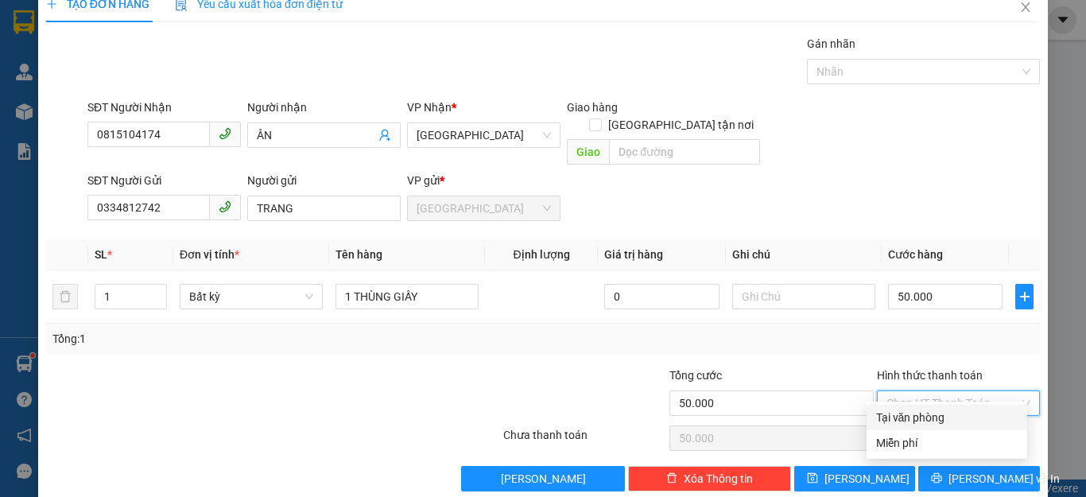
click at [922, 416] on div "Tại văn phòng" at bounding box center [947, 417] width 142 height 17
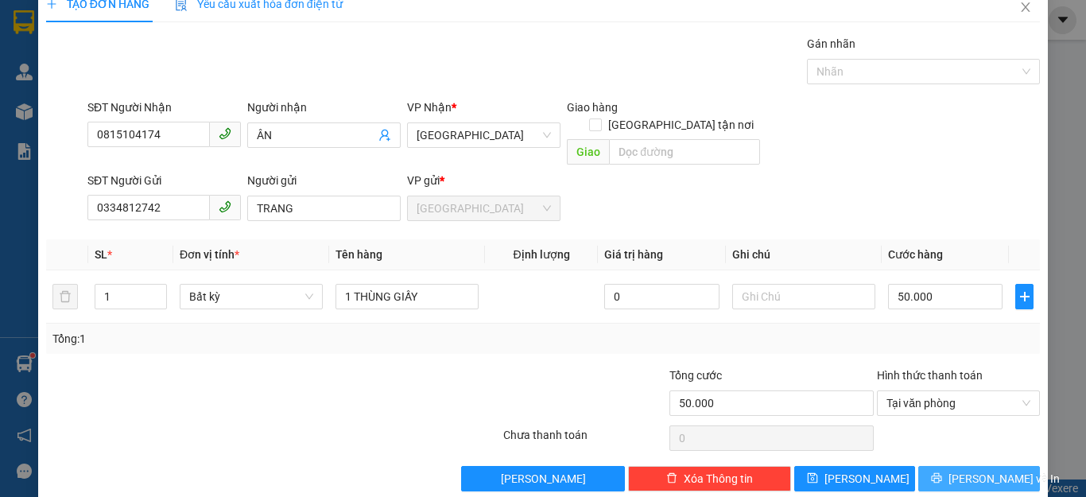
click at [961, 470] on span "Lưu và In" at bounding box center [1004, 478] width 111 height 17
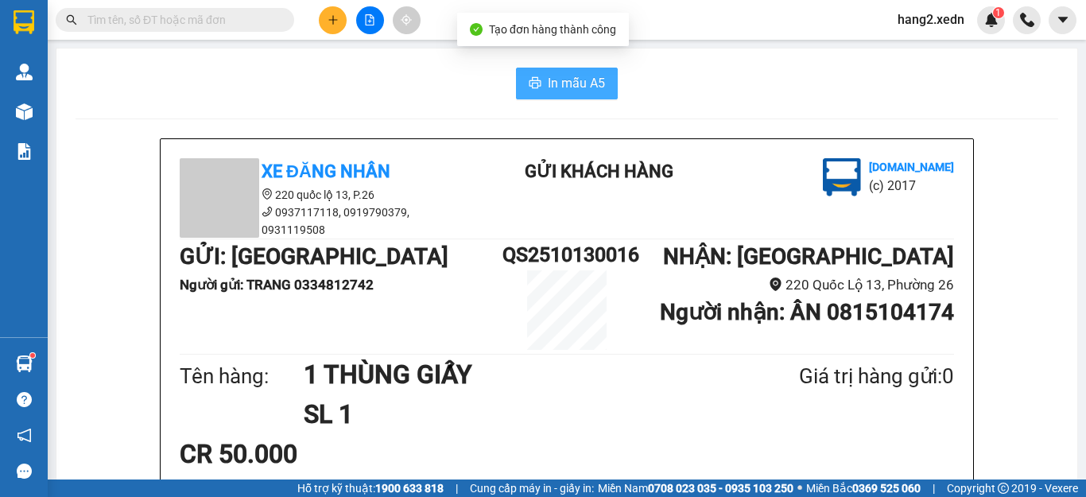
click at [568, 75] on span "In mẫu A5" at bounding box center [576, 83] width 57 height 20
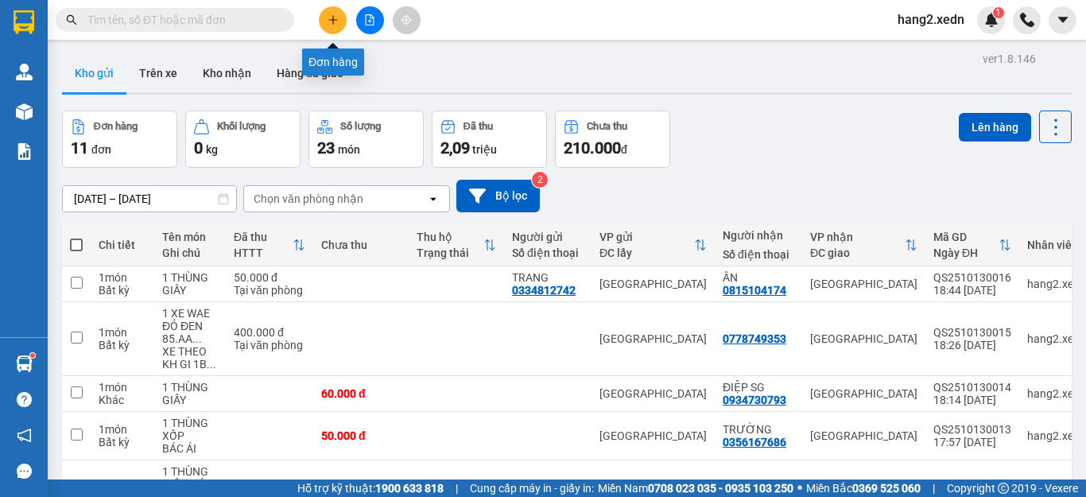
click at [339, 23] on button at bounding box center [333, 20] width 28 height 28
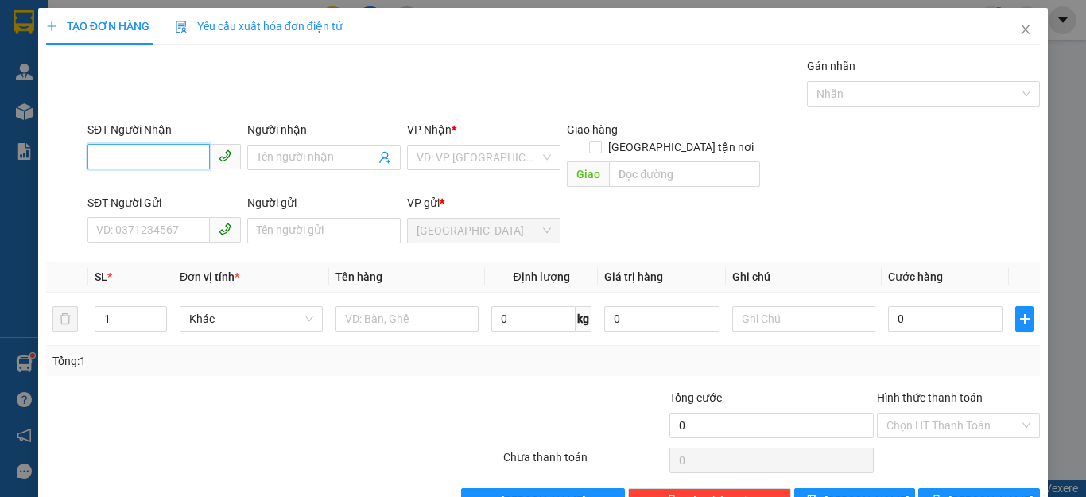
click at [165, 161] on input "SĐT Người Nhận" at bounding box center [148, 156] width 122 height 25
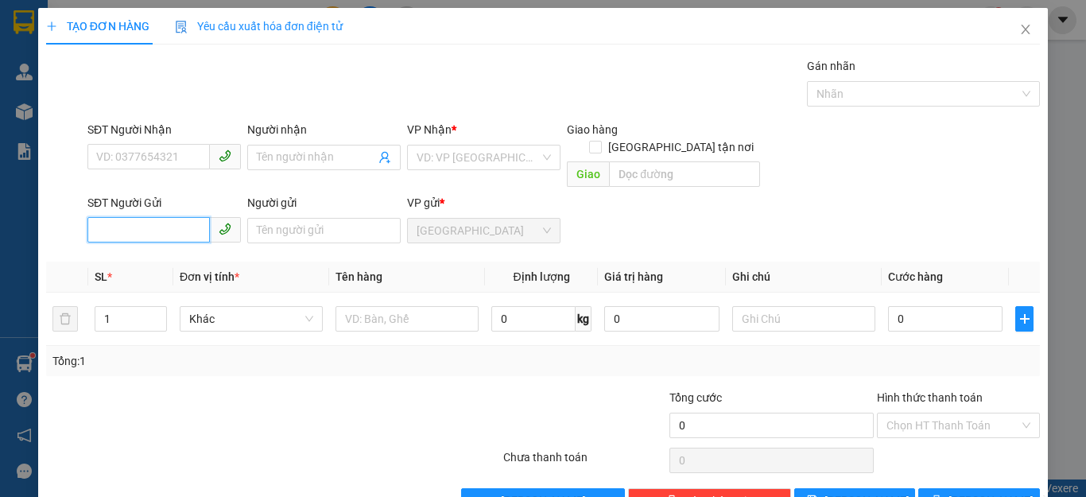
click at [152, 217] on input "SĐT Người Gửi" at bounding box center [148, 229] width 122 height 25
click at [184, 238] on div "0964695964 - HẢI" at bounding box center [174, 244] width 157 height 17
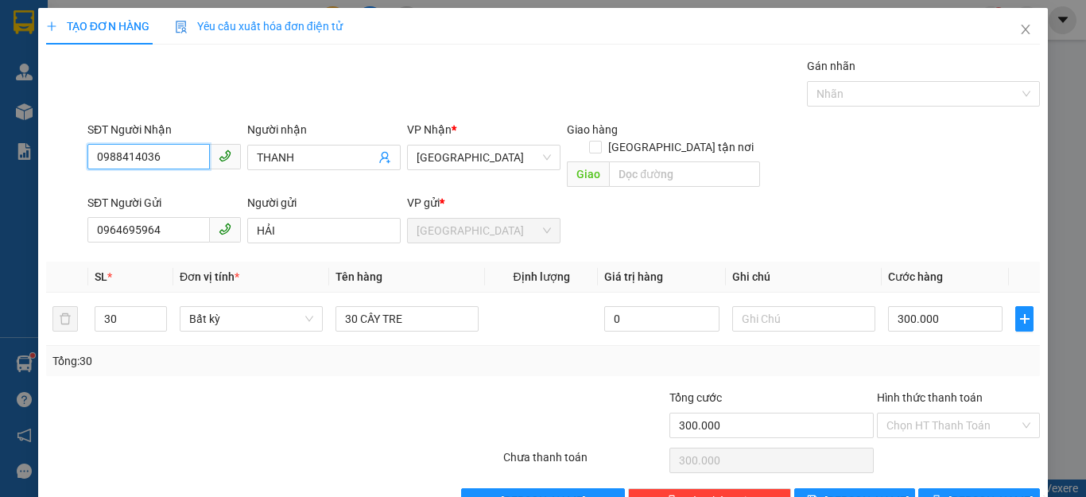
click at [182, 155] on input "0988414036" at bounding box center [148, 156] width 122 height 25
click at [175, 185] on div "0988414036 - THANH" at bounding box center [162, 189] width 132 height 17
click at [157, 321] on icon "down" at bounding box center [158, 324] width 6 height 6
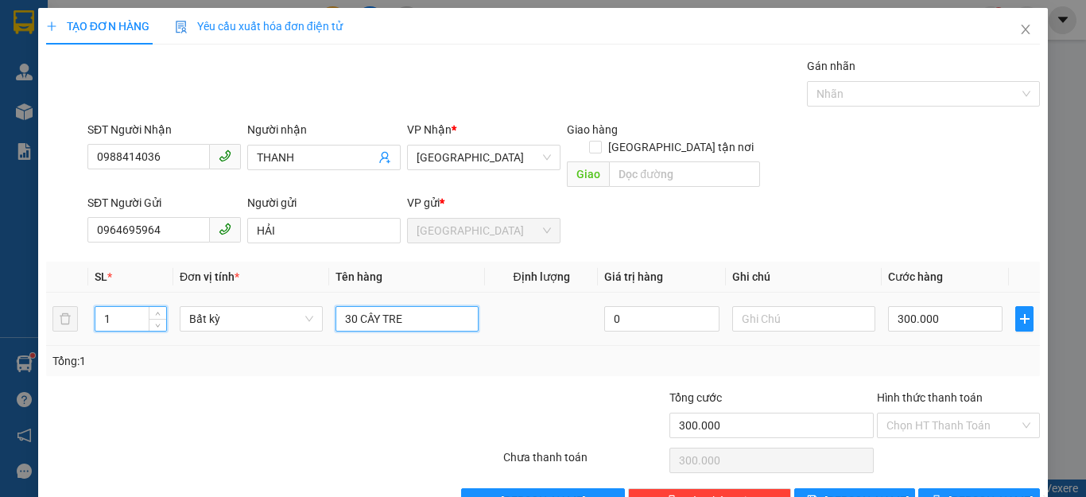
click at [410, 306] on input "30 CÂY TRE" at bounding box center [407, 318] width 143 height 25
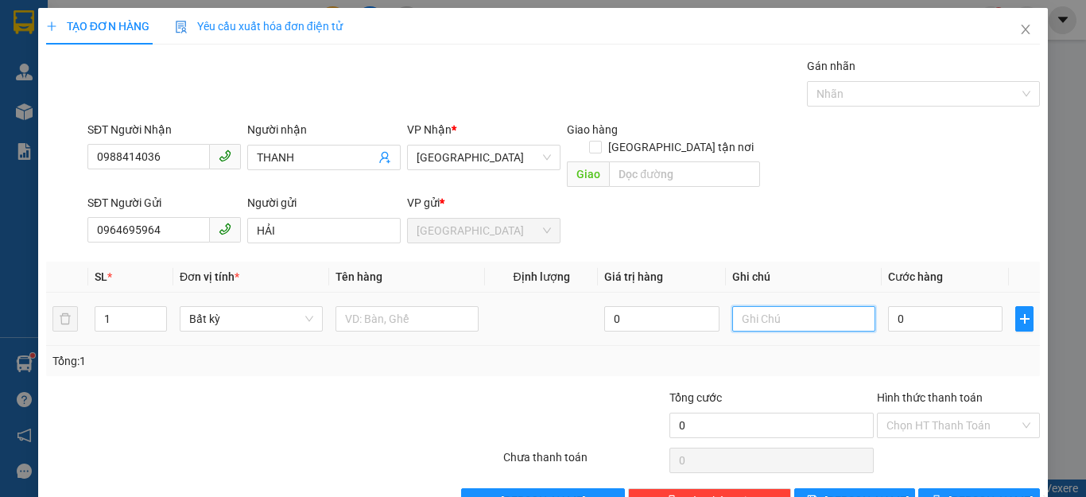
click at [750, 306] on input "text" at bounding box center [803, 318] width 143 height 25
click at [933, 306] on input "0" at bounding box center [945, 318] width 115 height 25
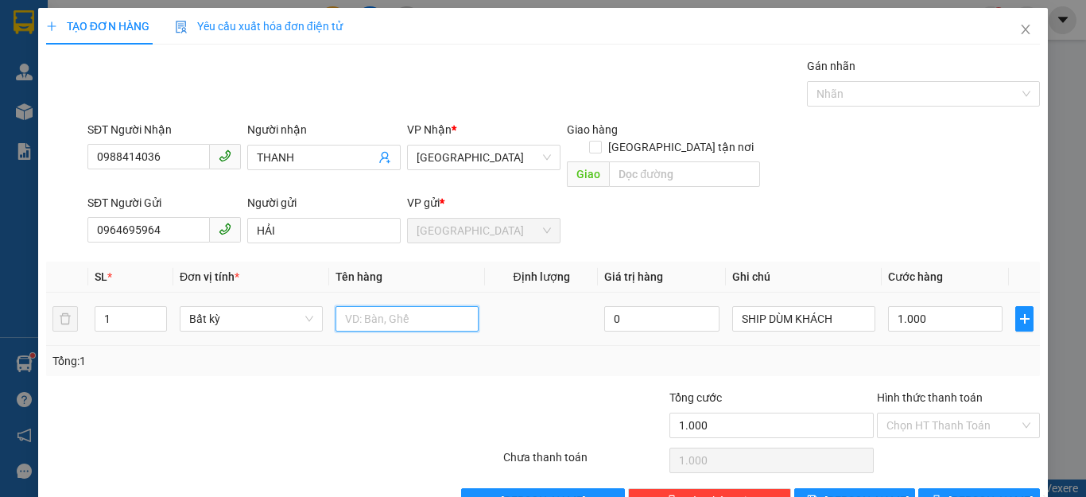
click at [421, 306] on input "text" at bounding box center [407, 318] width 143 height 25
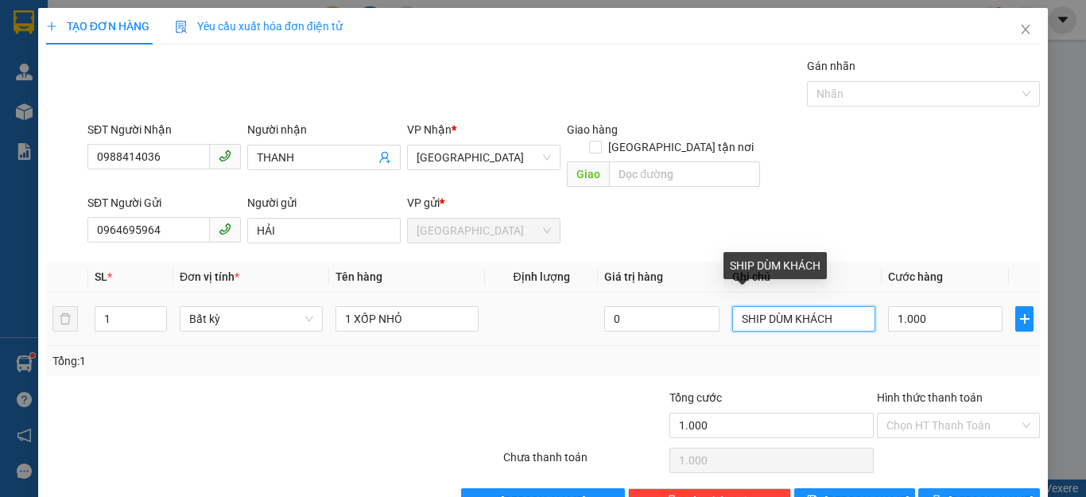
click at [851, 306] on input "SHIP DÙM KHÁCH" at bounding box center [803, 318] width 143 height 25
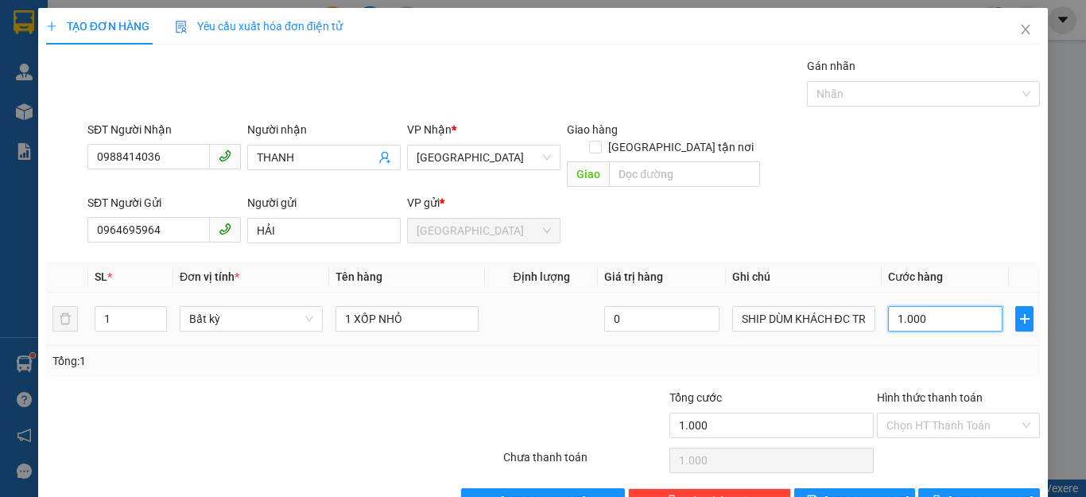
click at [941, 306] on input "1.000" at bounding box center [945, 318] width 115 height 25
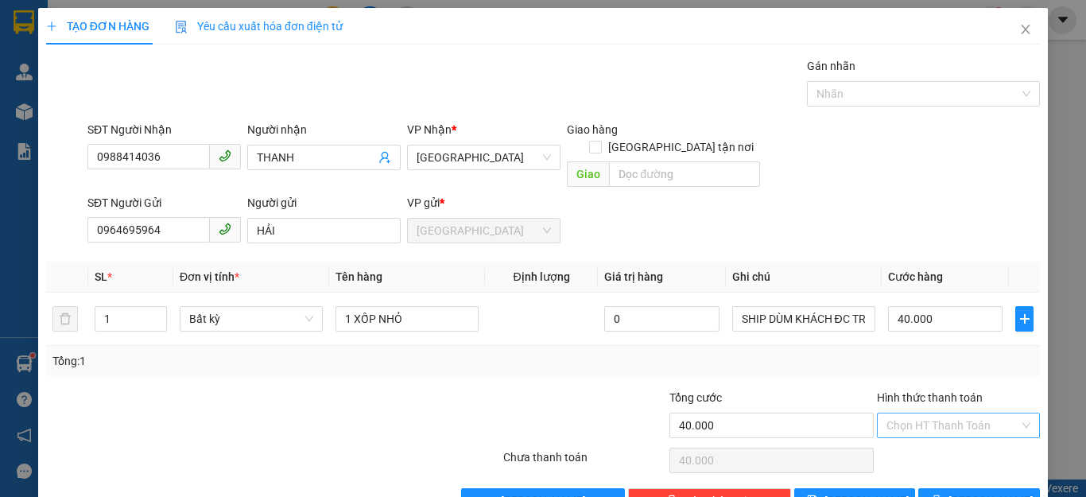
click at [917, 413] on input "Hình thức thanh toán" at bounding box center [953, 425] width 133 height 24
click at [916, 433] on div "Tại văn phòng" at bounding box center [947, 439] width 142 height 17
click at [969, 492] on span "Lưu và In" at bounding box center [1004, 500] width 111 height 17
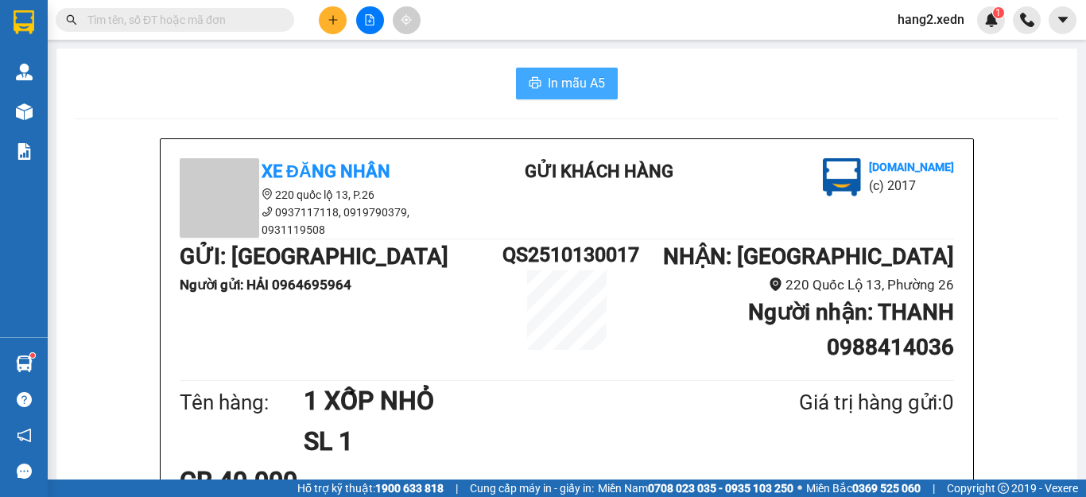
click at [579, 82] on span "In mẫu A5" at bounding box center [576, 83] width 57 height 20
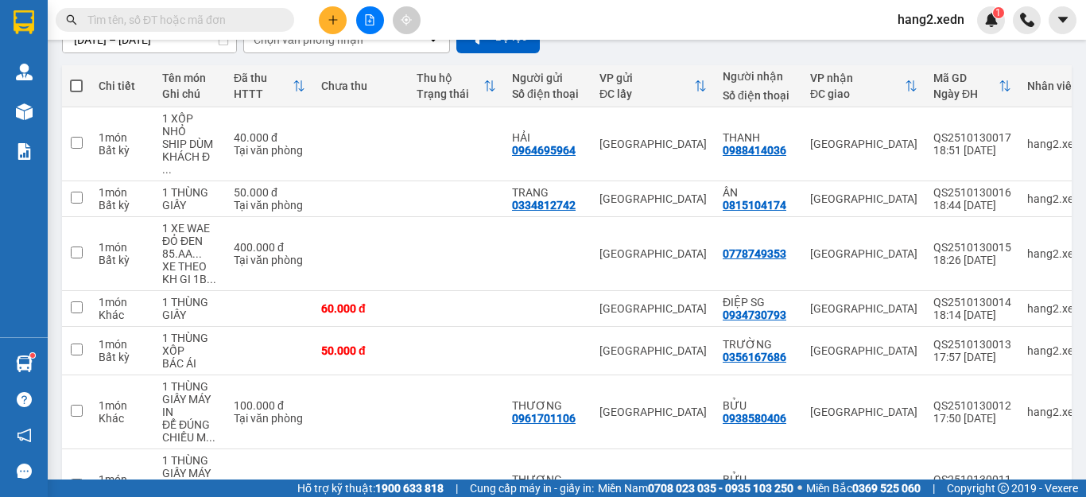
scroll to position [318, 0]
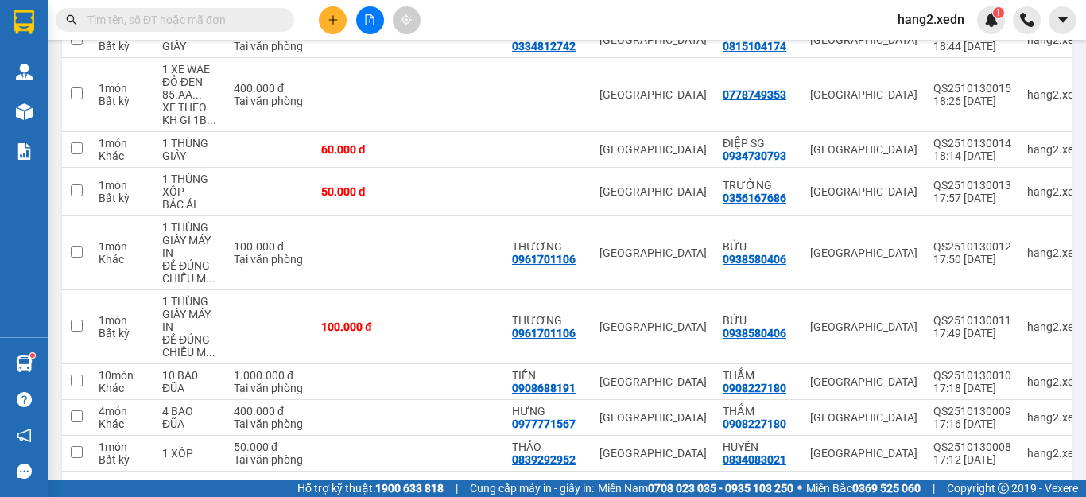
click at [335, 21] on icon "plus" at bounding box center [333, 19] width 11 height 11
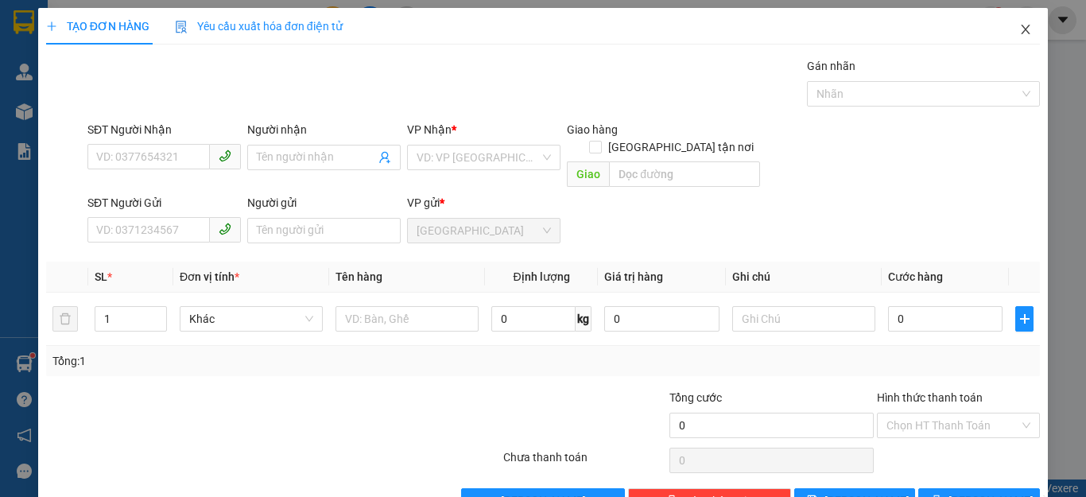
click at [1019, 26] on icon "close" at bounding box center [1025, 29] width 13 height 13
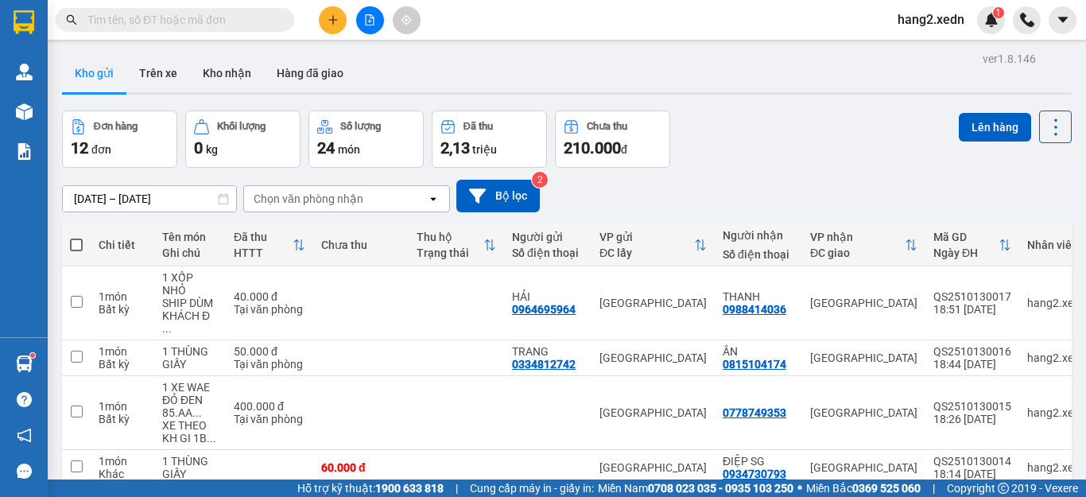
click at [176, 16] on input "text" at bounding box center [181, 19] width 188 height 17
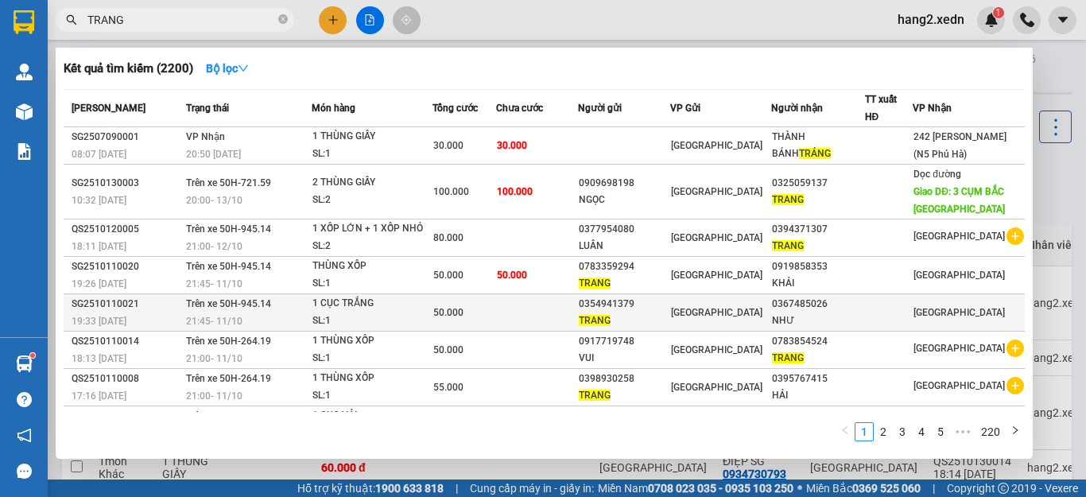
click at [495, 318] on div "50.000" at bounding box center [464, 312] width 62 height 17
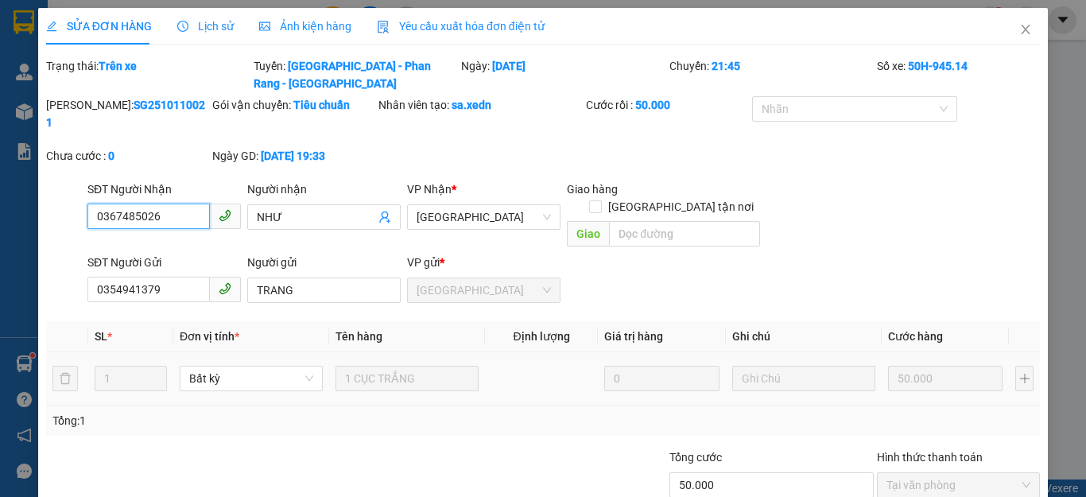
scroll to position [55, 0]
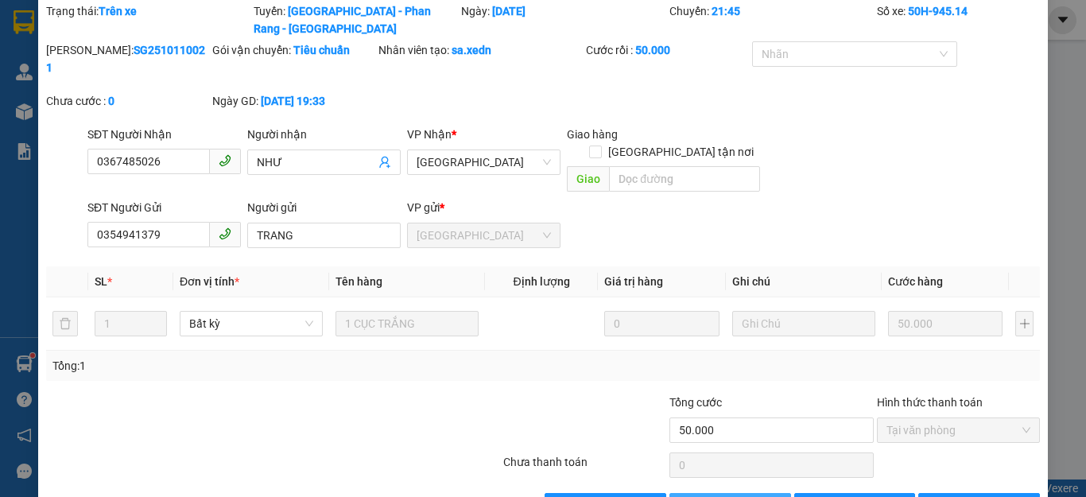
click at [723, 496] on span "Thêm ĐH mới" at bounding box center [739, 505] width 68 height 17
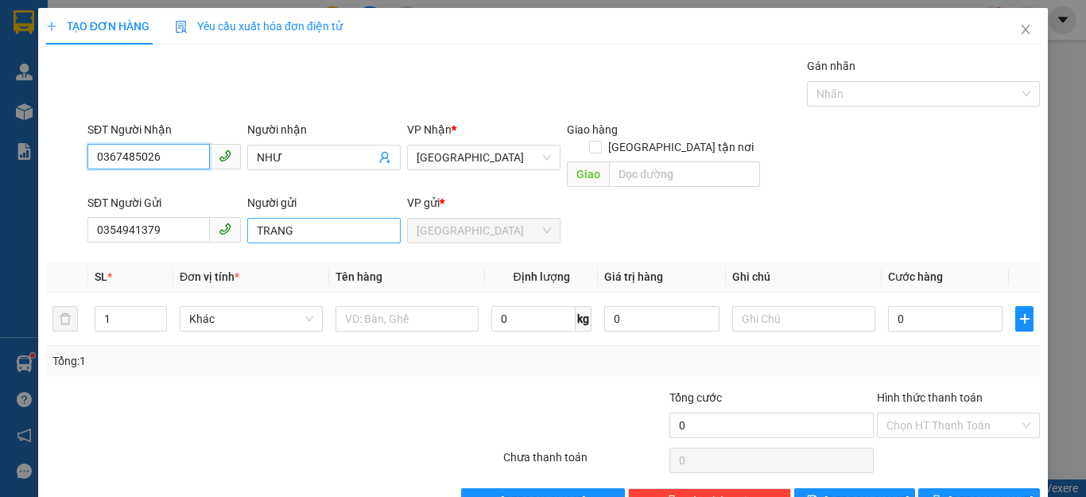
scroll to position [30, 0]
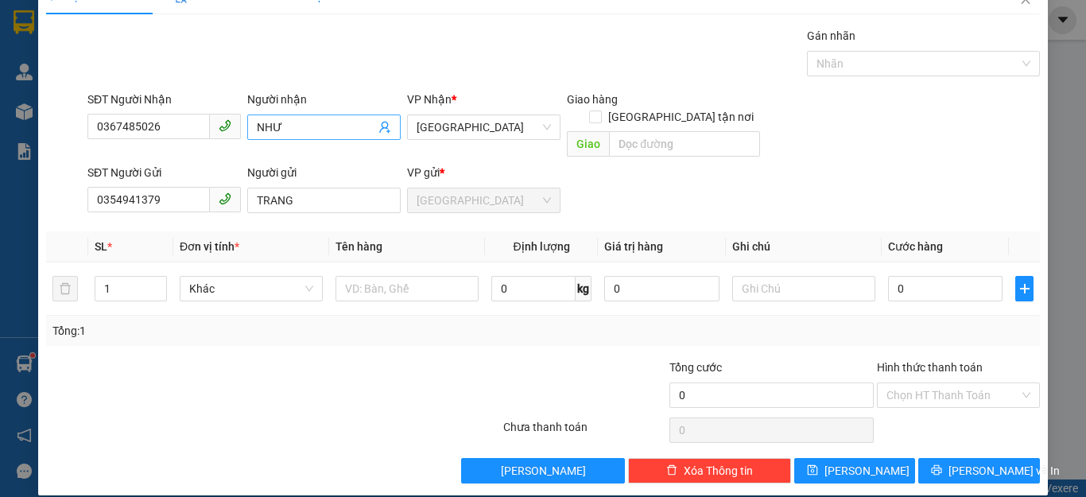
click at [324, 126] on input "NHƯ" at bounding box center [316, 126] width 118 height 17
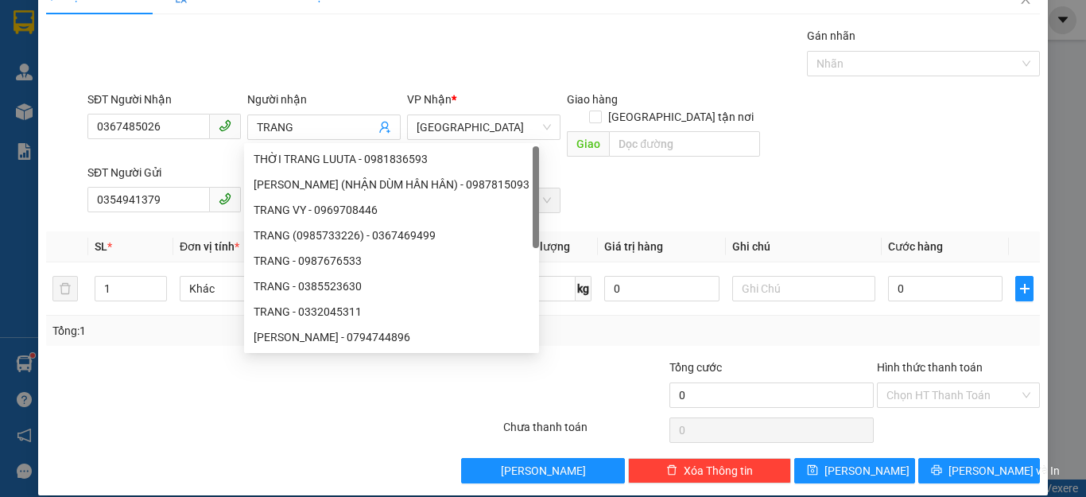
click at [179, 371] on div at bounding box center [190, 387] width 291 height 56
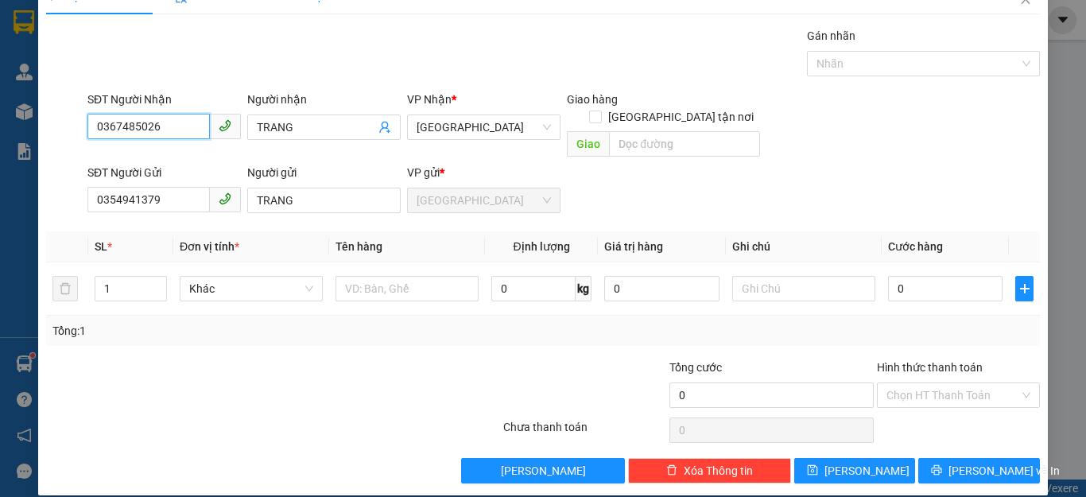
click at [194, 126] on input "0367485026" at bounding box center [148, 126] width 122 height 25
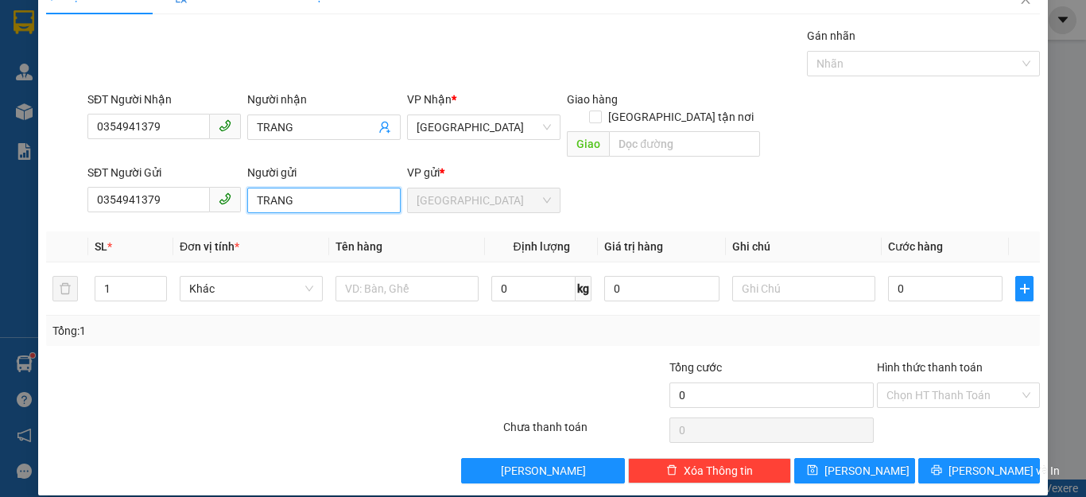
click at [322, 188] on input "TRANG" at bounding box center [323, 200] width 153 height 25
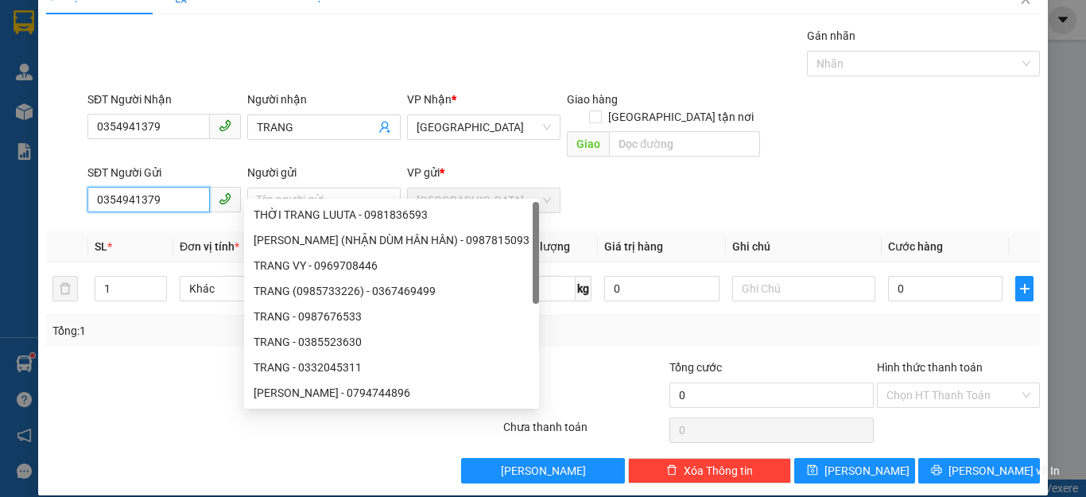
click at [167, 187] on input "0354941379" at bounding box center [148, 199] width 122 height 25
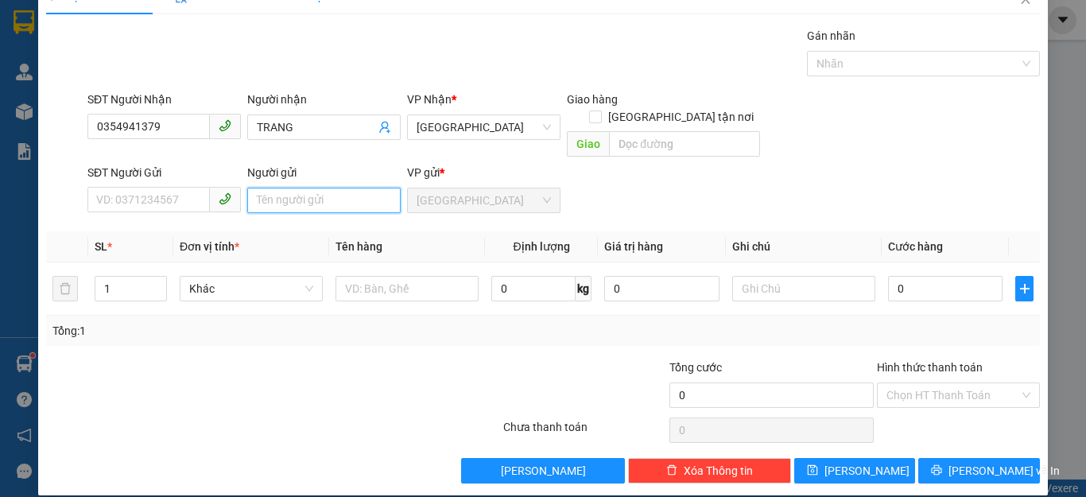
click at [315, 188] on input "Người gửi" at bounding box center [323, 200] width 153 height 25
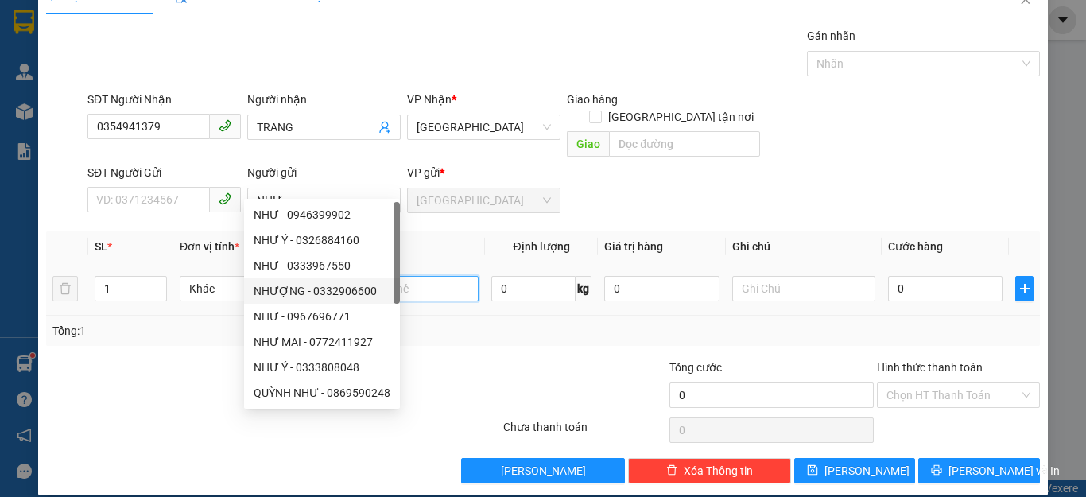
click at [437, 279] on input "text" at bounding box center [407, 288] width 143 height 25
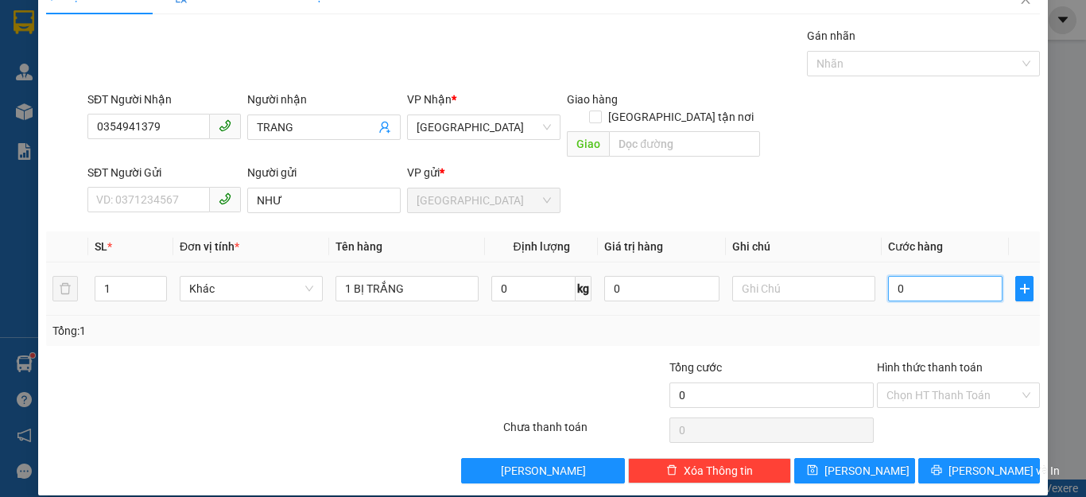
click at [957, 276] on input "0" at bounding box center [945, 288] width 115 height 25
click at [508, 112] on div "VP Nhận *" at bounding box center [483, 103] width 153 height 24
click at [510, 120] on span "[GEOGRAPHIC_DATA]" at bounding box center [484, 127] width 134 height 24
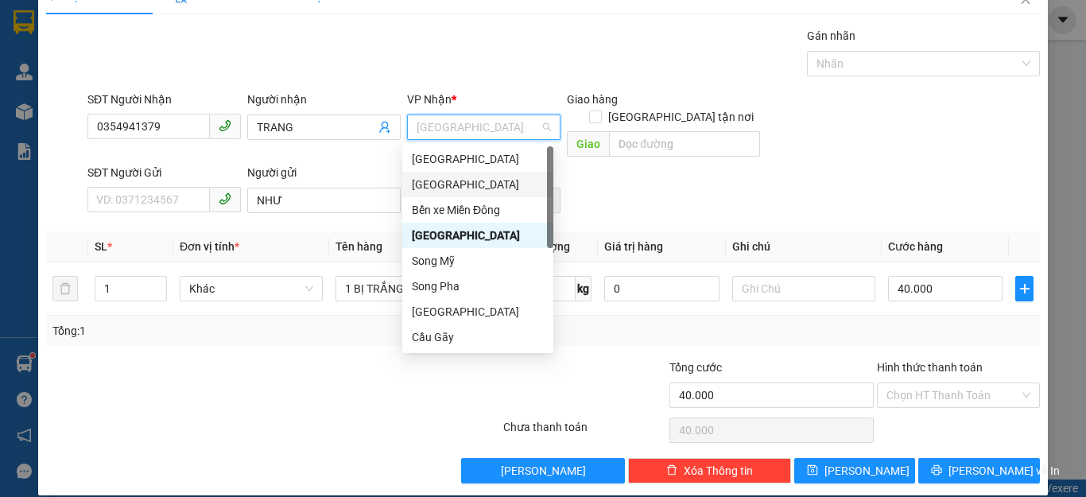
click at [439, 180] on div "[GEOGRAPHIC_DATA]" at bounding box center [478, 184] width 132 height 17
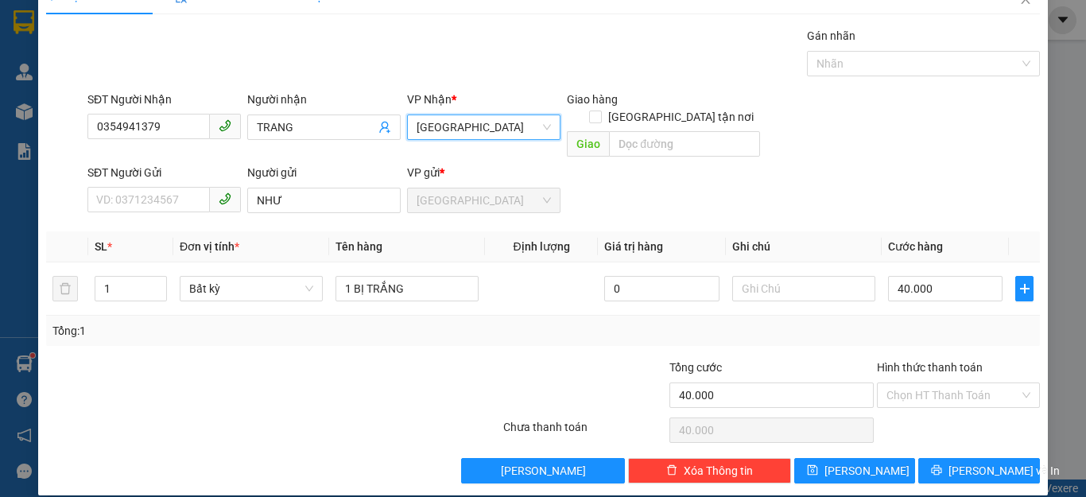
click at [482, 128] on span "[GEOGRAPHIC_DATA]" at bounding box center [484, 127] width 134 height 24
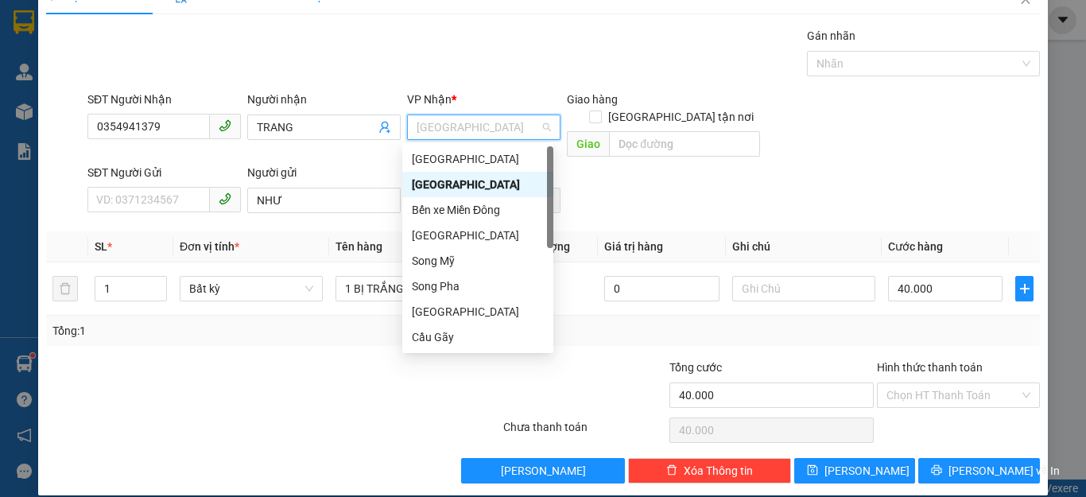
click at [467, 184] on div "[GEOGRAPHIC_DATA]" at bounding box center [478, 184] width 132 height 17
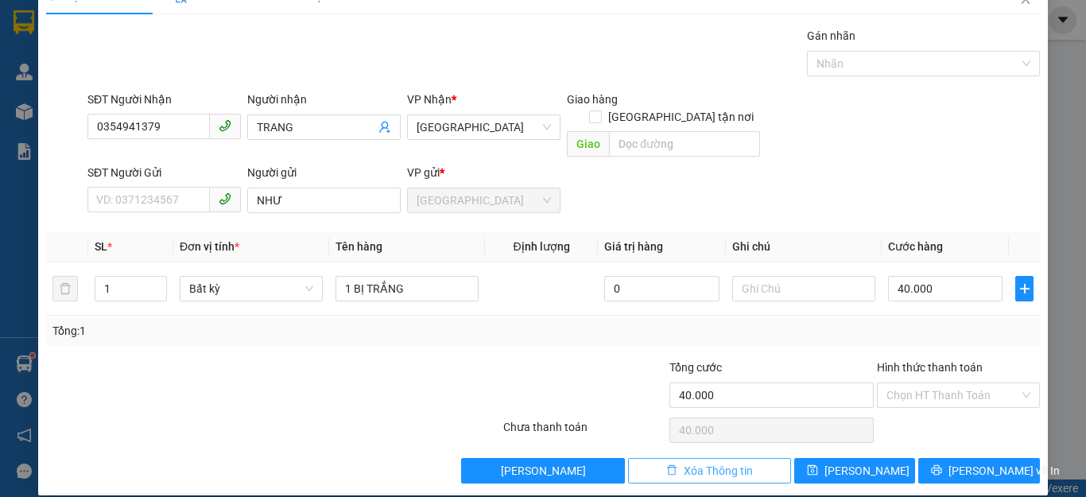
click at [701, 462] on span "Xóa Thông tin" at bounding box center [718, 470] width 69 height 17
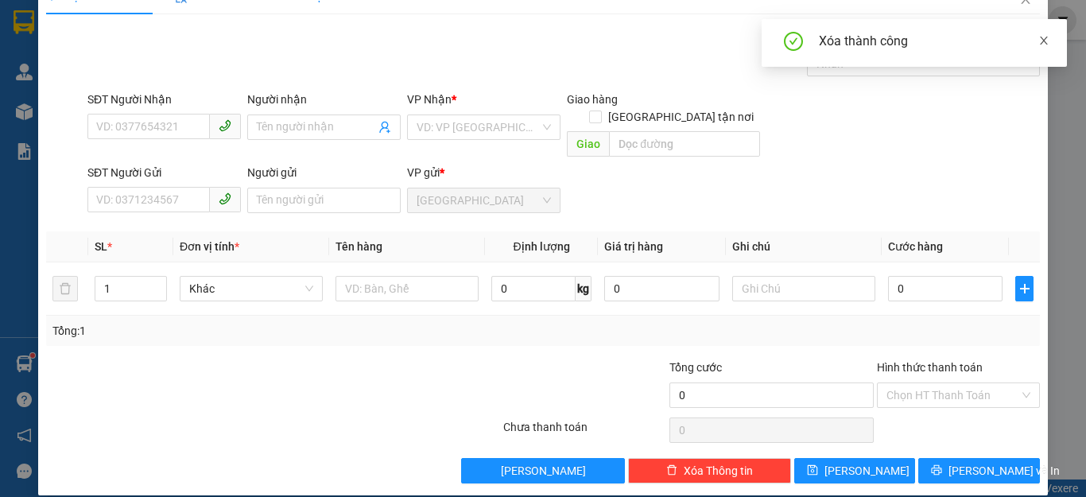
click at [1044, 41] on icon "close" at bounding box center [1043, 40] width 11 height 11
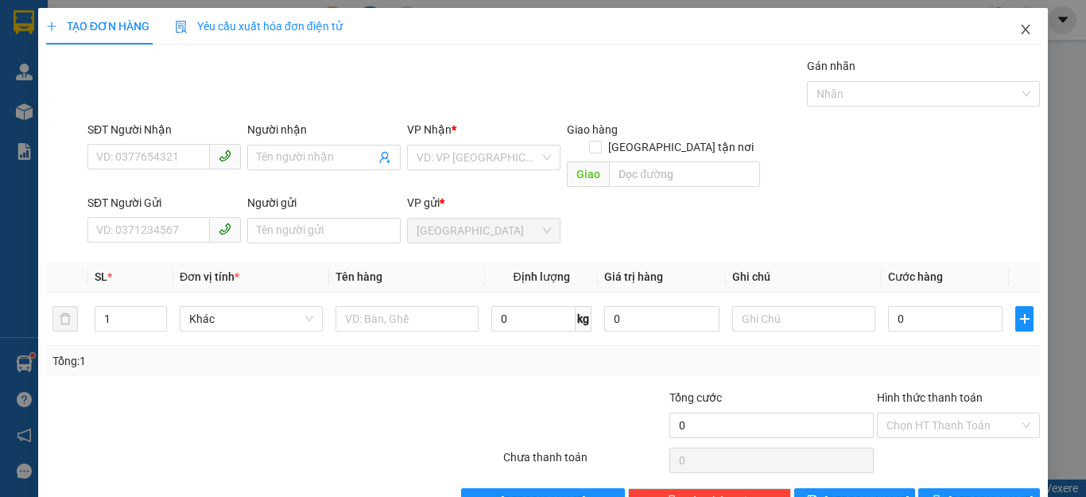
click at [1019, 30] on icon "close" at bounding box center [1025, 29] width 13 height 13
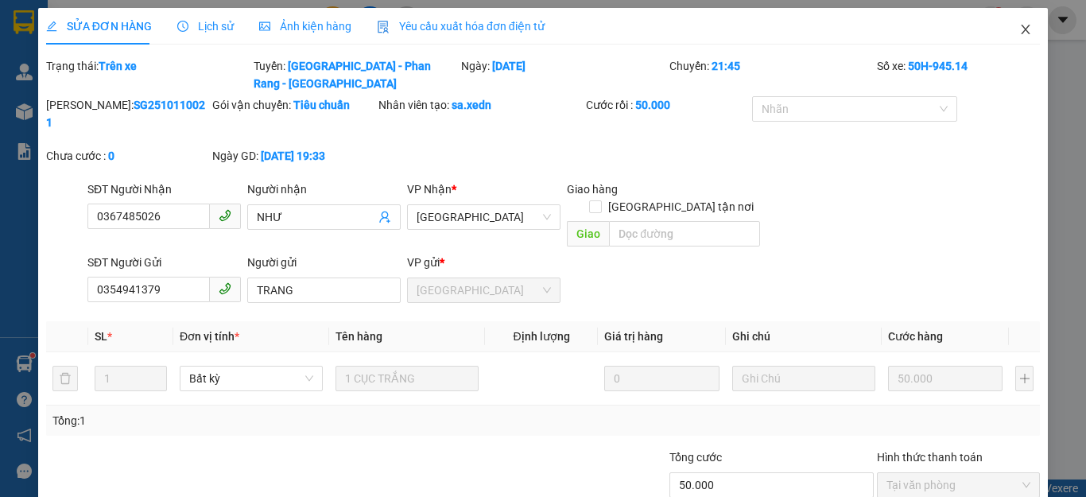
click at [1019, 28] on icon "close" at bounding box center [1025, 29] width 13 height 13
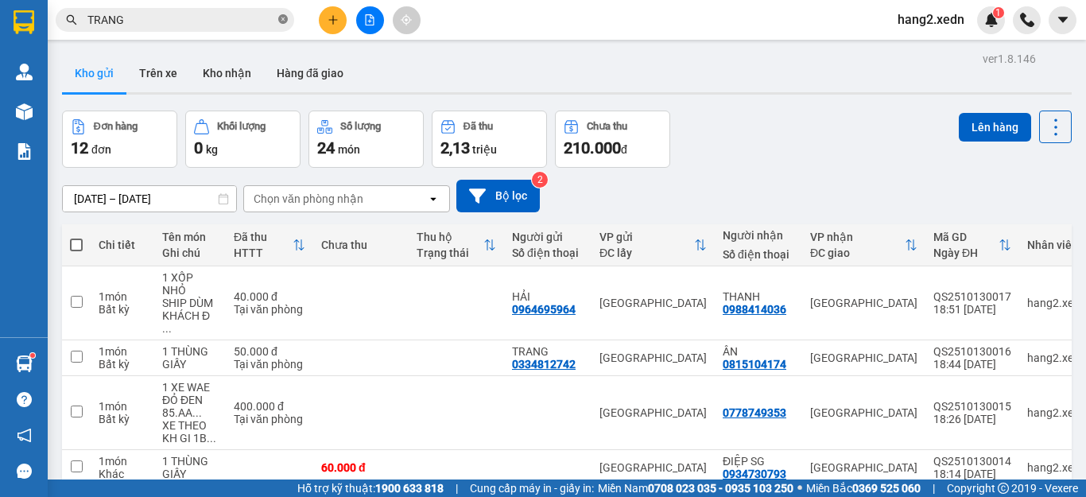
click at [281, 22] on icon "close-circle" at bounding box center [283, 19] width 10 height 10
click at [333, 14] on icon "plus" at bounding box center [333, 19] width 11 height 11
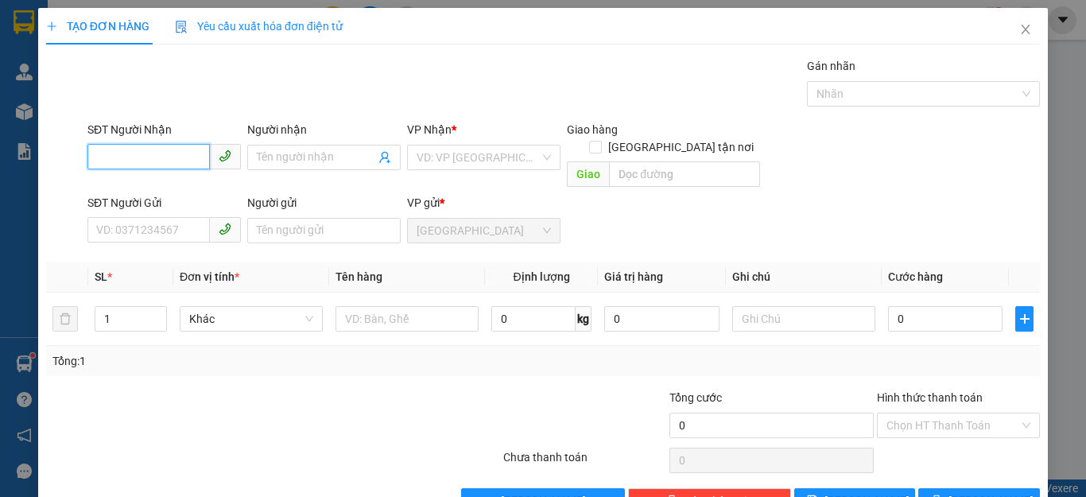
scroll to position [30, 0]
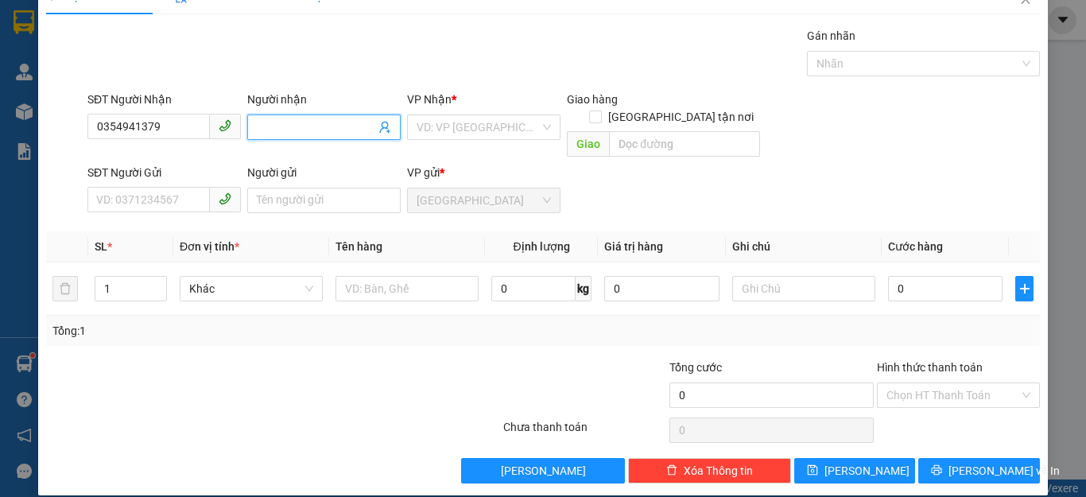
click at [283, 132] on input "Người nhận" at bounding box center [316, 126] width 118 height 17
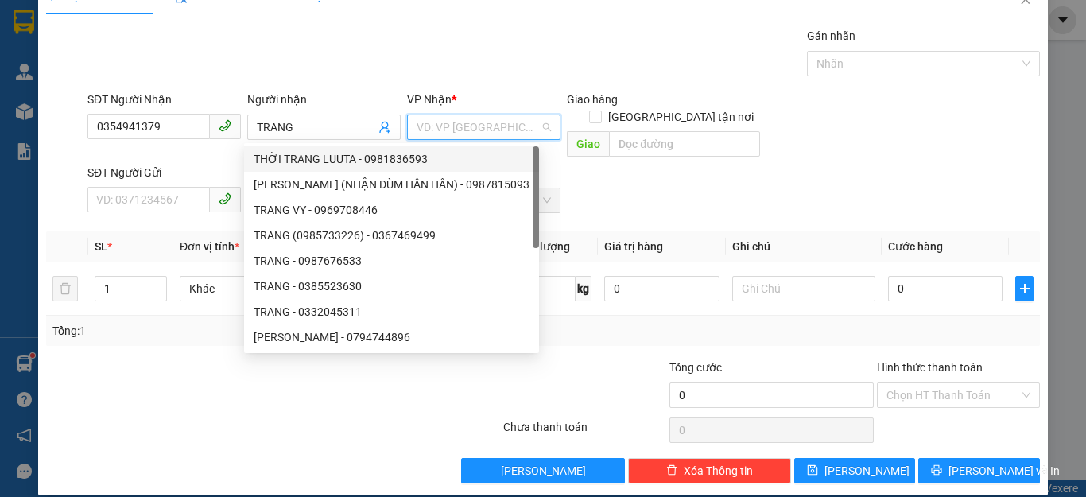
click at [417, 118] on input "search" at bounding box center [478, 127] width 123 height 24
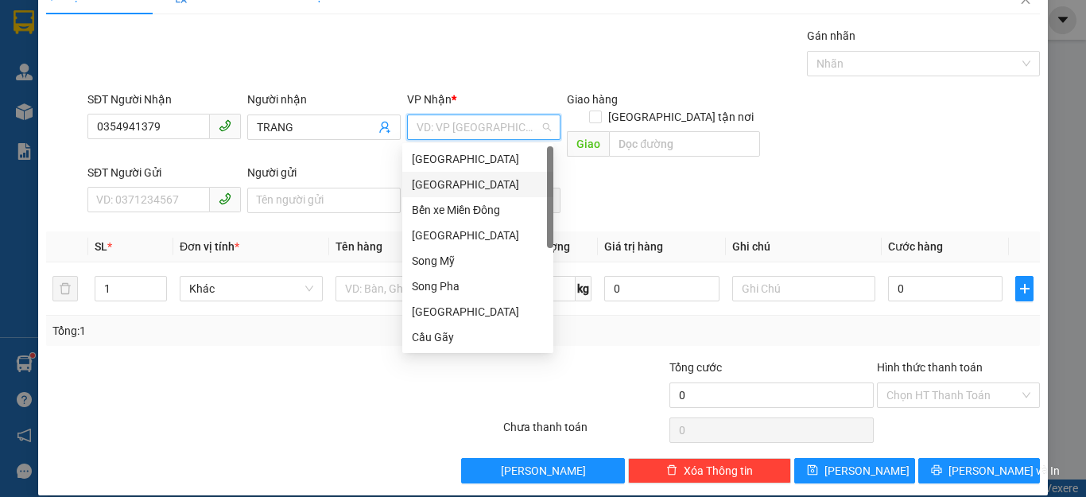
click at [443, 188] on div "[GEOGRAPHIC_DATA]" at bounding box center [478, 184] width 132 height 17
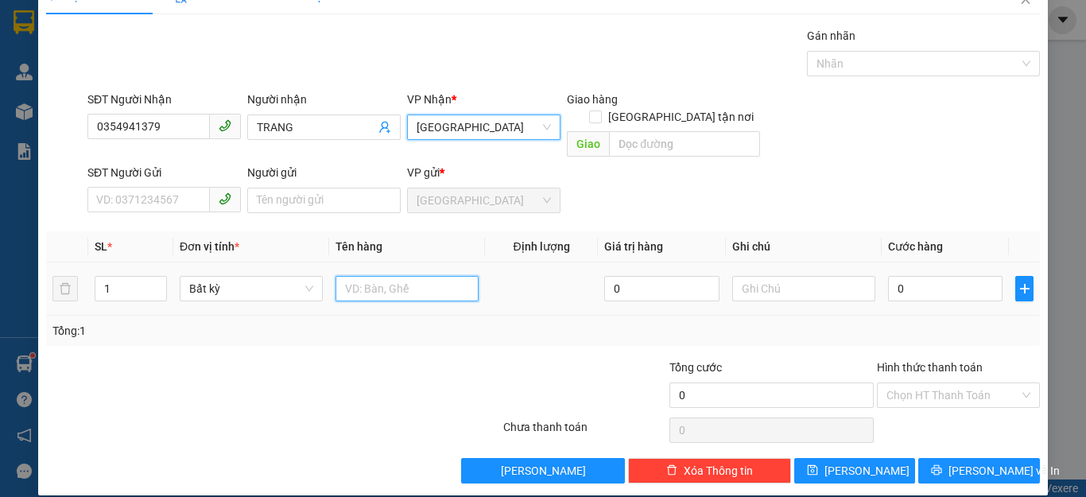
click at [398, 276] on input "text" at bounding box center [407, 288] width 143 height 25
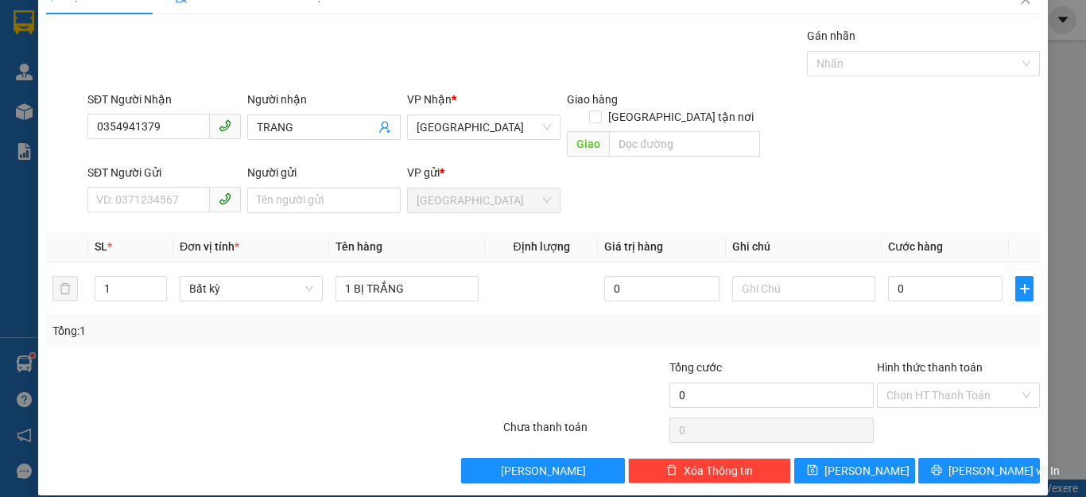
click at [163, 166] on div "SĐT Người Gửi" at bounding box center [163, 176] width 153 height 24
click at [169, 187] on input "SĐT Người Gửi" at bounding box center [148, 199] width 122 height 25
click at [181, 219] on div "0367485026 - NHƯ" at bounding box center [162, 214] width 132 height 17
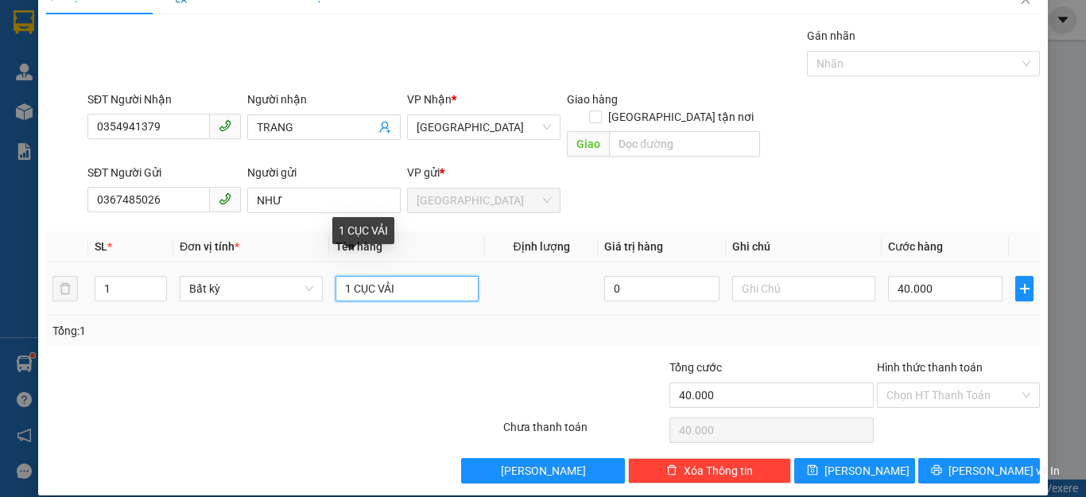
click at [371, 276] on input "1 CỤC VẢI" at bounding box center [407, 288] width 143 height 25
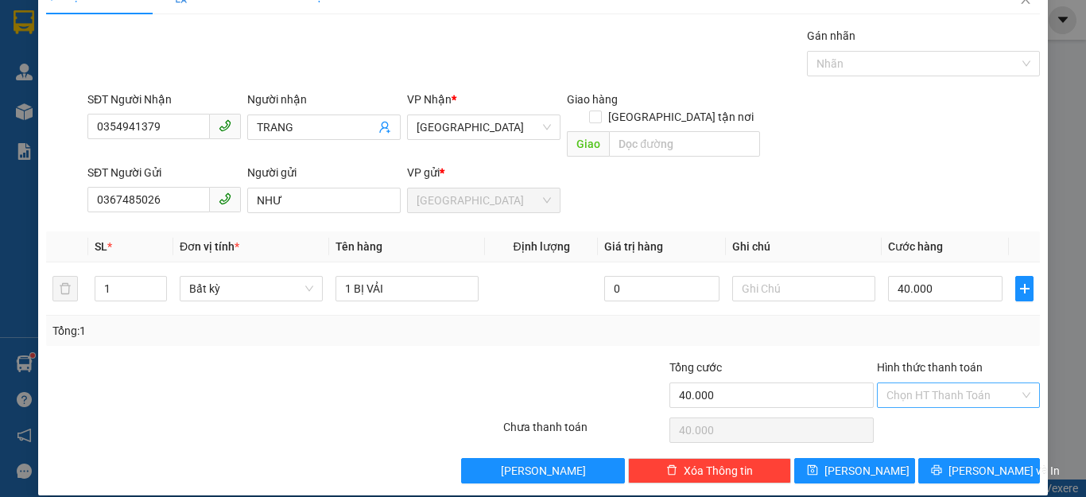
click at [952, 383] on input "Hình thức thanh toán" at bounding box center [953, 395] width 133 height 24
click at [928, 408] on div "Tại văn phòng" at bounding box center [947, 409] width 142 height 17
click at [960, 462] on span "Lưu và In" at bounding box center [1004, 470] width 111 height 17
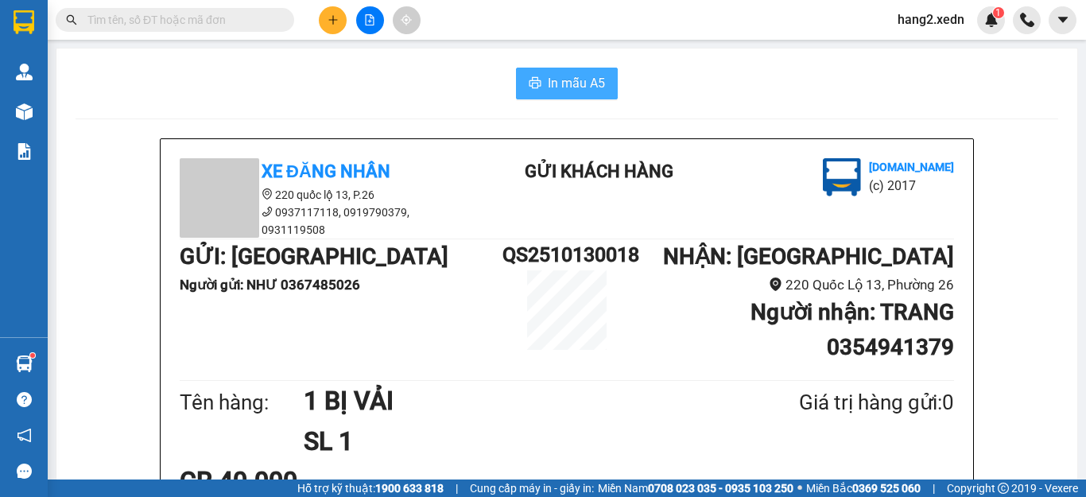
click at [563, 83] on span "In mẫu A5" at bounding box center [576, 83] width 57 height 20
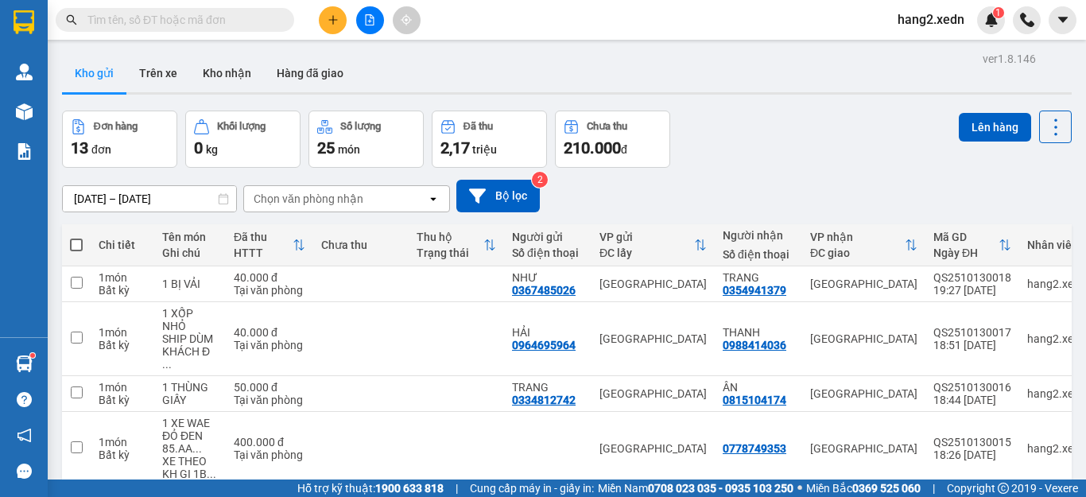
click at [80, 244] on span at bounding box center [76, 245] width 13 height 13
click at [76, 237] on input "checkbox" at bounding box center [76, 237] width 0 height 0
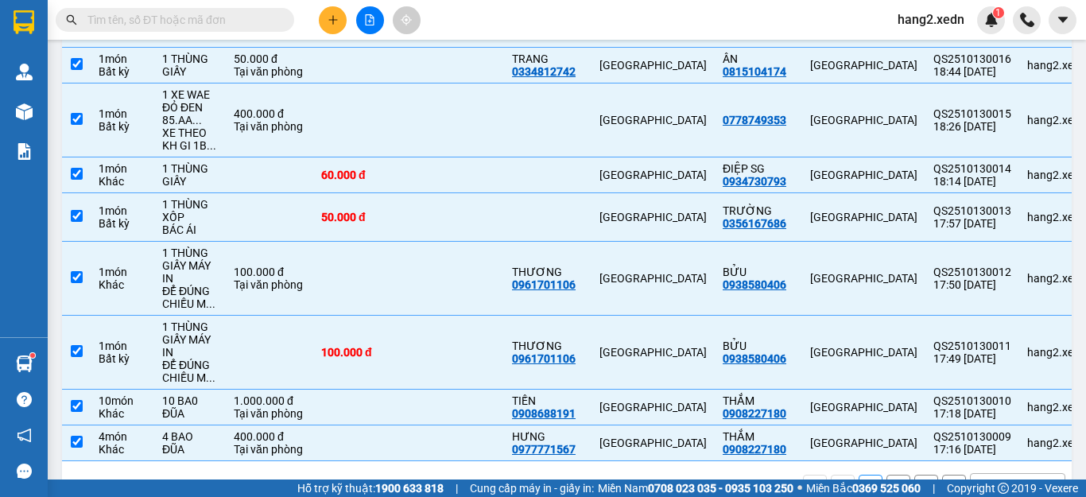
scroll to position [340, 0]
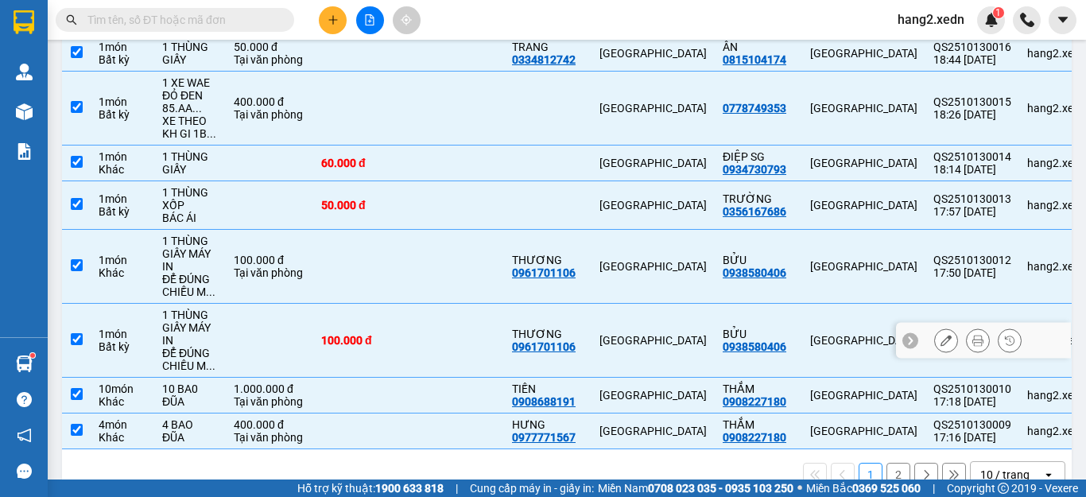
click at [75, 333] on input "checkbox" at bounding box center [77, 339] width 12 height 12
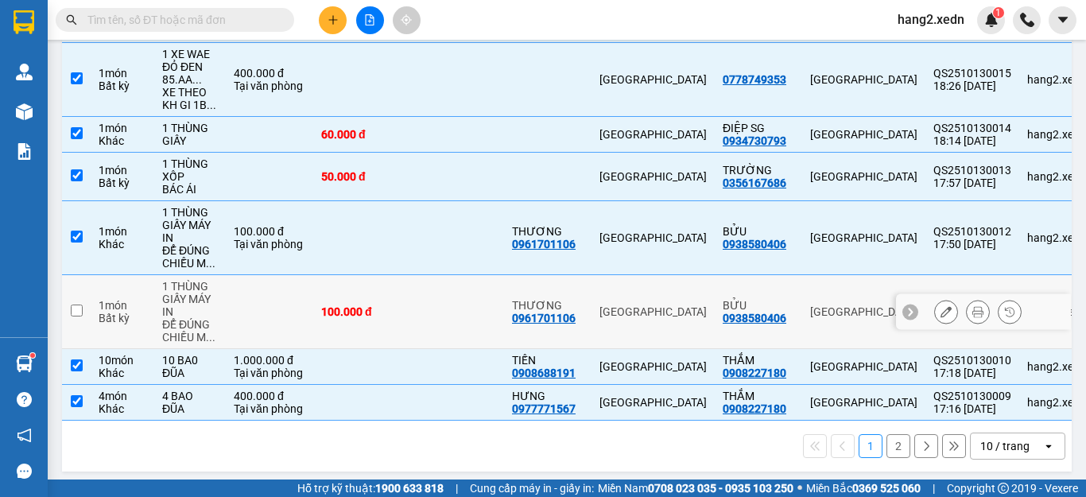
scroll to position [0, 0]
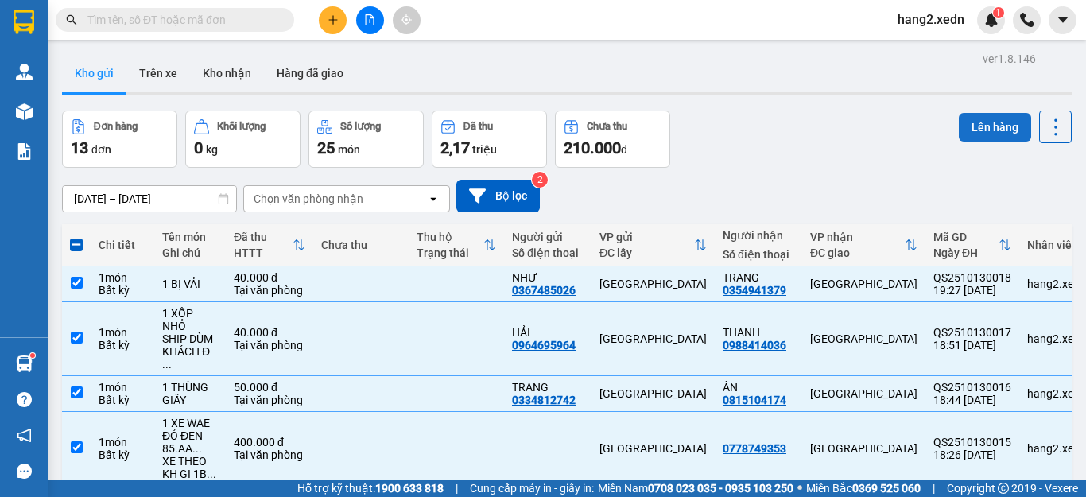
click at [972, 125] on button "Lên hàng" at bounding box center [995, 127] width 72 height 29
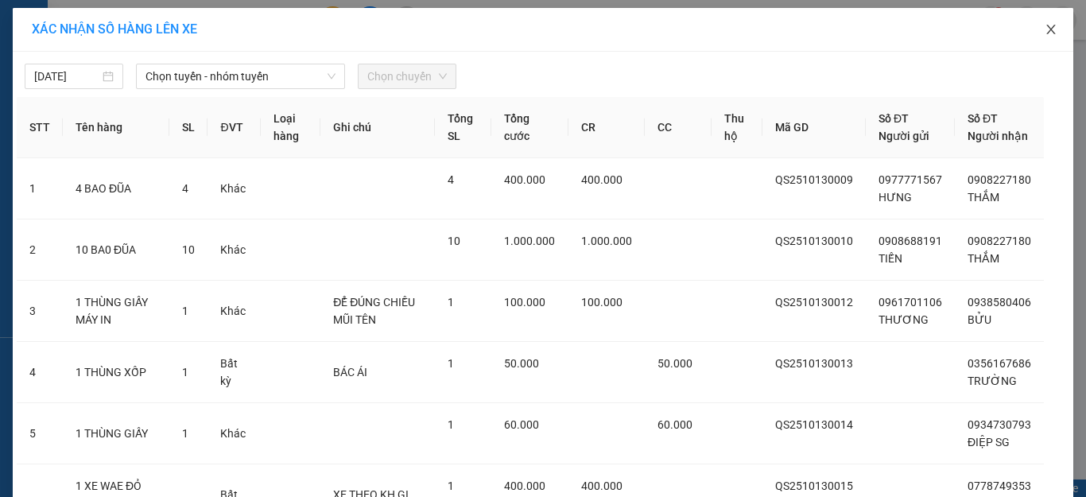
click at [1046, 30] on icon "close" at bounding box center [1050, 30] width 9 height 10
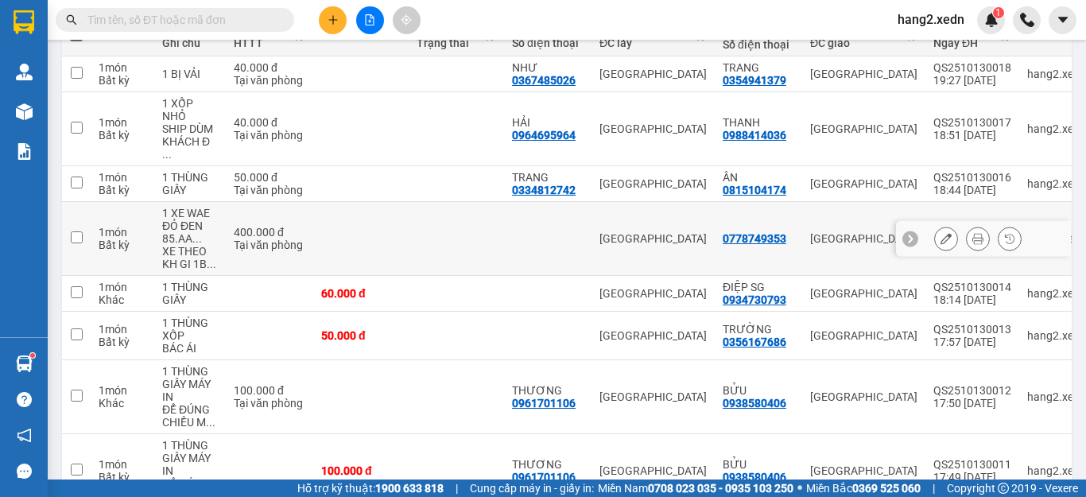
scroll to position [51, 0]
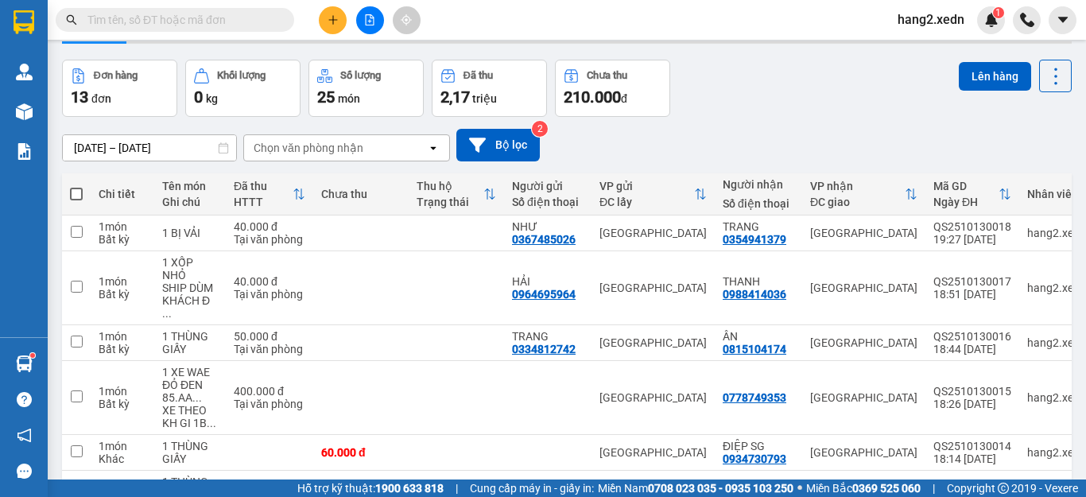
click at [78, 192] on span at bounding box center [76, 194] width 13 height 13
click at [76, 186] on input "checkbox" at bounding box center [76, 186] width 0 height 0
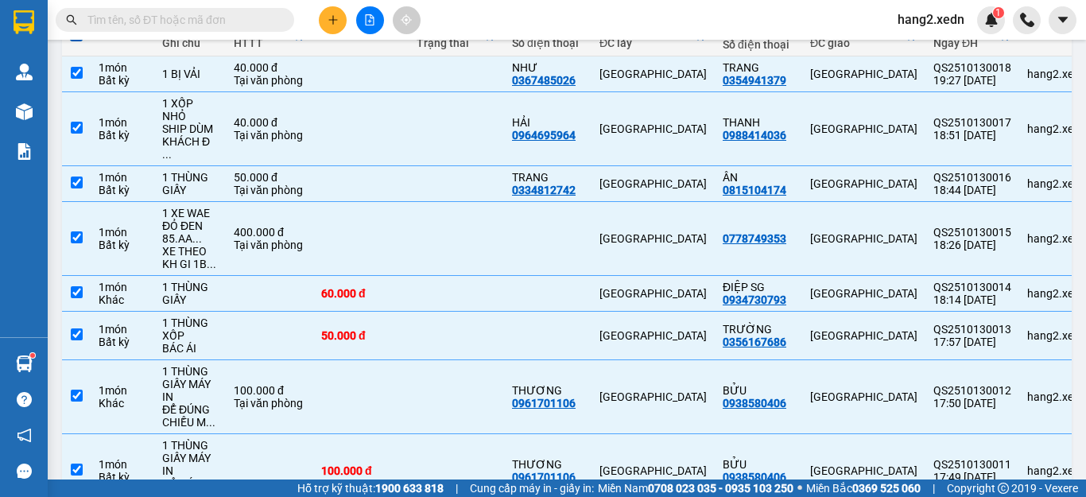
scroll to position [369, 0]
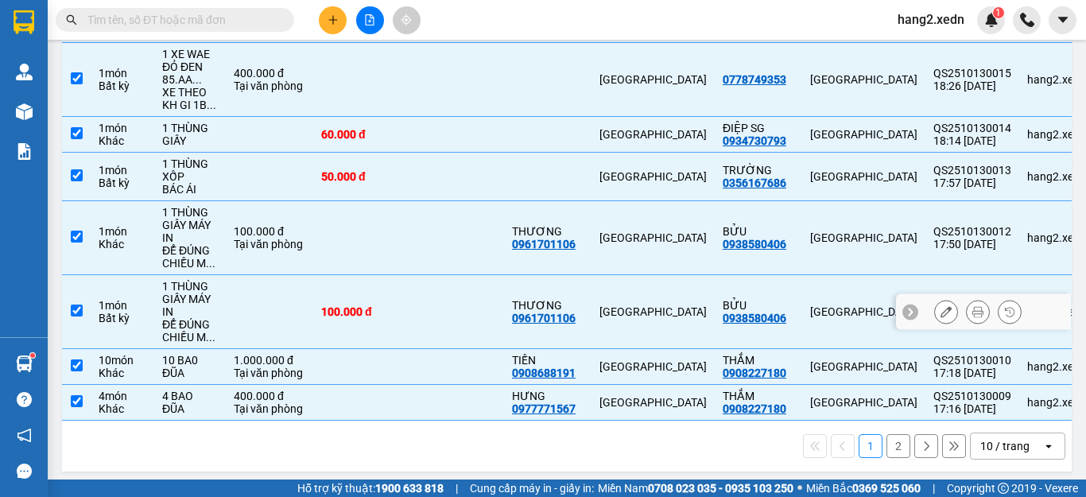
click at [76, 305] on input "checkbox" at bounding box center [77, 311] width 12 height 12
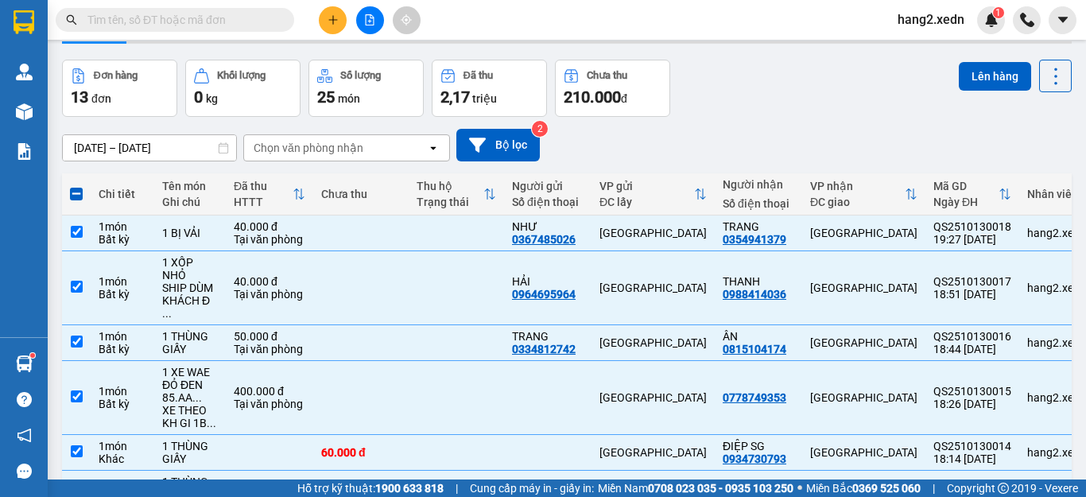
scroll to position [0, 0]
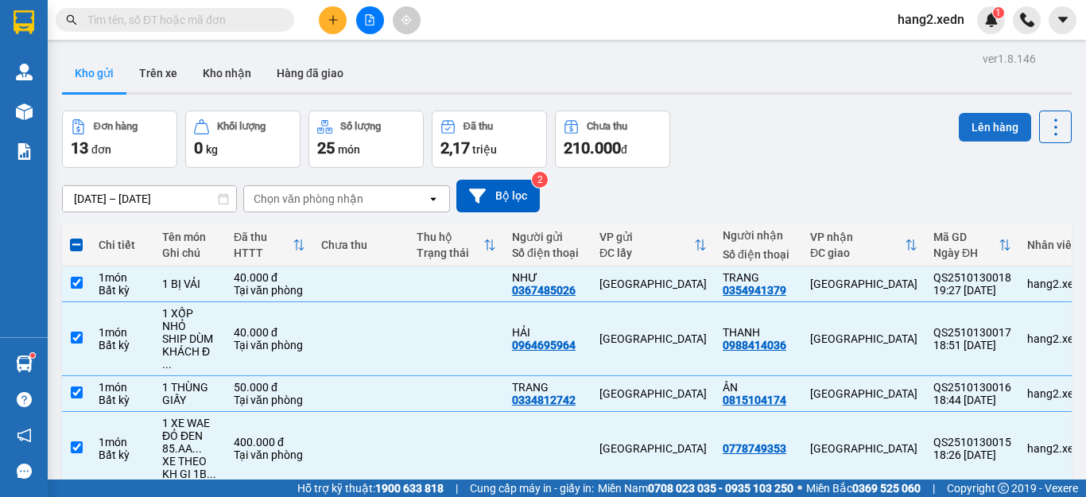
click at [982, 128] on button "Lên hàng" at bounding box center [995, 127] width 72 height 29
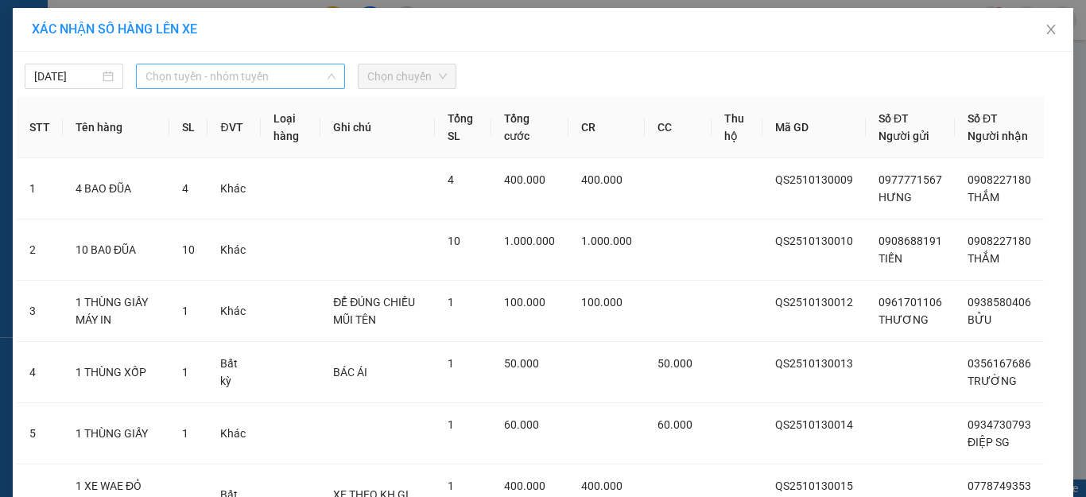
click at [221, 81] on span "Chọn tuyến - nhóm tuyến" at bounding box center [241, 76] width 190 height 24
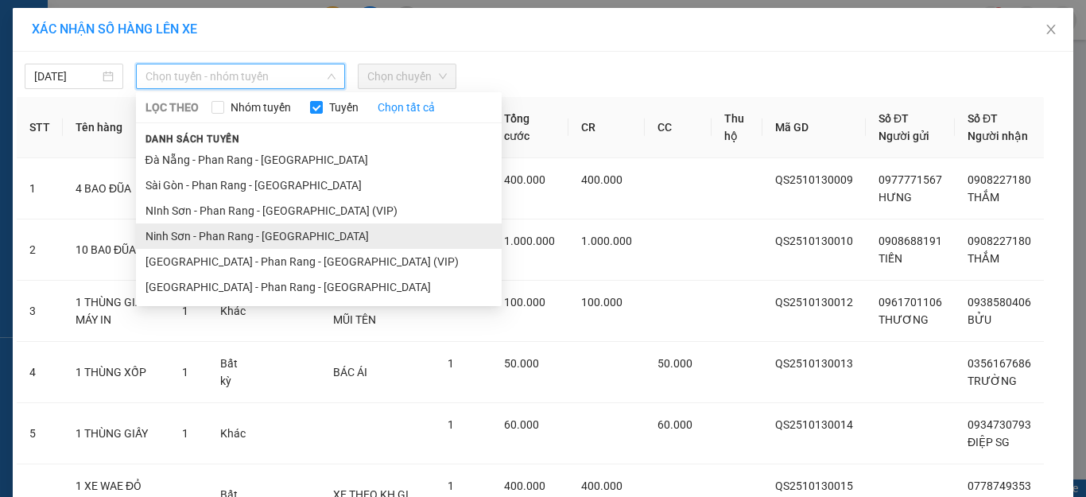
click at [181, 234] on li "Ninh Sơn - Phan Rang - [GEOGRAPHIC_DATA]" at bounding box center [319, 235] width 366 height 25
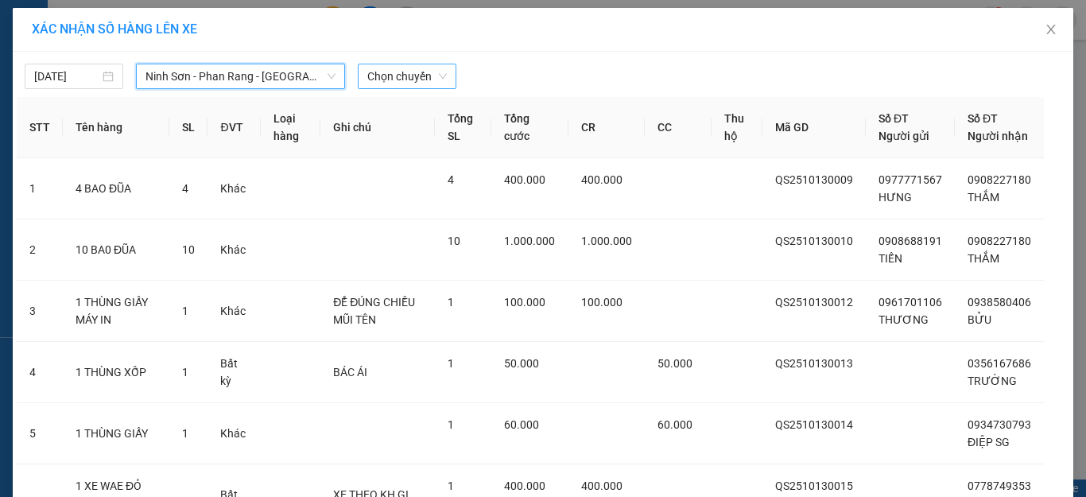
click at [423, 75] on span "Chọn chuyến" at bounding box center [407, 76] width 80 height 24
click at [581, 62] on div "13/10/2025 Ninh Sơn - Phan Rang - Sài Gòn LỌC THEO Nhóm tuyến Tuyến Chọn tất cả…" at bounding box center [543, 72] width 1053 height 33
click at [1045, 27] on icon "close" at bounding box center [1051, 29] width 13 height 13
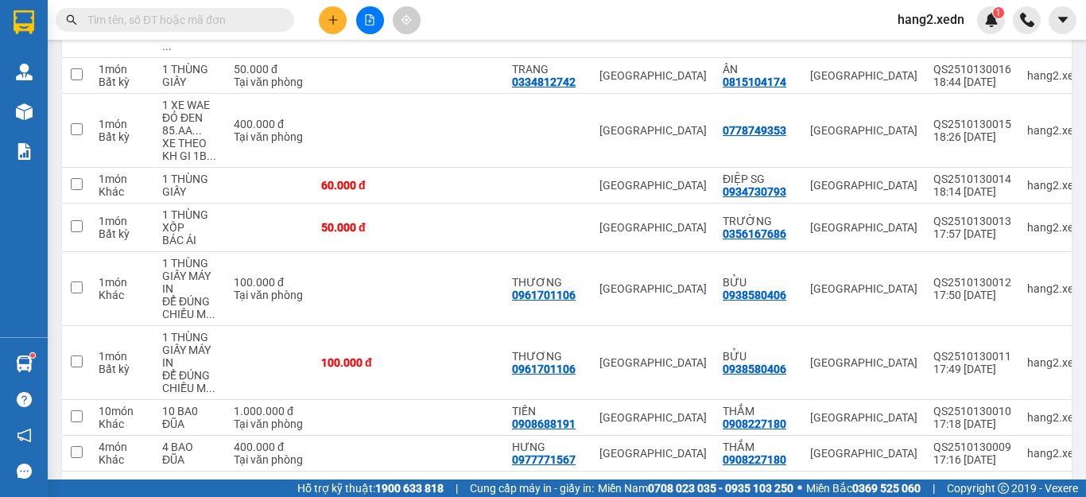
scroll to position [369, 0]
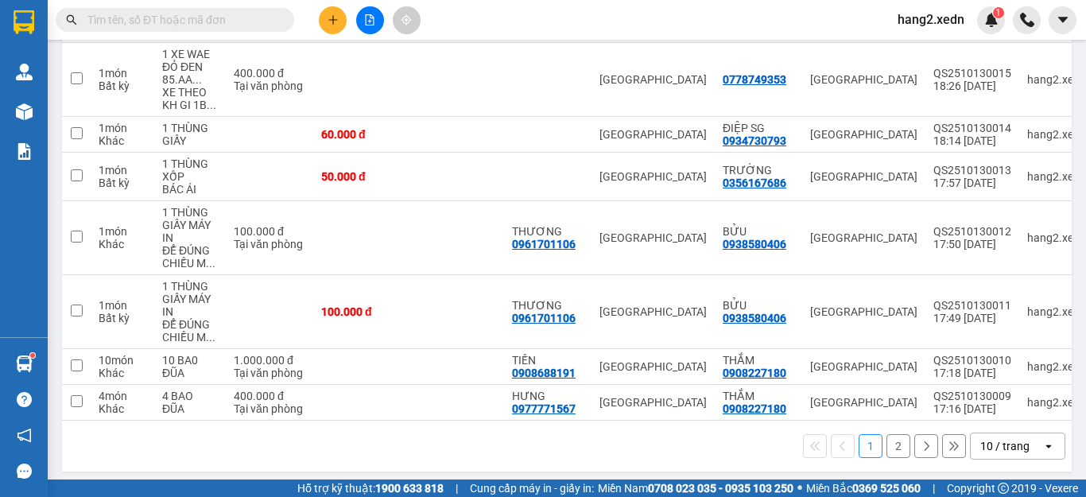
click at [887, 437] on button "2" at bounding box center [899, 446] width 24 height 24
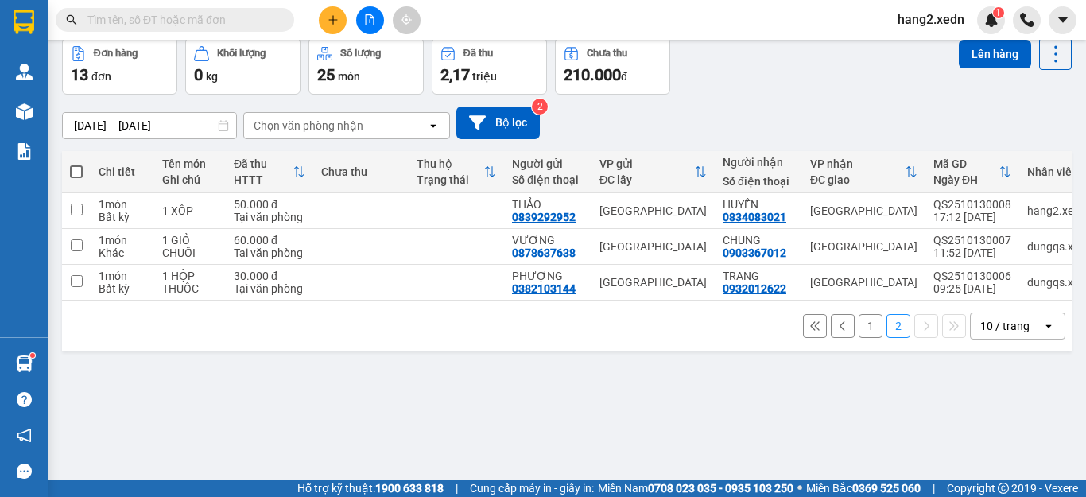
scroll to position [0, 0]
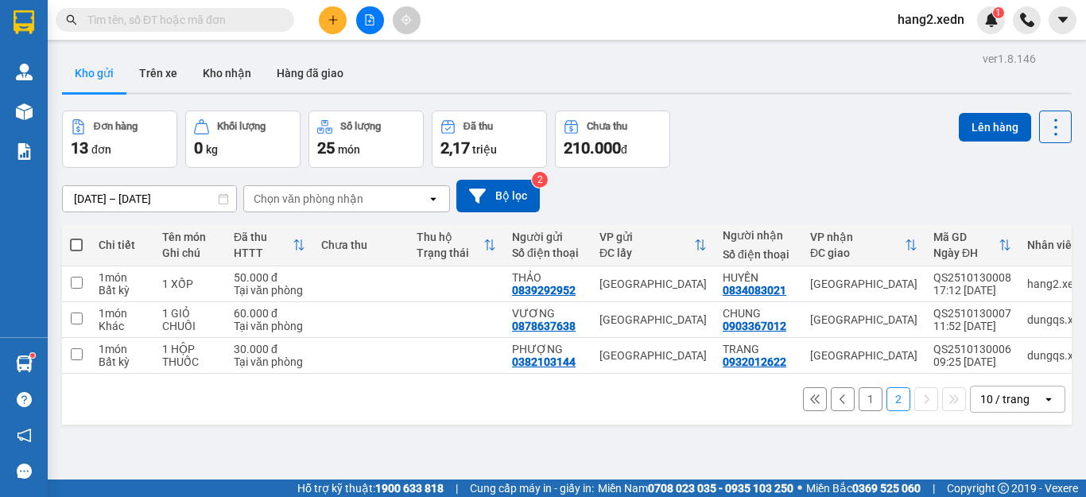
click at [921, 402] on icon at bounding box center [926, 399] width 11 height 11
click at [863, 405] on button "1" at bounding box center [871, 399] width 24 height 24
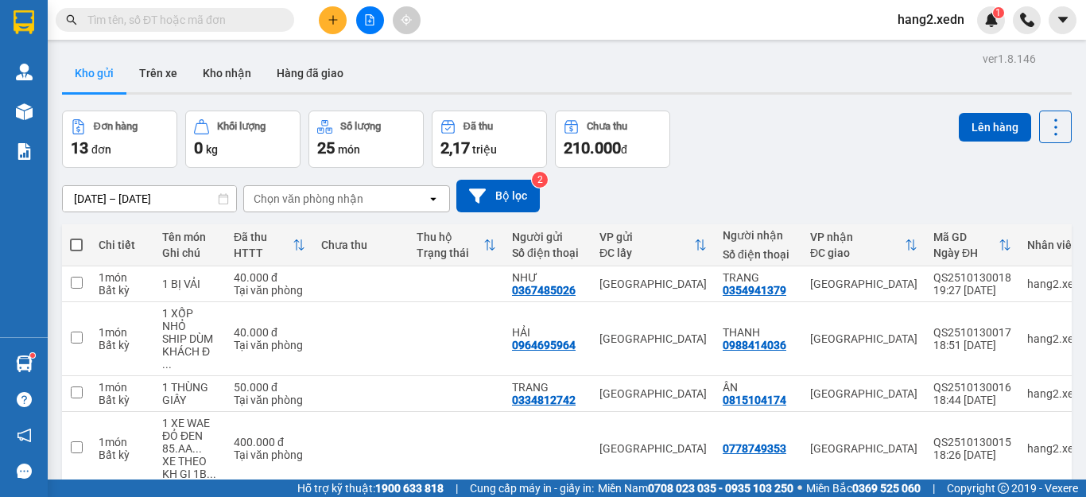
click at [370, 21] on icon "file-add" at bounding box center [370, 19] width 9 height 11
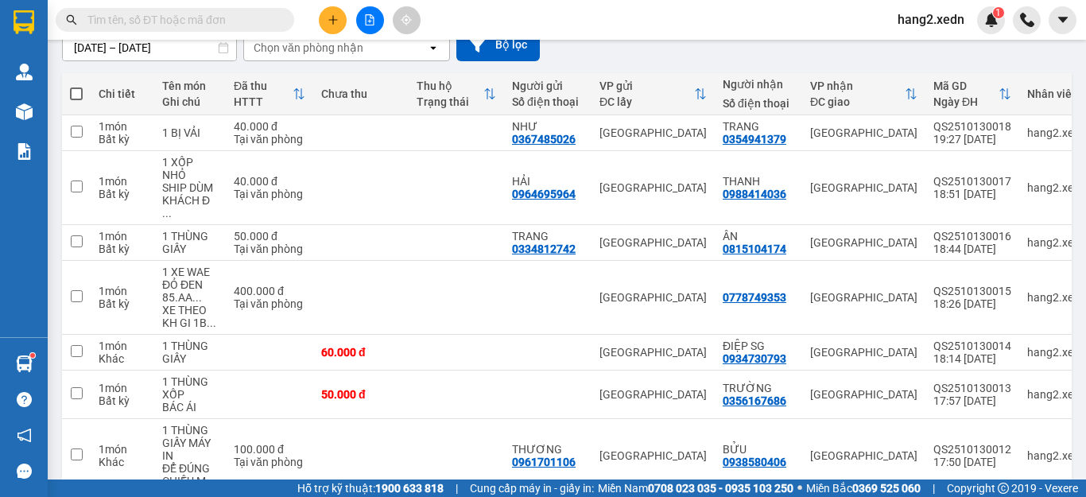
scroll to position [169, 0]
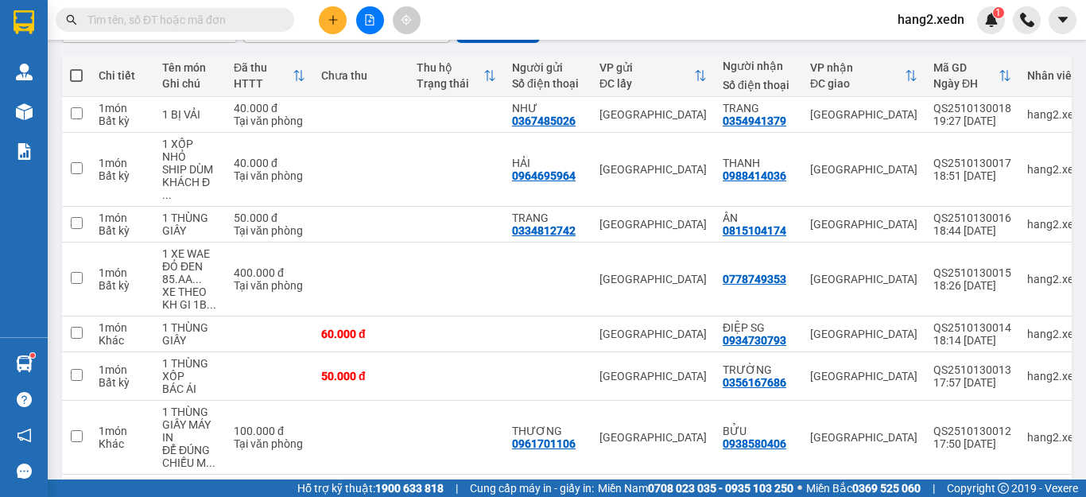
click at [76, 74] on span at bounding box center [76, 75] width 13 height 13
click at [76, 68] on input "checkbox" at bounding box center [76, 68] width 0 height 0
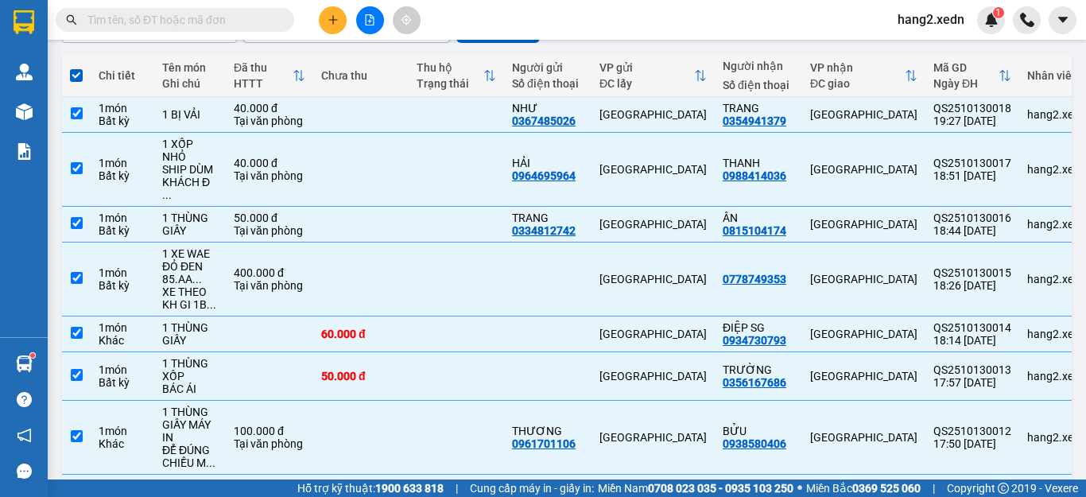
scroll to position [328, 0]
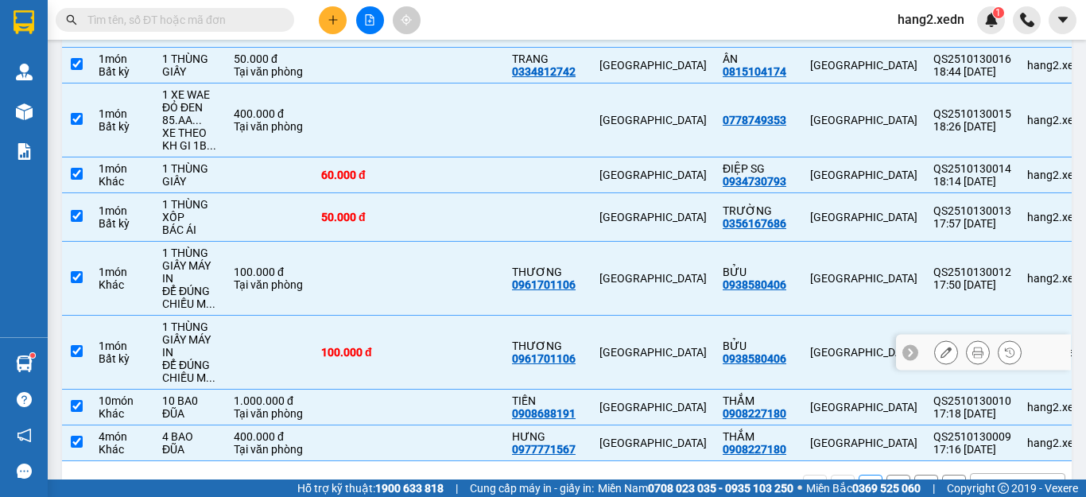
click at [80, 345] on input "checkbox" at bounding box center [77, 351] width 12 height 12
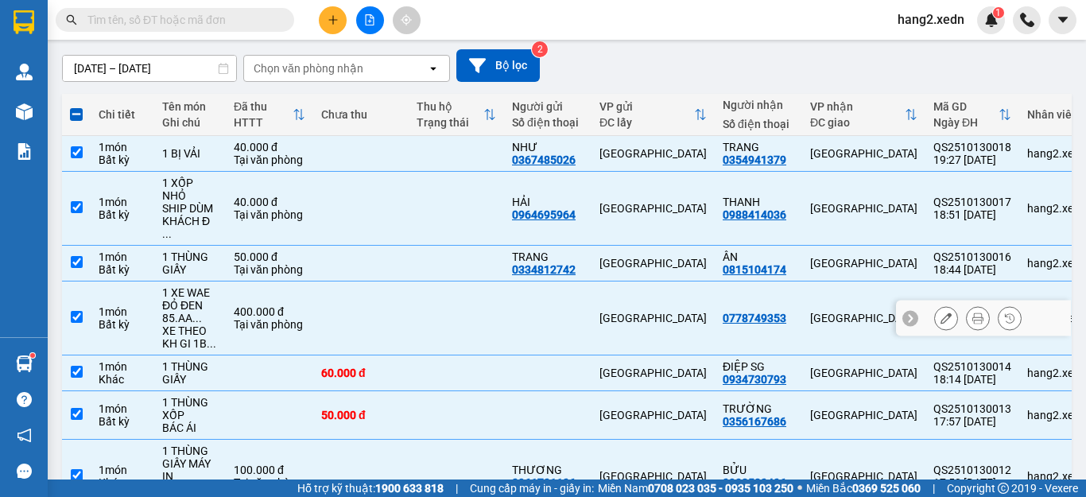
scroll to position [0, 0]
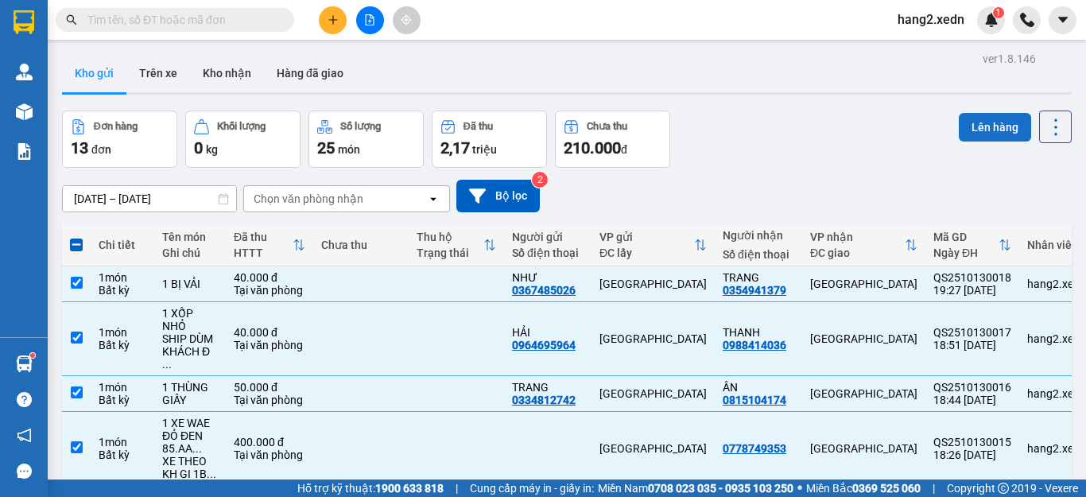
click at [976, 125] on button "Lên hàng" at bounding box center [995, 127] width 72 height 29
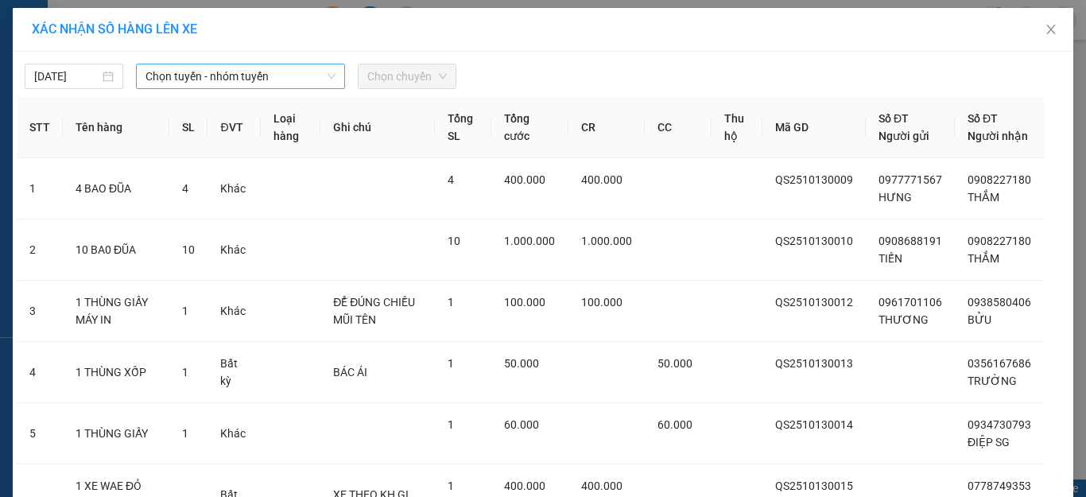
click at [192, 71] on span "Chọn tuyến - nhóm tuyến" at bounding box center [241, 76] width 190 height 24
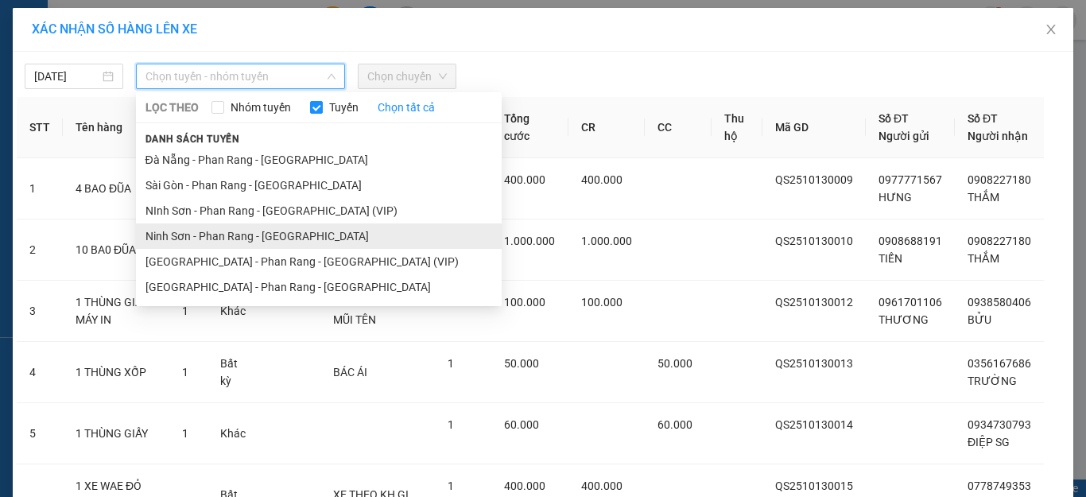
click at [185, 240] on li "Ninh Sơn - Phan Rang - [GEOGRAPHIC_DATA]" at bounding box center [319, 235] width 366 height 25
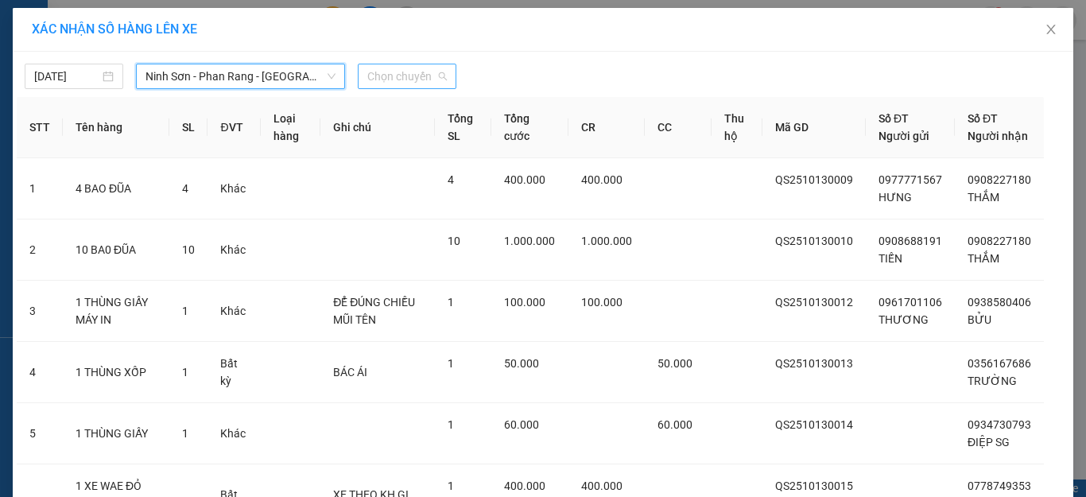
click at [404, 76] on span "Chọn chuyến" at bounding box center [407, 76] width 80 height 24
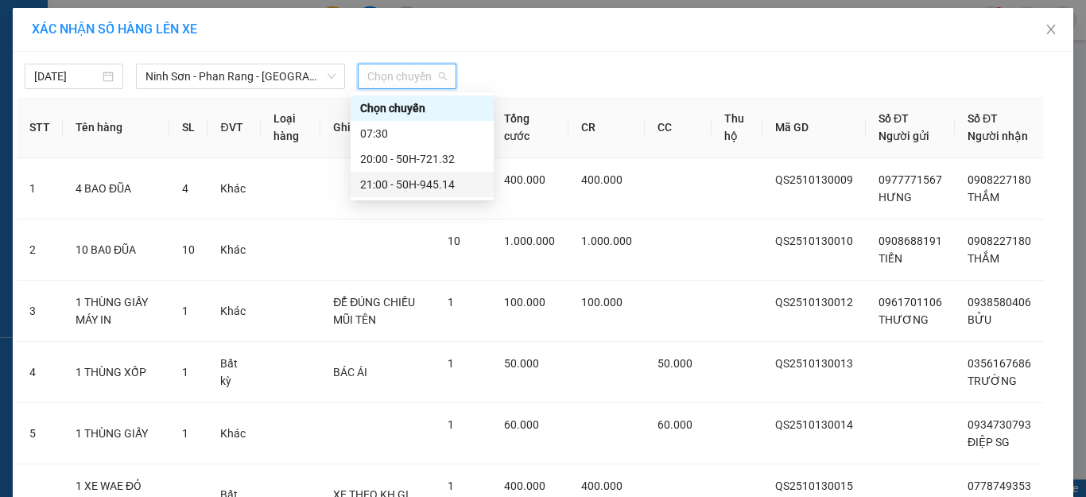
click at [394, 189] on div "21:00 - 50H-945.14" at bounding box center [422, 184] width 124 height 17
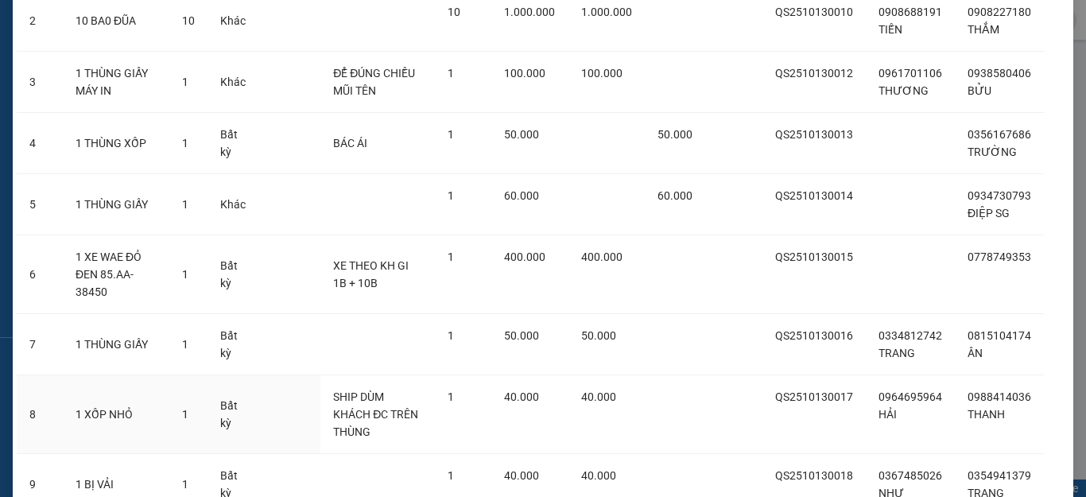
scroll to position [355, 0]
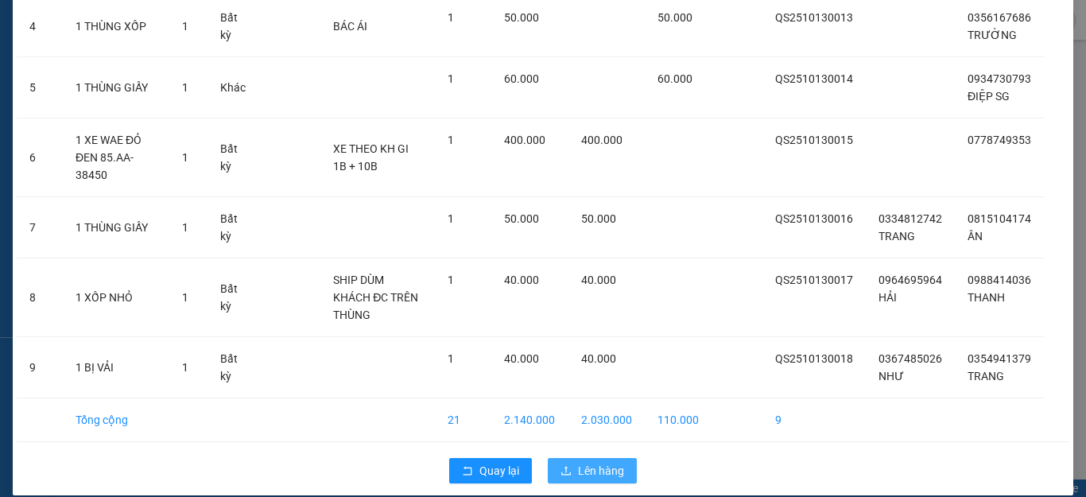
click at [578, 462] on span "Lên hàng" at bounding box center [601, 470] width 46 height 17
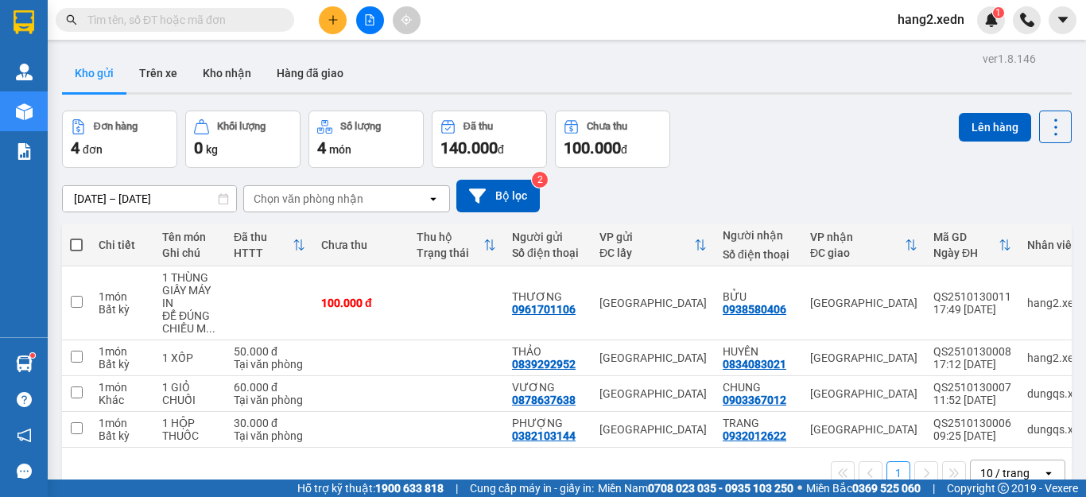
click at [80, 239] on span at bounding box center [76, 245] width 13 height 13
click at [76, 237] on input "checkbox" at bounding box center [76, 237] width 0 height 0
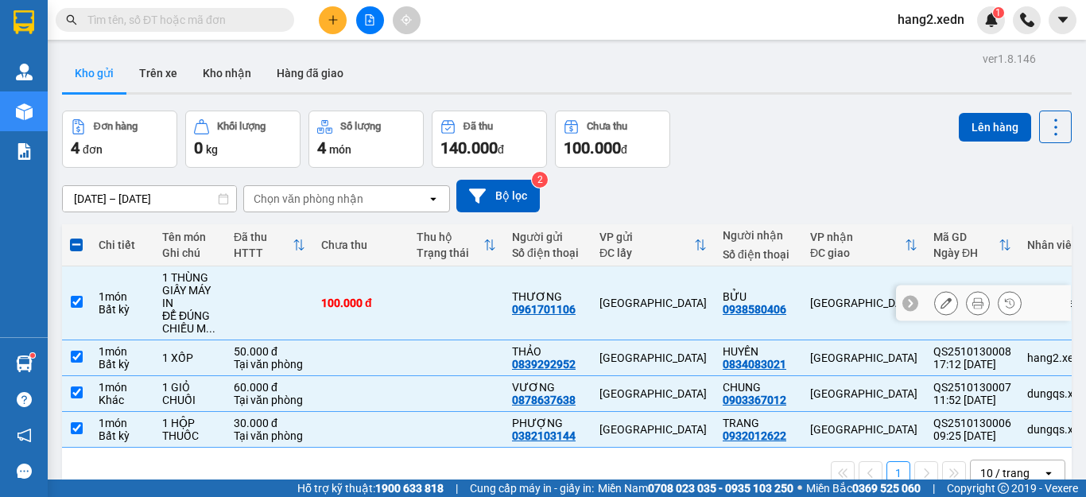
click at [72, 299] on input "checkbox" at bounding box center [77, 302] width 12 height 12
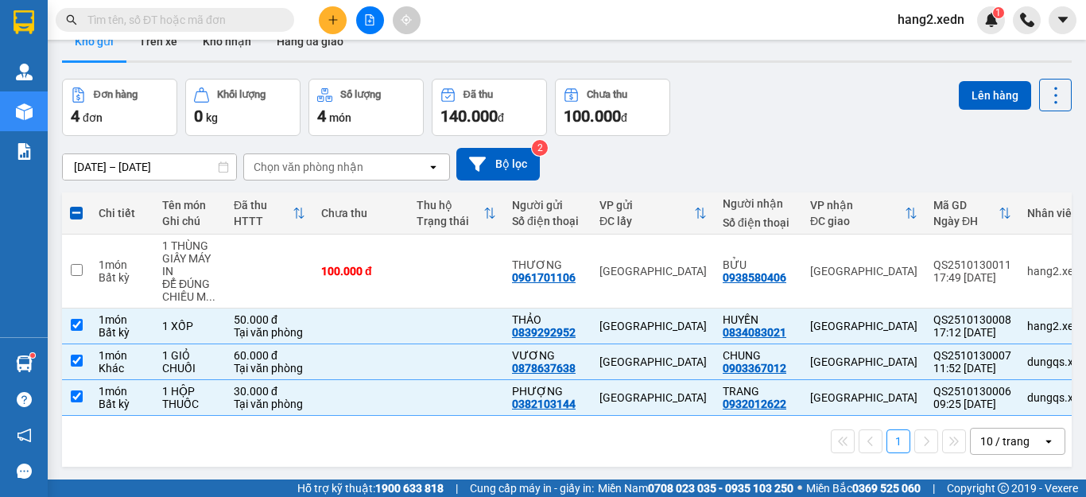
scroll to position [33, 0]
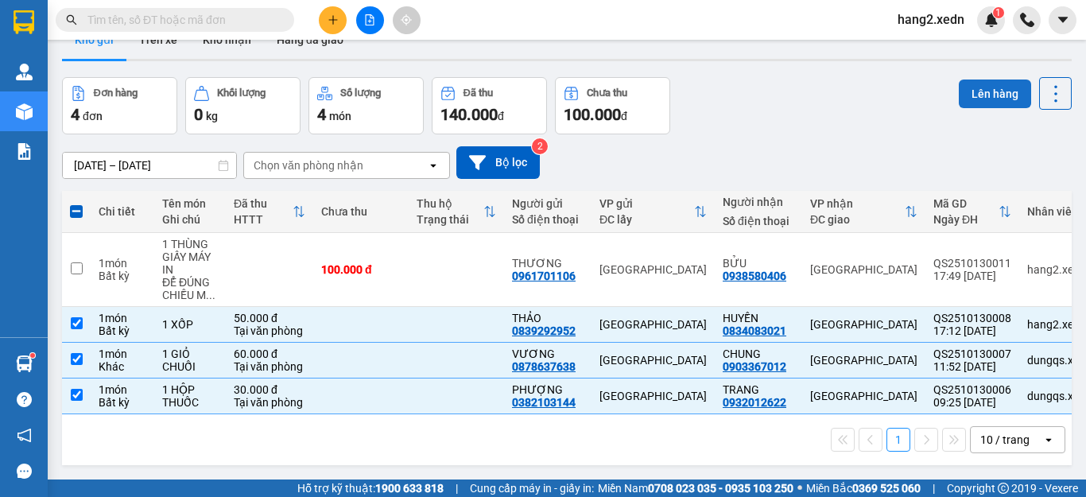
click at [979, 92] on button "Lên hàng" at bounding box center [995, 94] width 72 height 29
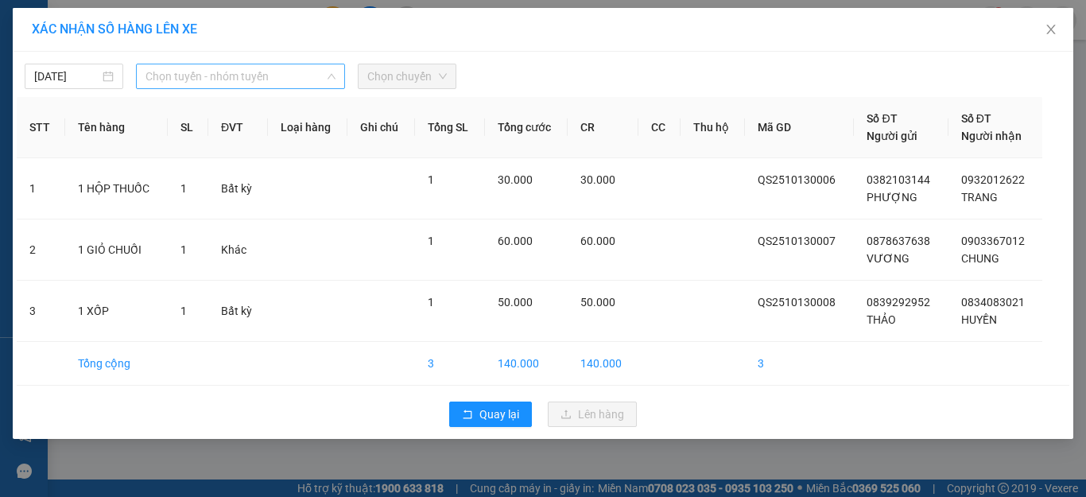
click at [236, 64] on div "Chọn tuyến - nhóm tuyến" at bounding box center [240, 76] width 209 height 25
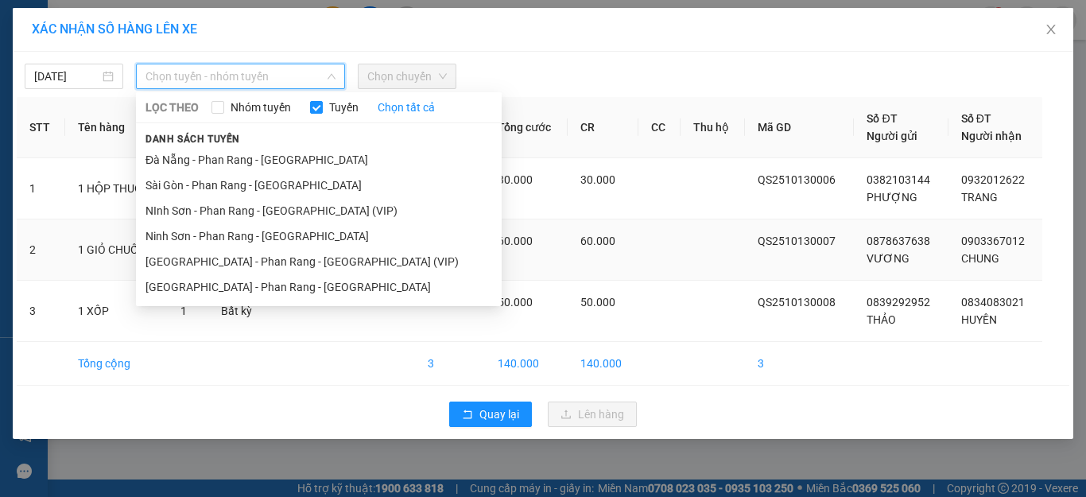
click at [217, 234] on li "Ninh Sơn - Phan Rang - [GEOGRAPHIC_DATA]" at bounding box center [319, 235] width 366 height 25
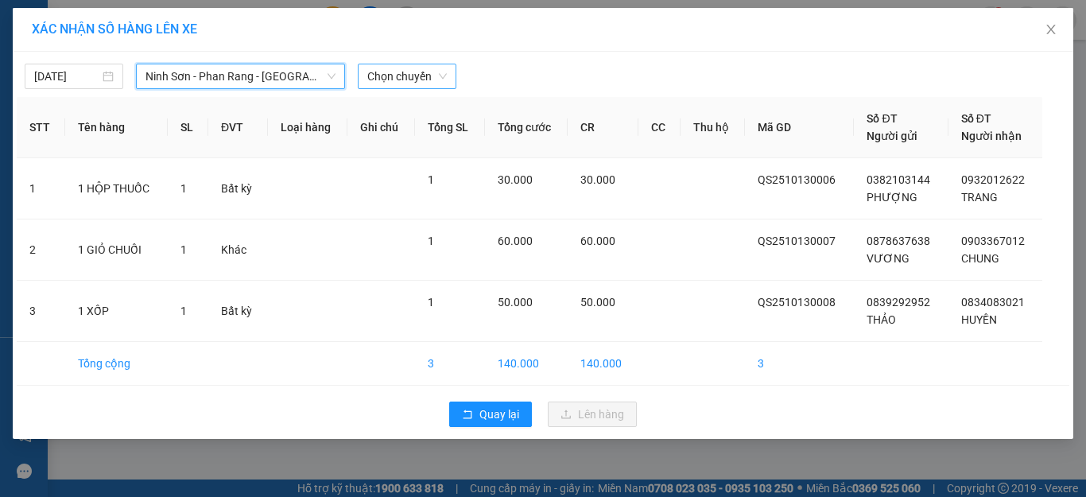
click at [408, 72] on span "Chọn chuyến" at bounding box center [407, 76] width 80 height 24
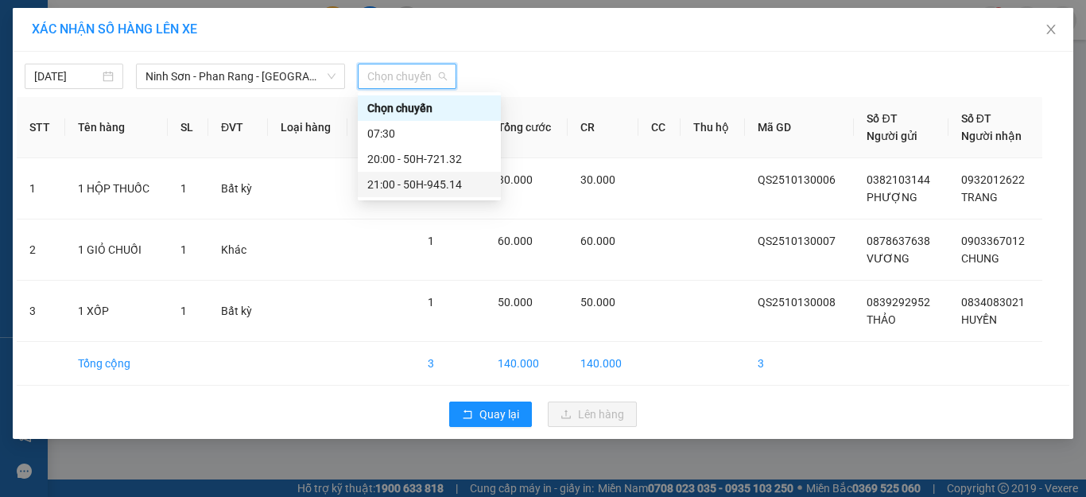
click at [412, 186] on div "21:00 - 50H-945.14" at bounding box center [429, 184] width 124 height 17
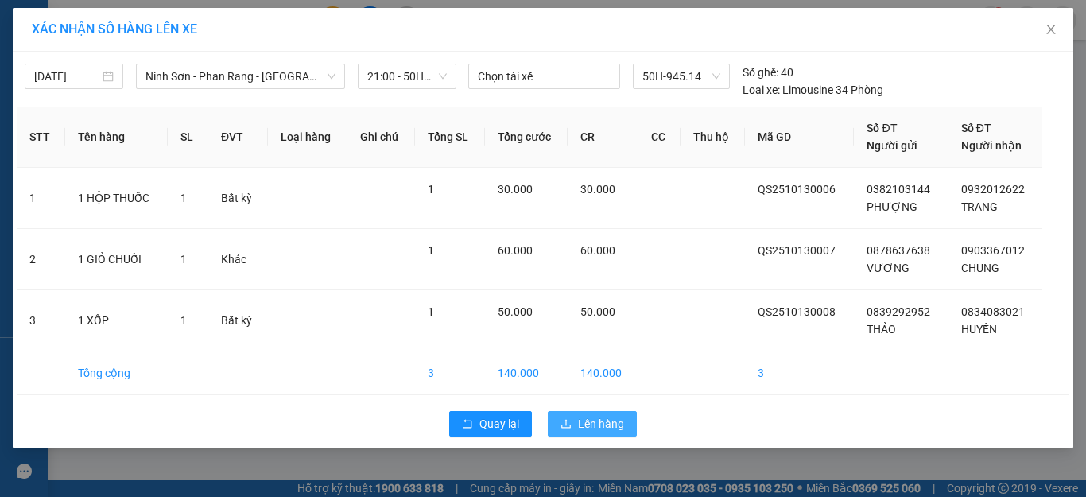
click at [589, 425] on span "Lên hàng" at bounding box center [601, 423] width 46 height 17
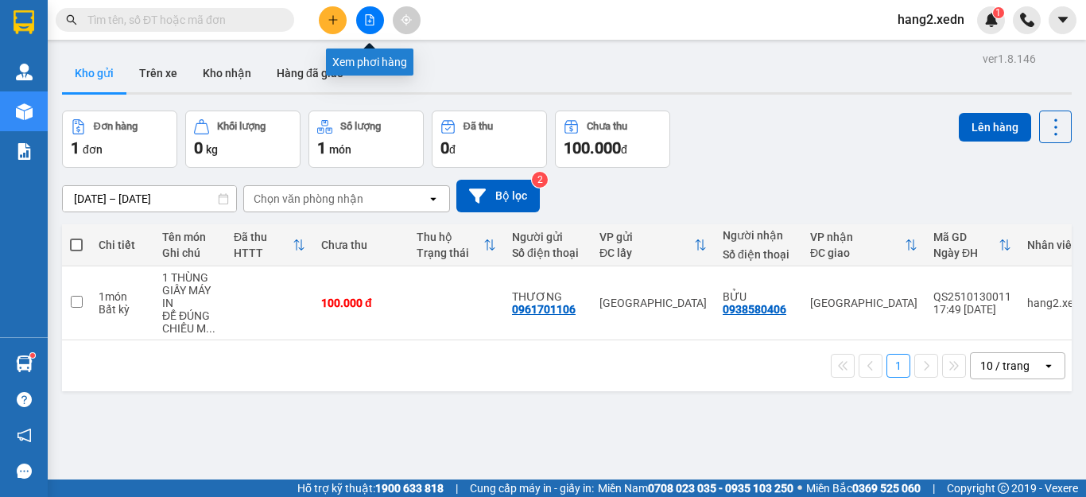
click at [369, 17] on icon "file-add" at bounding box center [369, 19] width 11 height 11
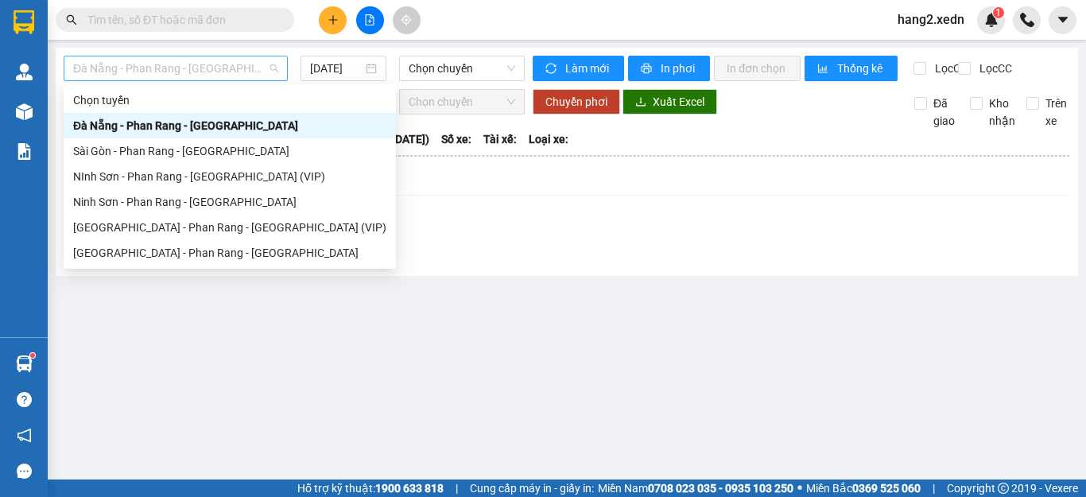
click at [182, 66] on span "Đà Nẵng - Phan Rang - [GEOGRAPHIC_DATA]" at bounding box center [175, 68] width 205 height 24
click at [143, 199] on div "Ninh Sơn - Phan Rang - [GEOGRAPHIC_DATA]" at bounding box center [229, 201] width 313 height 17
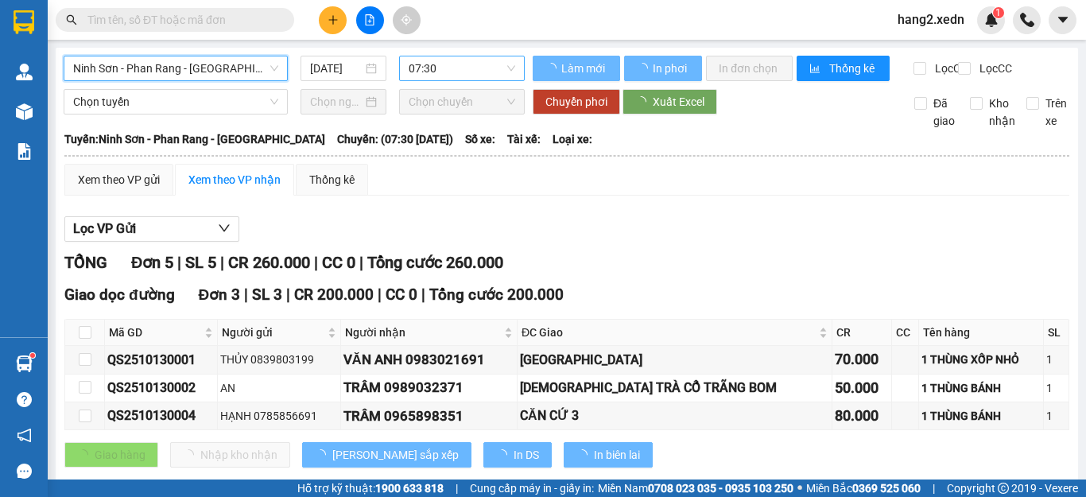
click at [441, 66] on span "07:30" at bounding box center [462, 68] width 107 height 24
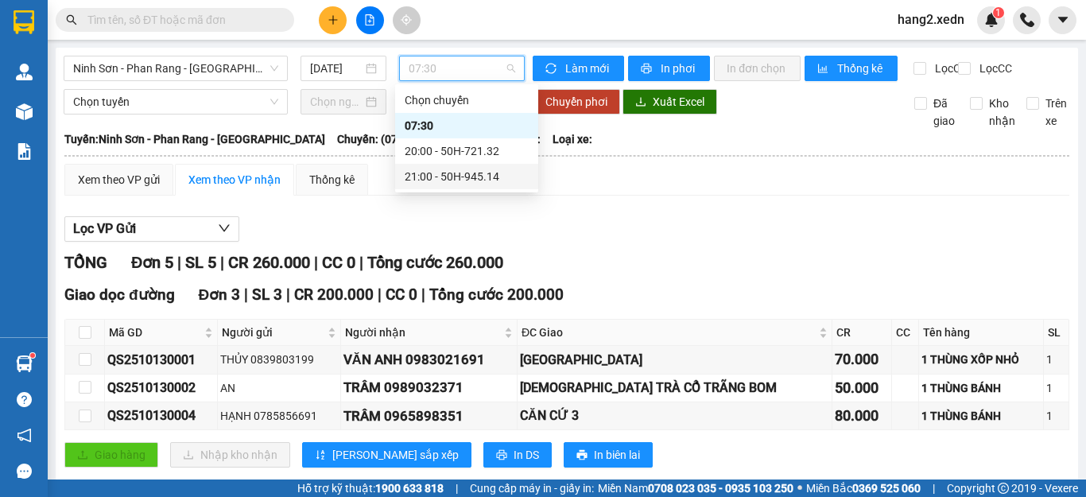
click at [460, 178] on div "21:00 - 50H-945.14" at bounding box center [467, 176] width 124 height 17
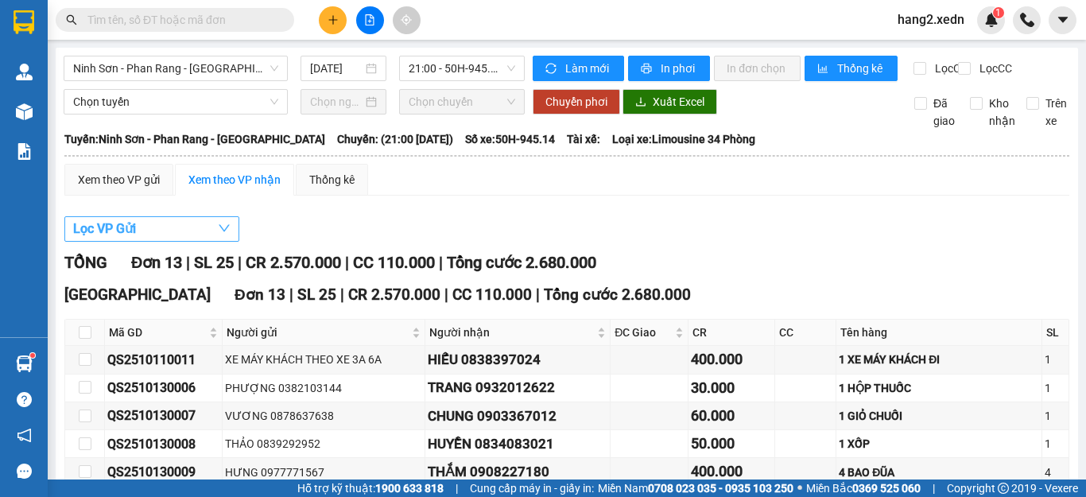
click at [136, 239] on span "Lọc VP Gửi" at bounding box center [104, 229] width 63 height 20
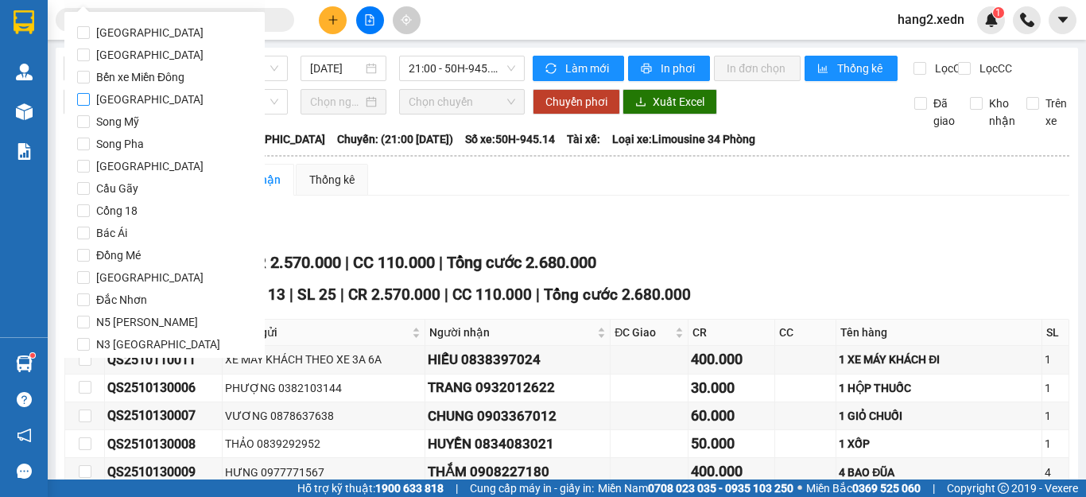
click at [132, 99] on span "[GEOGRAPHIC_DATA]" at bounding box center [150, 99] width 120 height 22
click at [90, 99] on input "[GEOGRAPHIC_DATA]" at bounding box center [83, 99] width 13 height 13
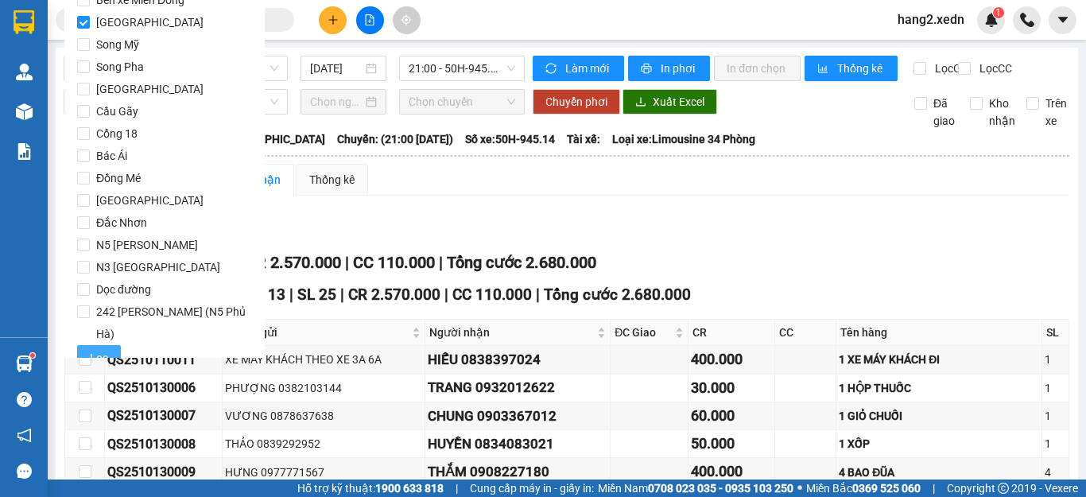
click at [100, 349] on span "Lọc" at bounding box center [99, 357] width 18 height 17
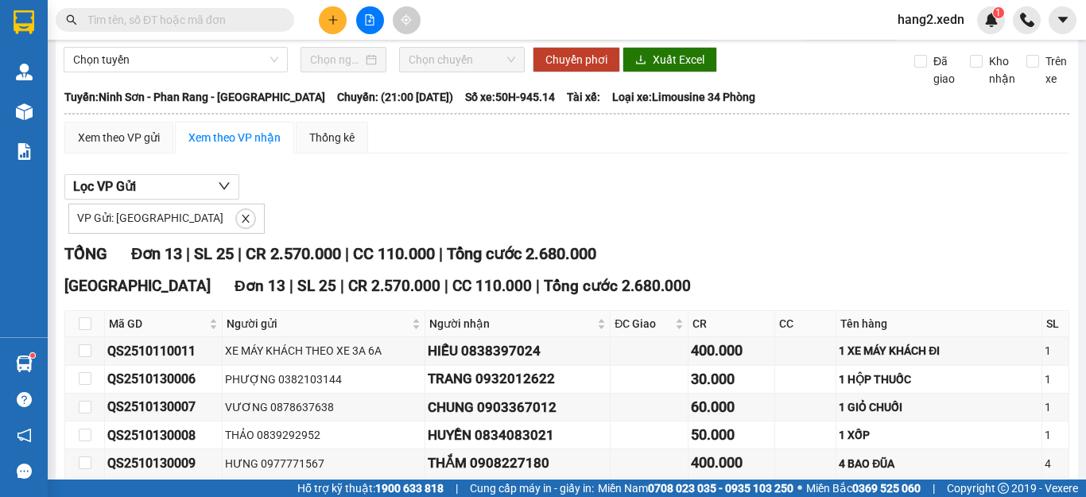
scroll to position [0, 0]
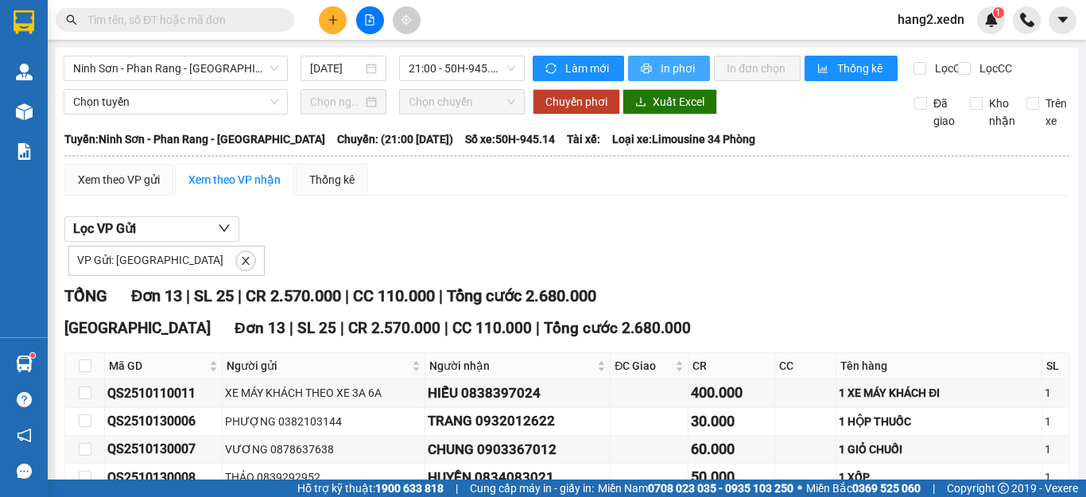
click at [662, 71] on span "In phơi" at bounding box center [679, 68] width 37 height 17
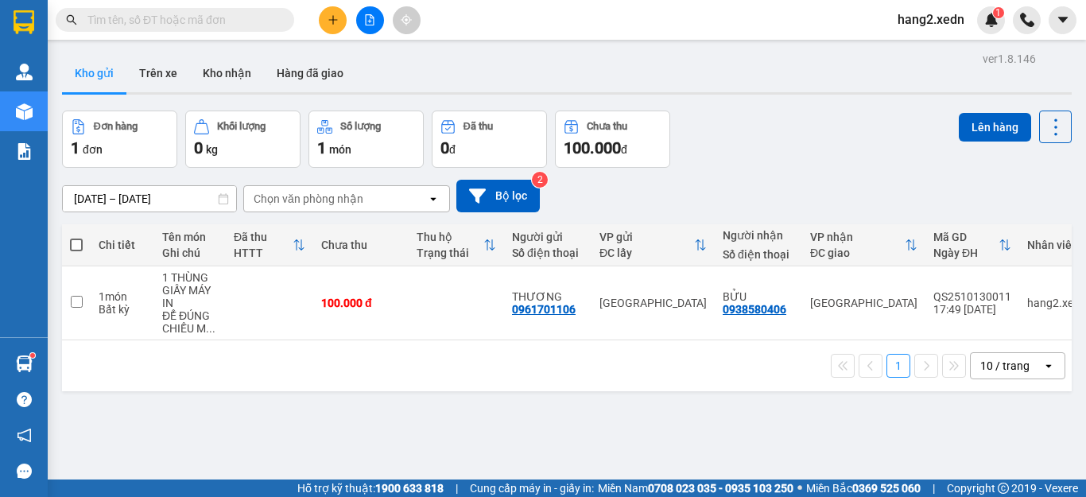
click at [367, 22] on icon "file-add" at bounding box center [369, 19] width 11 height 11
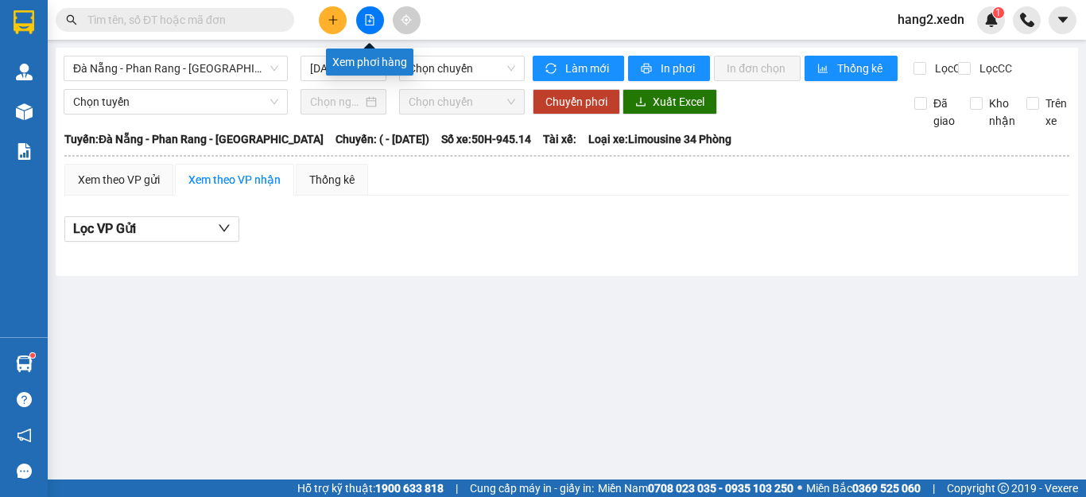
click at [370, 20] on icon "file-add" at bounding box center [369, 19] width 11 height 11
click at [117, 64] on span "Đà Nẵng - Phan Rang - [GEOGRAPHIC_DATA]" at bounding box center [175, 68] width 205 height 24
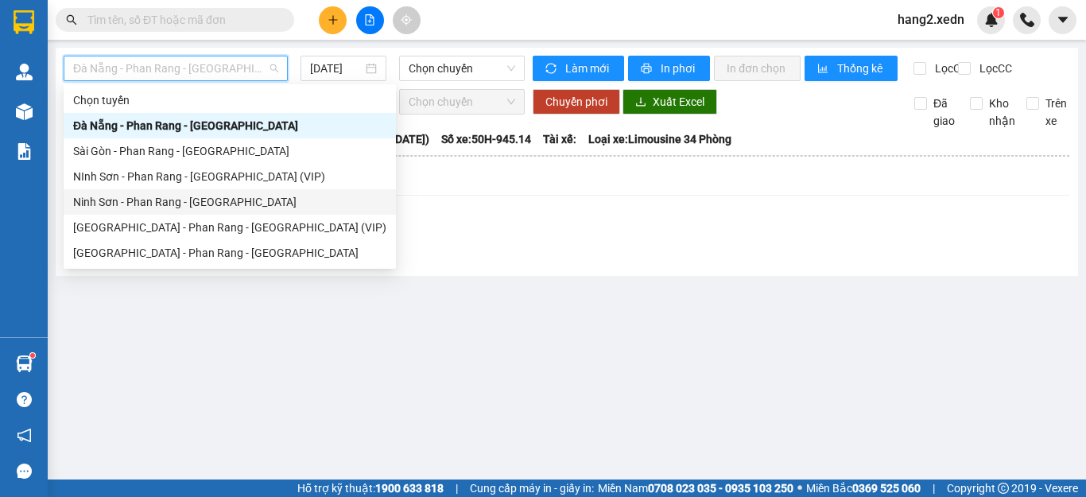
click at [114, 203] on div "Ninh Sơn - Phan Rang - [GEOGRAPHIC_DATA]" at bounding box center [229, 201] width 313 height 17
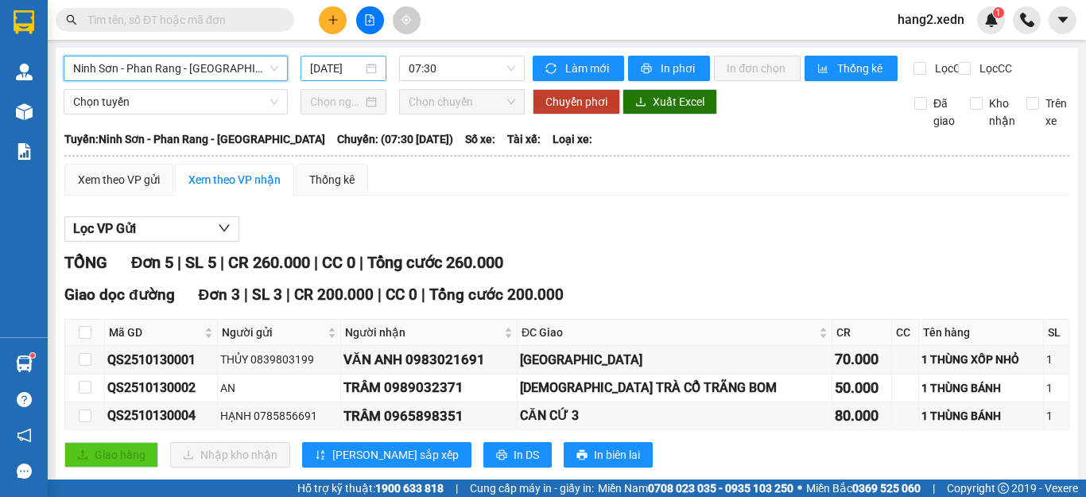
click at [348, 63] on input "[DATE]" at bounding box center [336, 68] width 52 height 17
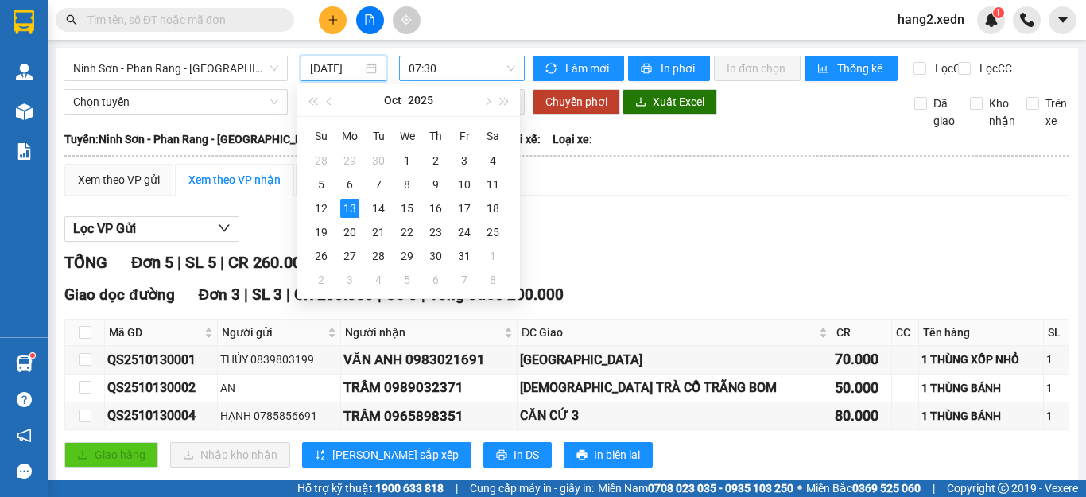
click at [450, 60] on span "07:30" at bounding box center [462, 68] width 107 height 24
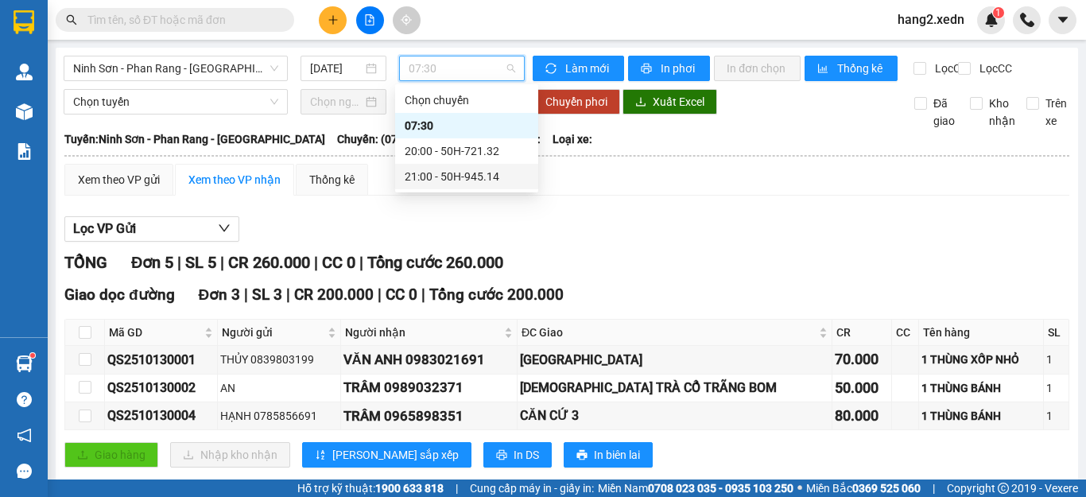
click at [456, 184] on div "21:00 - 50H-945.14" at bounding box center [467, 176] width 124 height 17
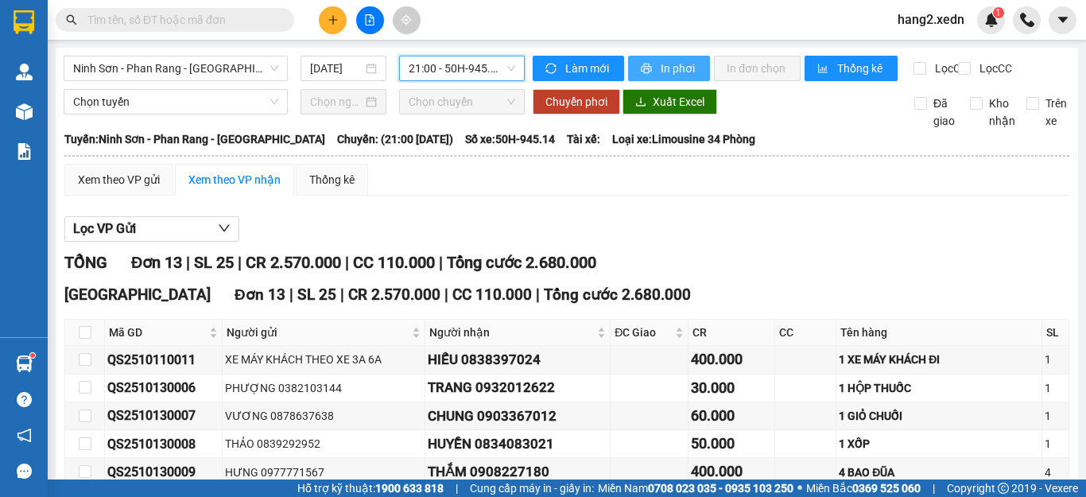
click at [687, 67] on span "In phơi" at bounding box center [679, 68] width 37 height 17
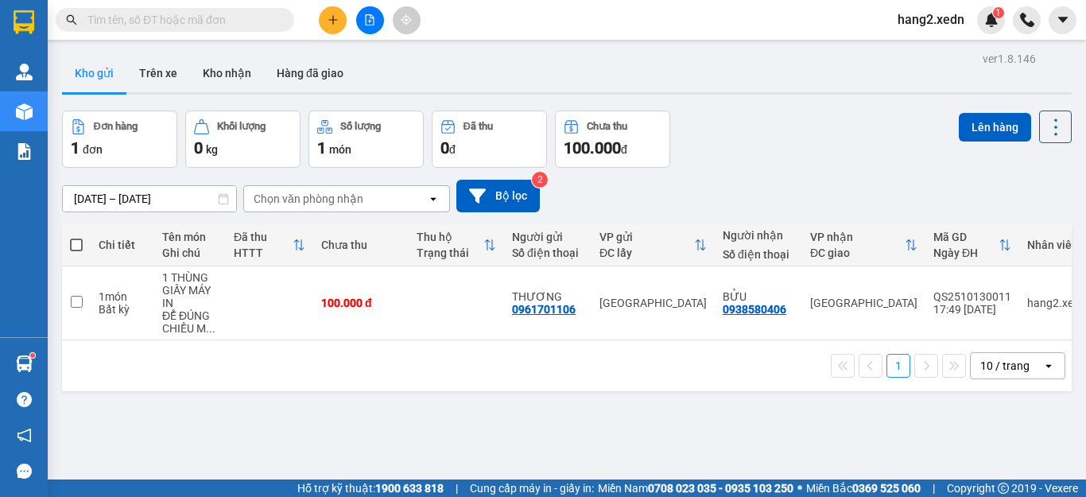
click at [927, 18] on span "hang2.xedn" at bounding box center [931, 20] width 92 height 20
click at [941, 48] on span "Đăng xuất" at bounding box center [943, 49] width 67 height 17
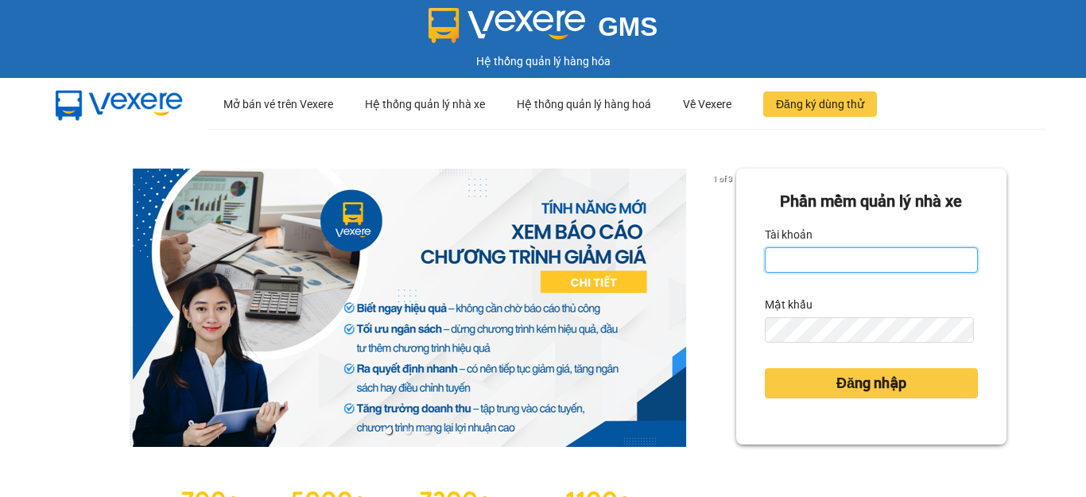
type input "hang2.xedn"
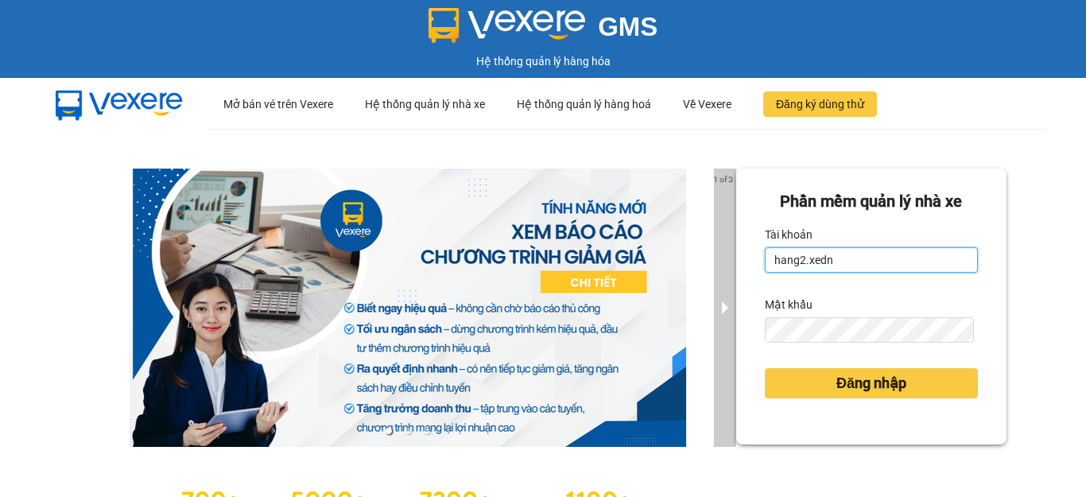
drag, startPoint x: 834, startPoint y: 261, endPoint x: 721, endPoint y: 257, distance: 113.0
click at [721, 257] on div "1 of 3 Phần mềm quản lý nhà xe Tài khoản hang2.xedn Mật khẩu Đăng nhập" at bounding box center [543, 354] width 1086 height 450
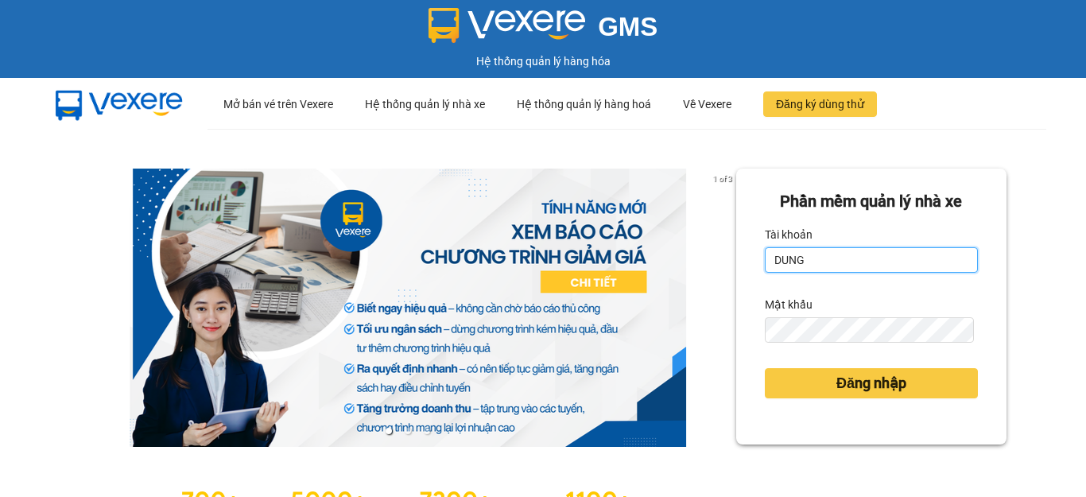
type input "dungqs.xedn"
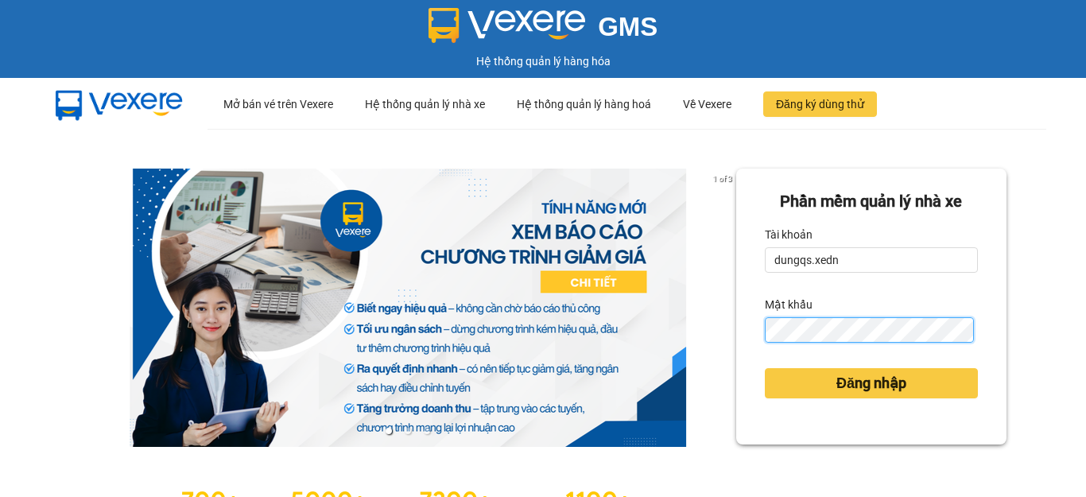
click at [743, 332] on div "Phần mềm quản lý nhà xe Tài khoản dungqs.xedn Mật khẩu Đăng nhập" at bounding box center [871, 307] width 270 height 276
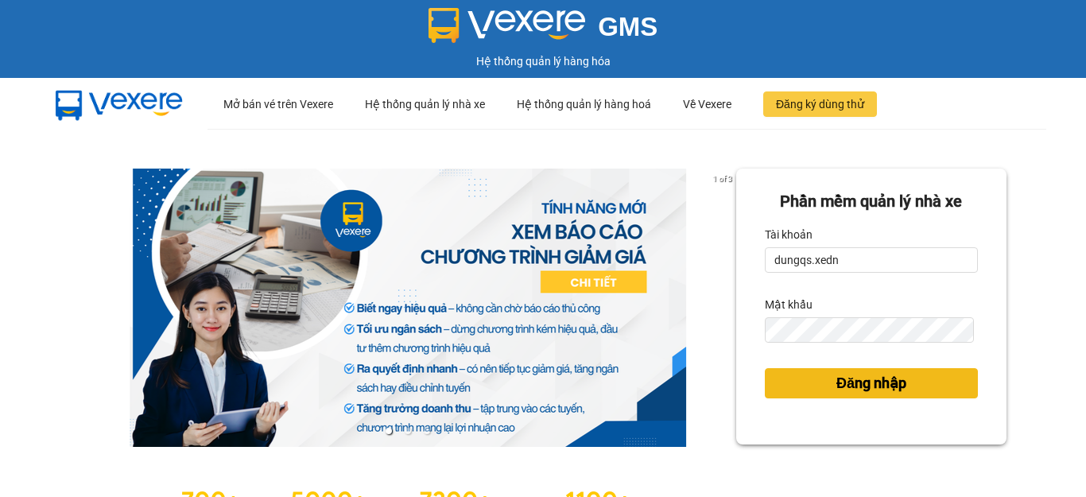
click at [850, 388] on span "Đăng nhập" at bounding box center [872, 383] width 70 height 22
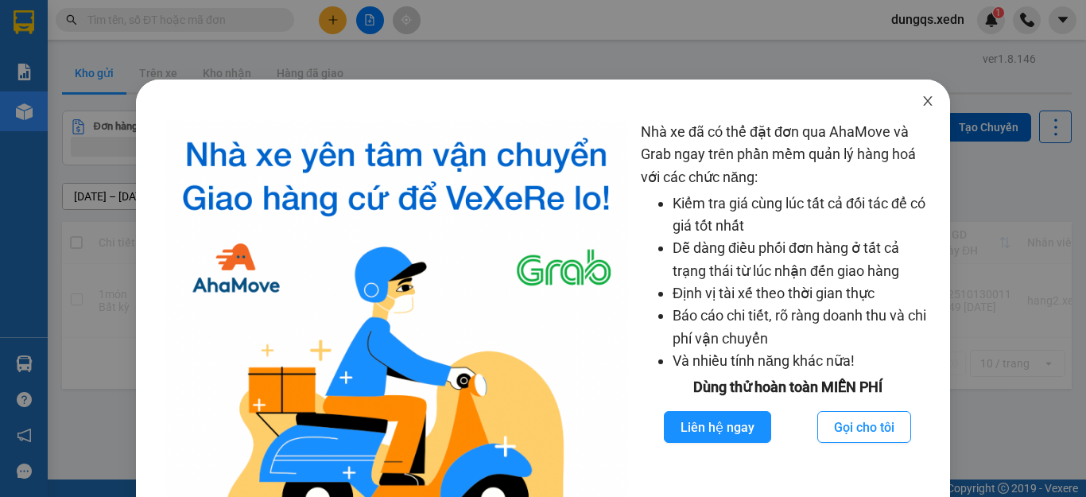
click at [922, 97] on icon "close" at bounding box center [928, 101] width 13 height 13
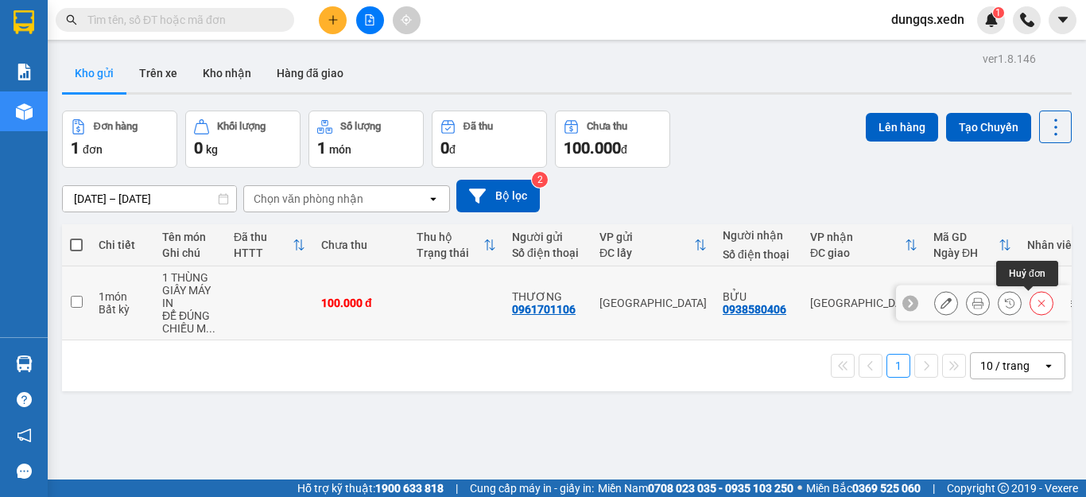
click at [1036, 306] on icon at bounding box center [1041, 302] width 11 height 11
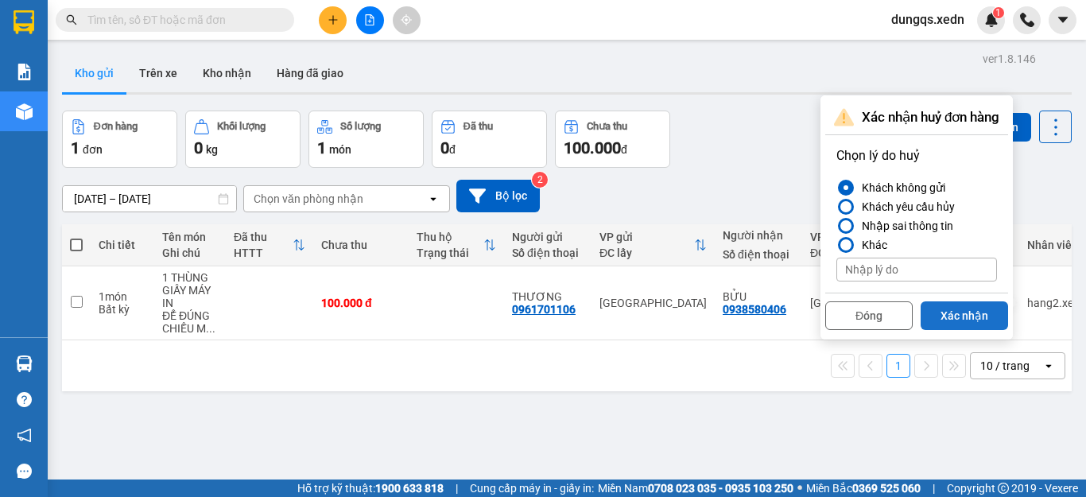
click at [959, 313] on button "Xác nhận" at bounding box center [964, 315] width 87 height 29
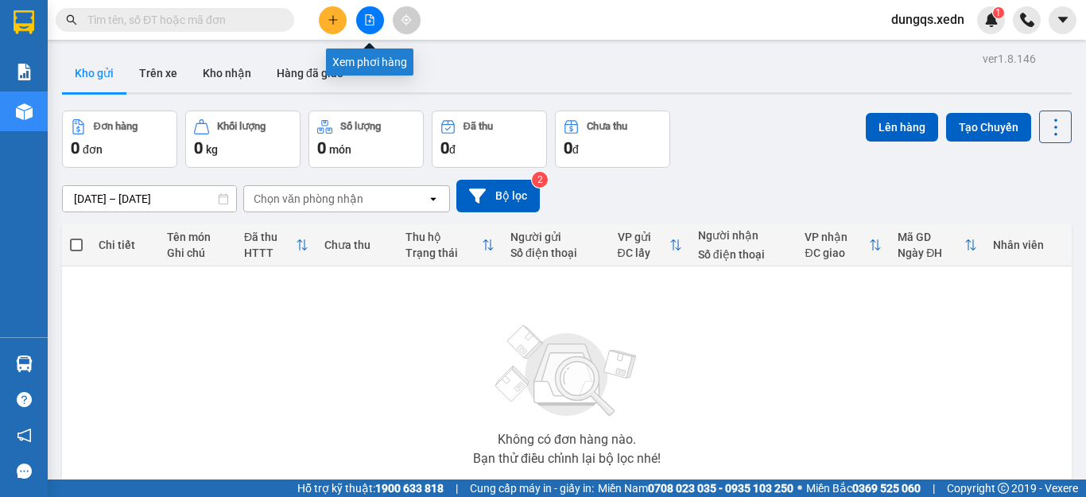
click at [364, 24] on icon "file-add" at bounding box center [369, 19] width 11 height 11
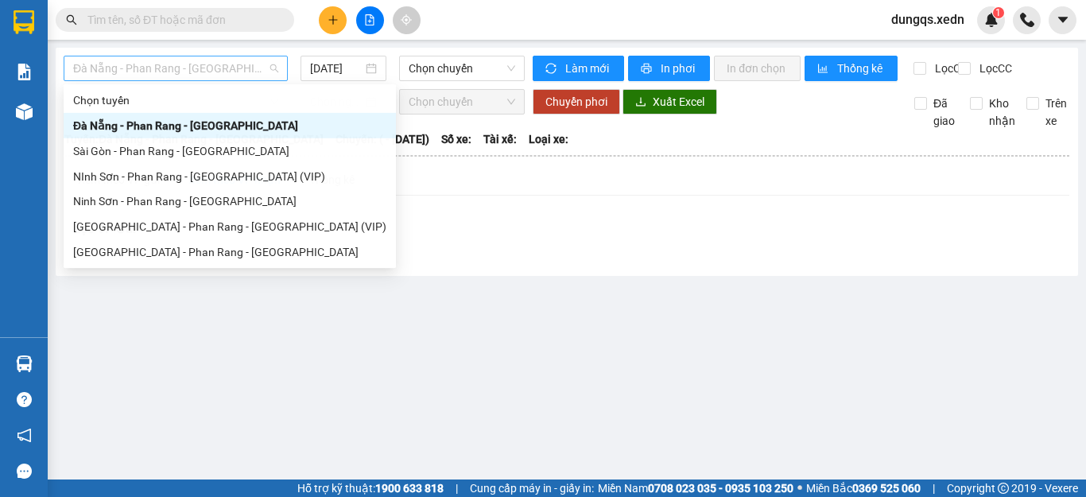
click at [222, 64] on span "Đà Nẵng - Phan Rang - [GEOGRAPHIC_DATA]" at bounding box center [175, 68] width 205 height 24
click at [177, 197] on div "Ninh Sơn - Phan Rang - [GEOGRAPHIC_DATA]" at bounding box center [229, 201] width 313 height 17
type input "[DATE]"
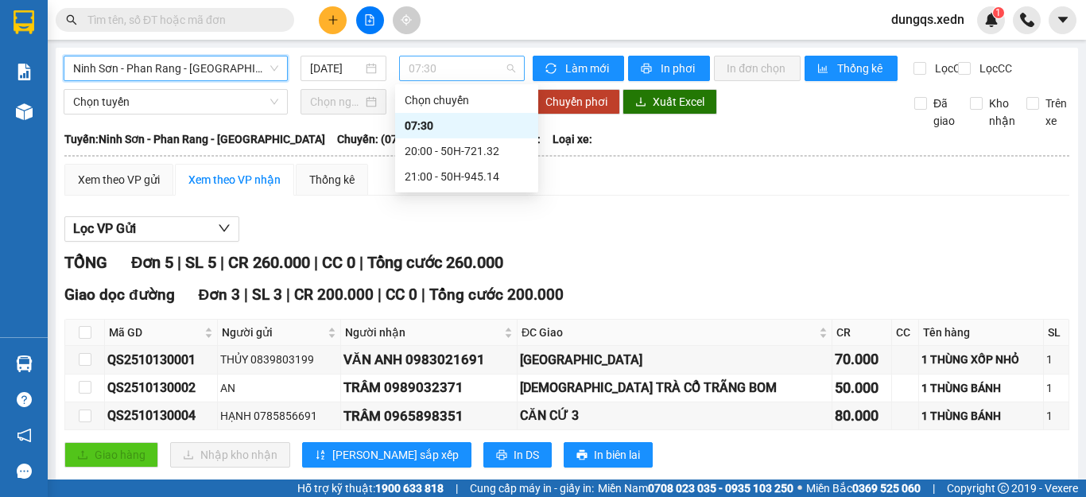
click at [436, 63] on span "07:30" at bounding box center [462, 68] width 107 height 24
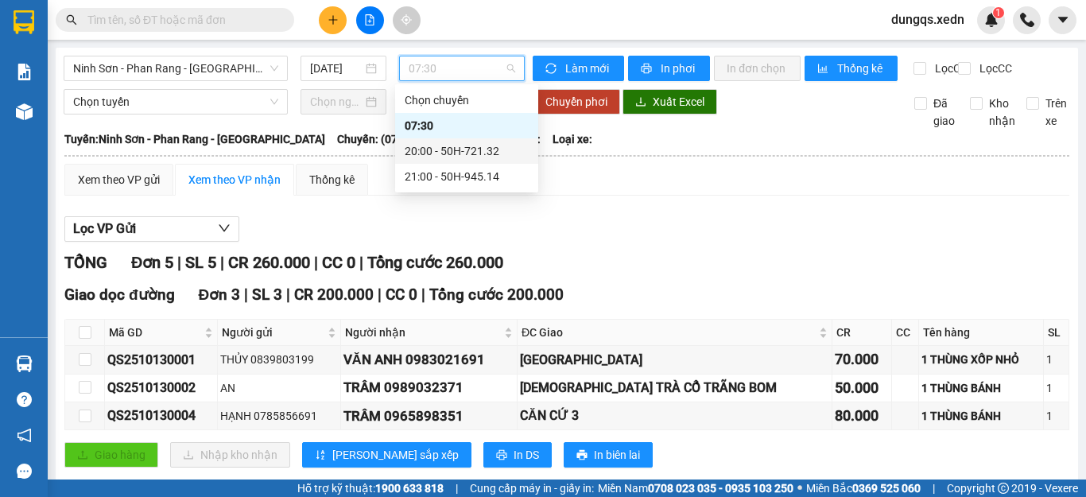
click at [456, 147] on div "20:00 - 50H-721.32" at bounding box center [467, 150] width 124 height 17
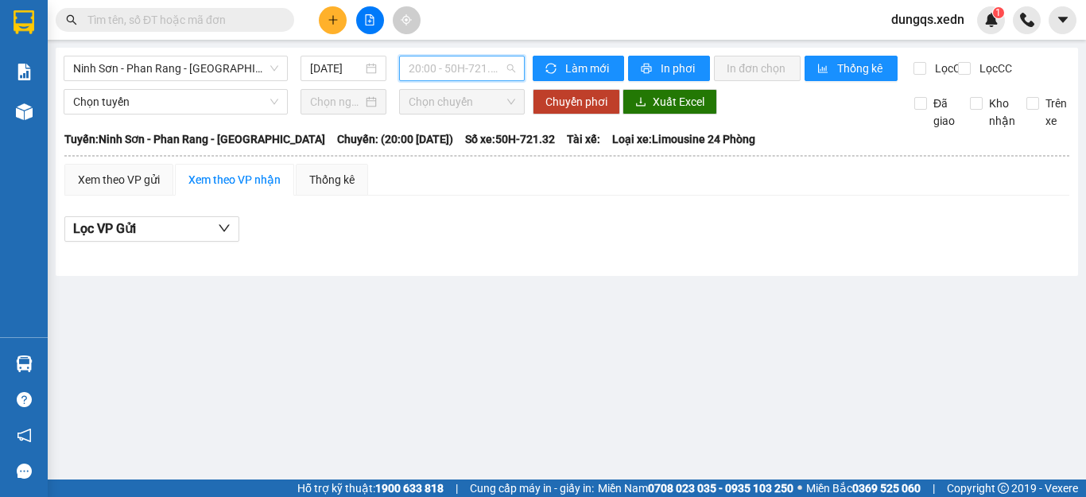
click at [420, 68] on span "20:00 - 50H-721.32" at bounding box center [462, 68] width 107 height 24
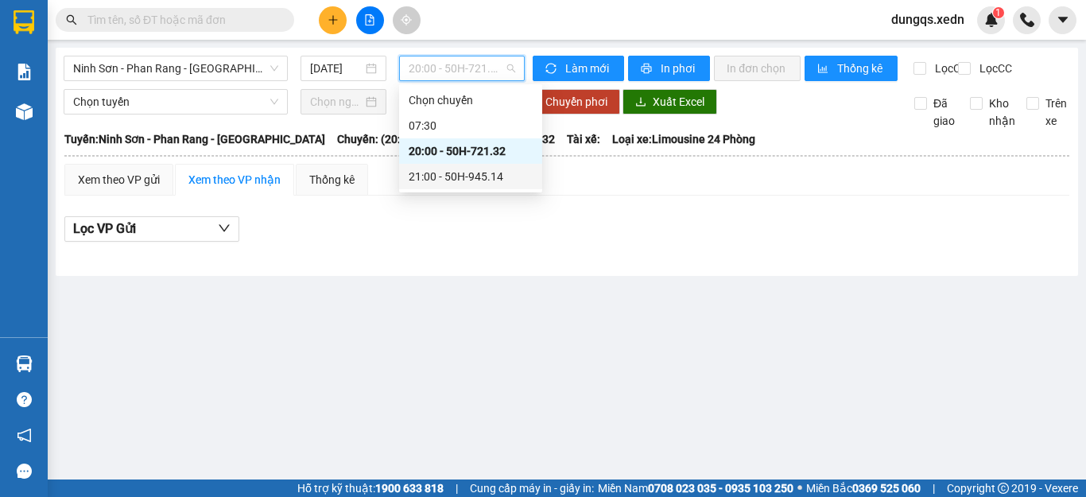
click at [448, 173] on div "21:00 - 50H-945.14" at bounding box center [471, 176] width 124 height 17
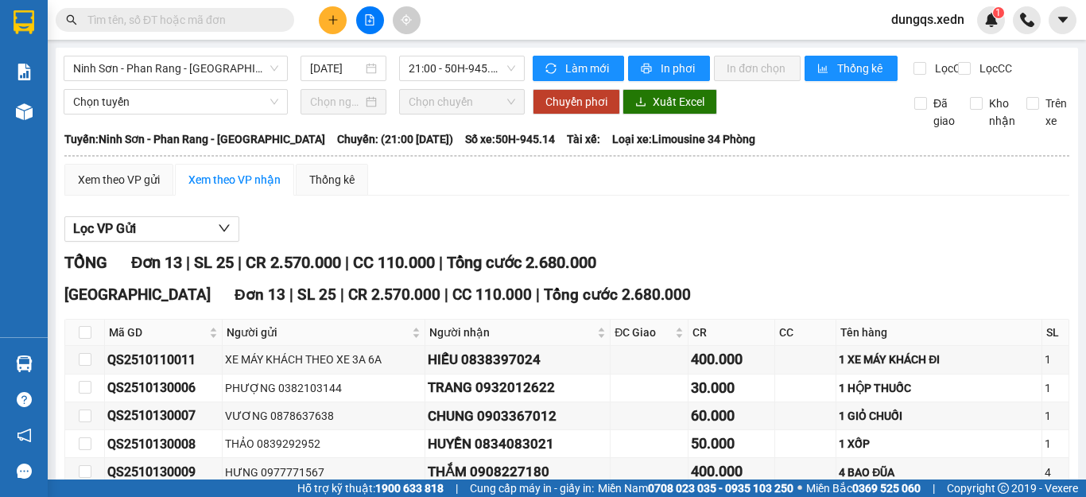
click at [943, 23] on span "dungqs.xedn" at bounding box center [928, 20] width 99 height 20
click at [910, 45] on span "Đăng xuất" at bounding box center [936, 49] width 67 height 17
